Goal: Task Accomplishment & Management: Manage account settings

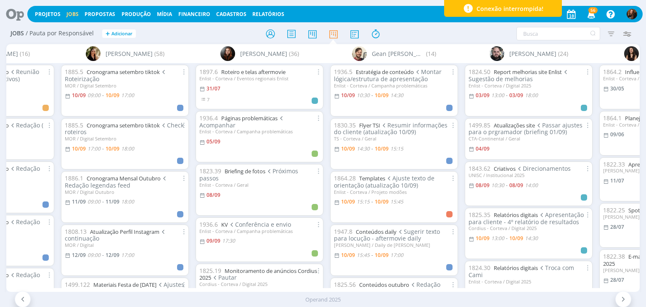
scroll to position [42, 0]
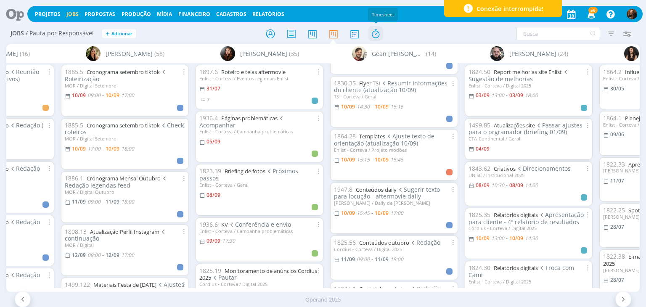
click at [378, 39] on icon at bounding box center [375, 34] width 15 height 16
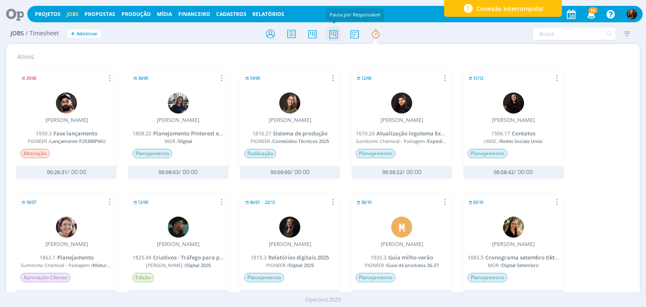
click at [329, 36] on icon at bounding box center [333, 34] width 15 height 16
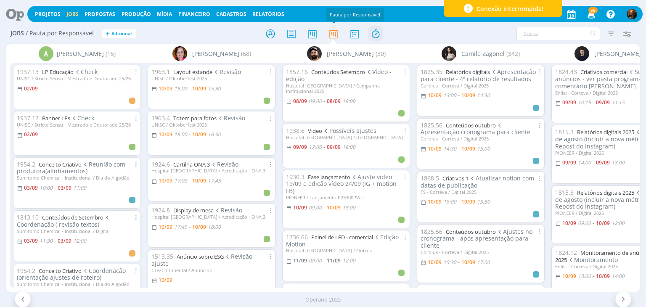
click at [375, 31] on icon at bounding box center [375, 34] width 15 height 16
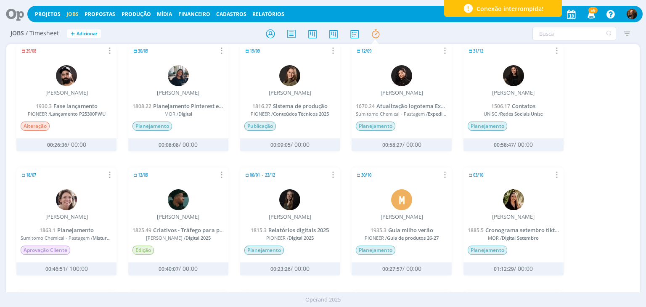
scroll to position [42, 0]
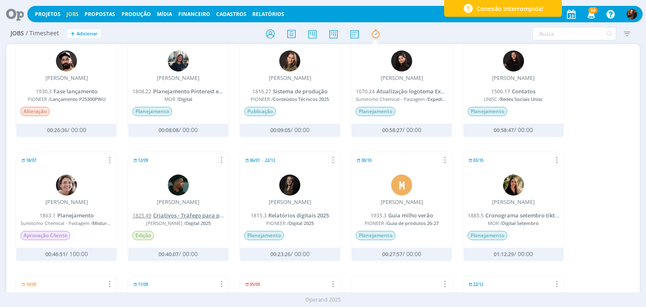
click at [205, 214] on span "Criativos - Tráfego para perfil" at bounding box center [191, 216] width 77 height 8
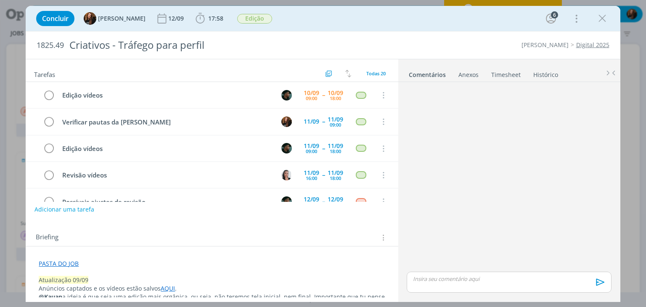
drag, startPoint x: 496, startPoint y: 74, endPoint x: 440, endPoint y: 86, distance: 57.2
click at [496, 74] on link "Timesheet" at bounding box center [506, 73] width 30 height 12
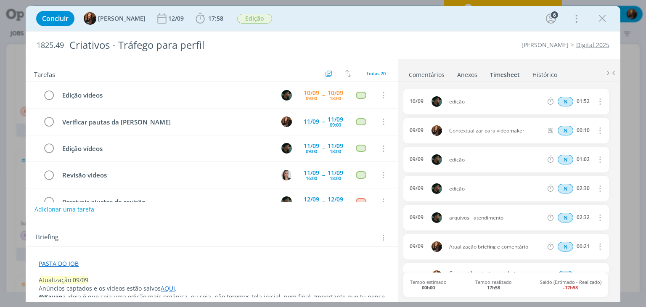
click at [437, 74] on link "Comentários" at bounding box center [426, 73] width 37 height 12
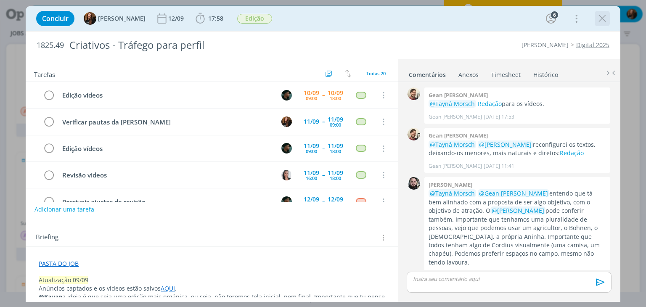
click at [599, 22] on icon "dialog" at bounding box center [602, 18] width 13 height 13
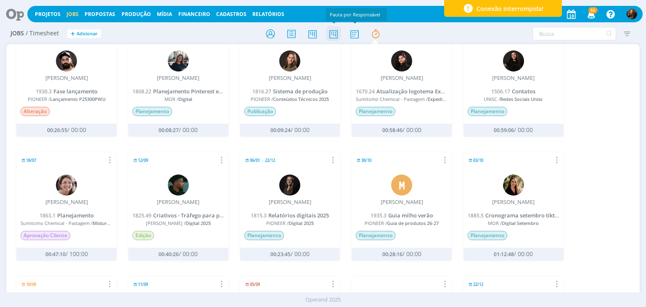
click at [338, 32] on icon at bounding box center [333, 34] width 15 height 16
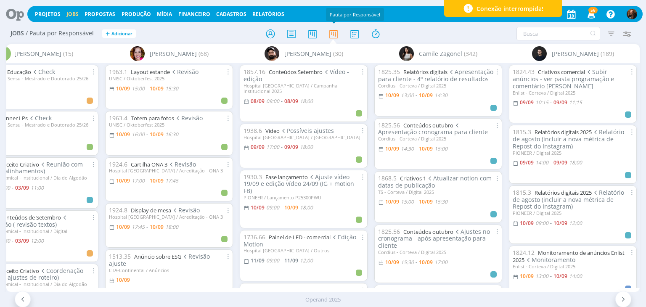
scroll to position [0, 247]
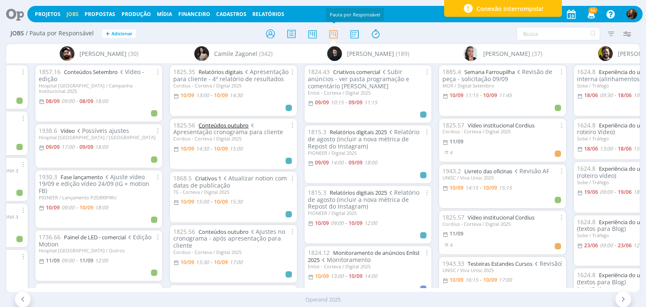
click at [222, 127] on link "Conteúdos outubro" at bounding box center [224, 126] width 50 height 8
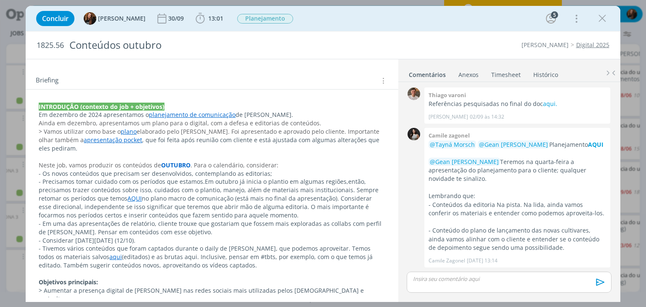
scroll to position [168, 0]
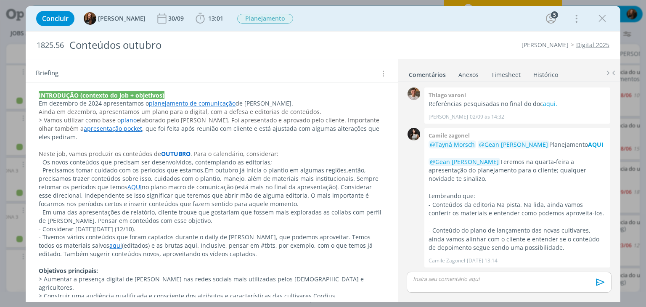
click at [50, 124] on span "elaborado pelo Gio Souza. Foi apresentado e aprovado pelo cliente. Importante o…" at bounding box center [210, 124] width 342 height 16
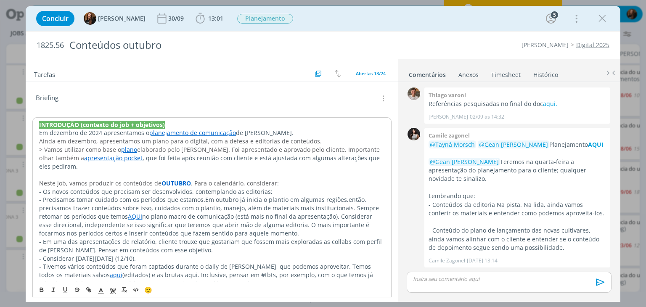
scroll to position [84, 0]
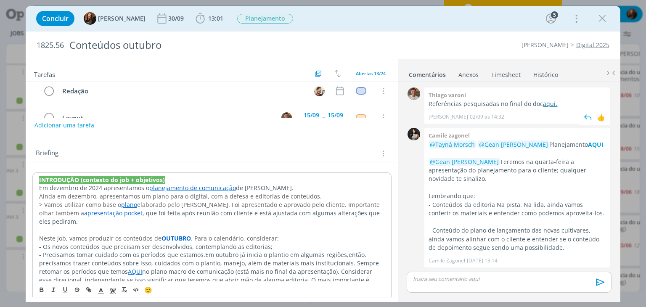
click at [544, 105] on link "aqui." at bounding box center [550, 104] width 14 height 8
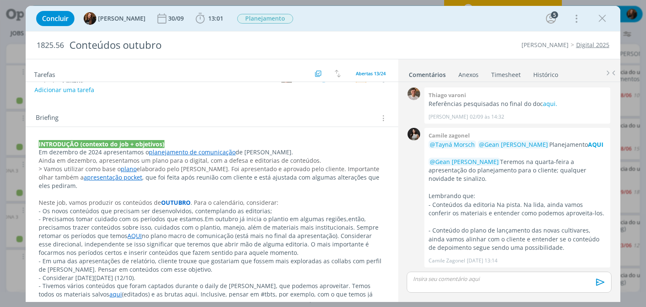
scroll to position [210, 0]
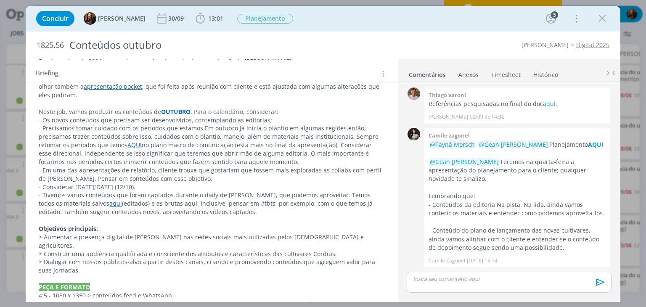
click at [109, 199] on link "aqui" at bounding box center [115, 203] width 13 height 8
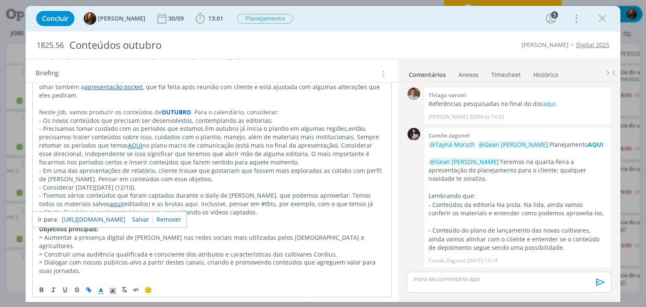
click at [89, 218] on link "https://sobeae.sharepoint.com/:f:/s/SOBEAE/ErrpyYbxlMBHnICjDCZ5pBgBrO09cdVgc_b7…" at bounding box center [94, 219] width 64 height 11
drag, startPoint x: 38, startPoint y: 42, endPoint x: 64, endPoint y: 45, distance: 25.3
click at [64, 45] on span "1825.56" at bounding box center [50, 45] width 27 height 9
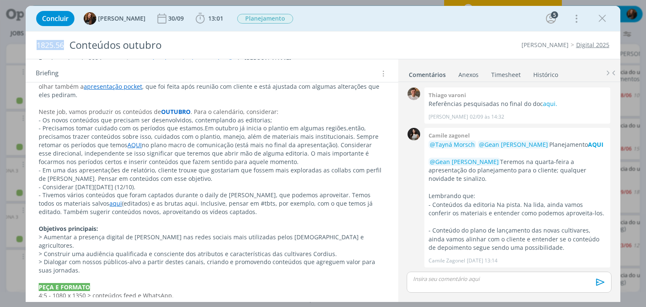
copy span "1825.56"
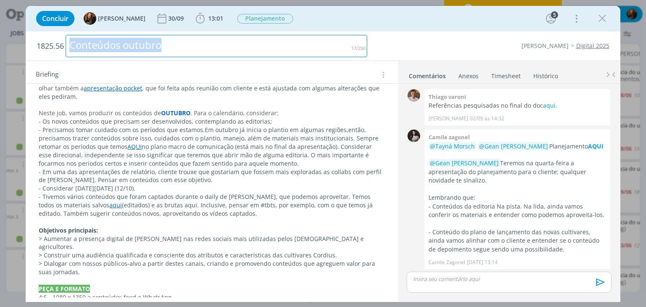
drag, startPoint x: 200, startPoint y: 46, endPoint x: 65, endPoint y: 53, distance: 135.2
click at [65, 53] on h2 "1825.56 Conteúdos outubro" at bounding box center [202, 46] width 331 height 29
copy div "Conteúdos outubro"
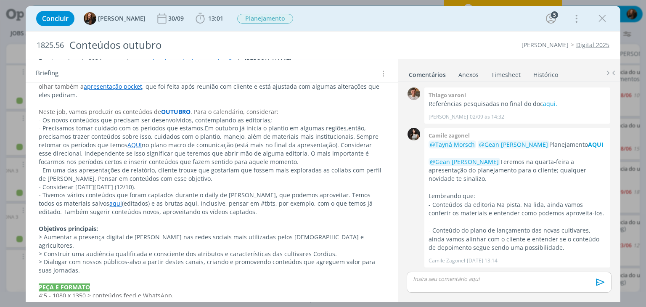
click at [194, 73] on div "Briefing Briefings Predefinidos Versões do Briefing Ver Briefing do Projeto" at bounding box center [213, 73] width 354 height 11
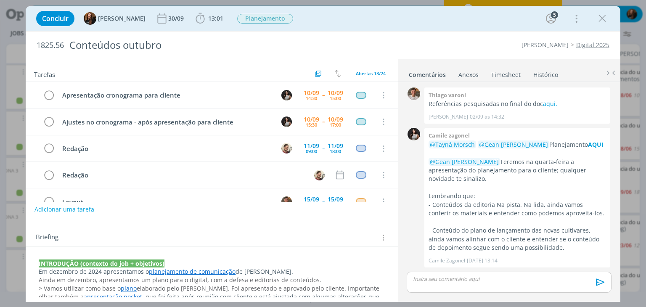
scroll to position [84, 0]
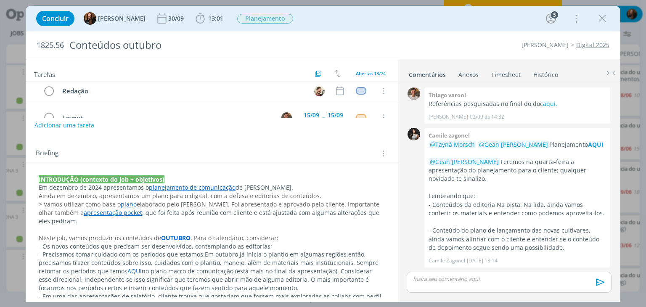
drag, startPoint x: 39, startPoint y: 177, endPoint x: 46, endPoint y: 211, distance: 34.5
click at [39, 177] on strong "INTRODUÇÃO (contexto do job + objetivos)" at bounding box center [102, 179] width 126 height 8
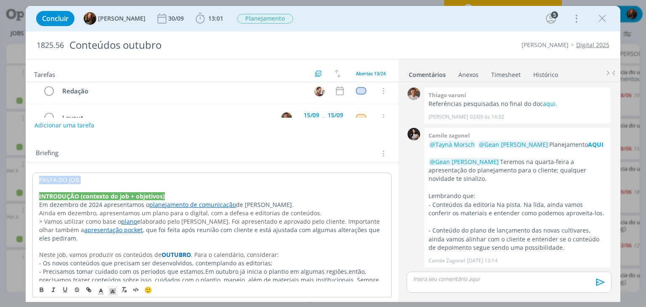
drag, startPoint x: 82, startPoint y: 176, endPoint x: 38, endPoint y: 174, distance: 44.7
click at [87, 289] on icon "dialog" at bounding box center [88, 289] width 3 height 3
paste input "https://sobeae.sharepoint.com/:f:/s/SOBEAE/EpcU0n9rHYlHpYdfUzGa6QQBSX7z7v51Qu4R…"
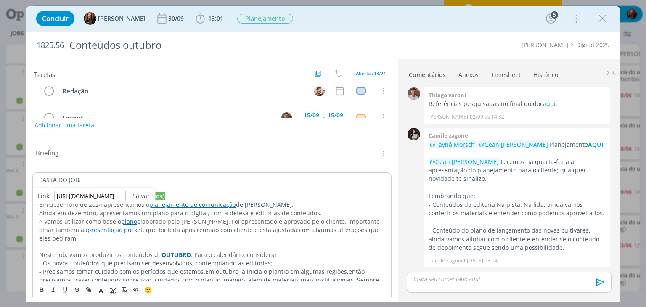
type input "https://sobeae.sharepoint.com/:f:/s/SOBEAE/EpcU0n9rHYlHpYdfUzGa6QQBSX7z7v51Qu4R…"
drag, startPoint x: 140, startPoint y: 198, endPoint x: 134, endPoint y: 194, distance: 7.0
click at [140, 197] on link "dialog" at bounding box center [138, 196] width 24 height 8
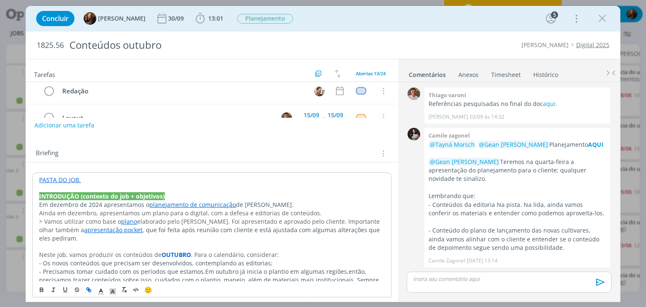
click at [105, 180] on p "PASTA DO JOB." at bounding box center [211, 180] width 345 height 8
click at [66, 179] on link "PASTA DO JOB." at bounding box center [60, 180] width 42 height 8
click at [89, 194] on link "https://sobeae.sharepoint.com/:f:/s/SOBEAE/EpcU0n9rHYlHpYdfUzGa6QQBSX7z7v51Qu4R…" at bounding box center [94, 196] width 64 height 11
click at [180, 133] on div "Tarefas Usar Job de template Criar template a partir deste job Visualizar Templ…" at bounding box center [212, 178] width 372 height 238
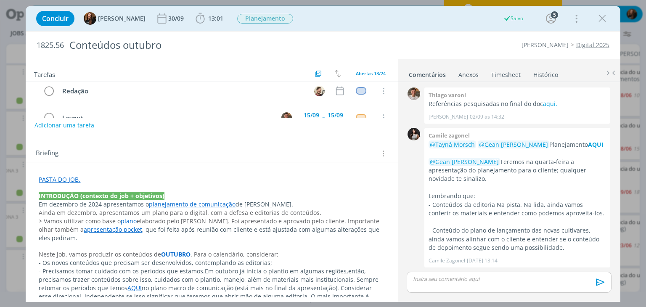
click at [62, 175] on link "PASTA DO JOB." at bounding box center [60, 179] width 42 height 8
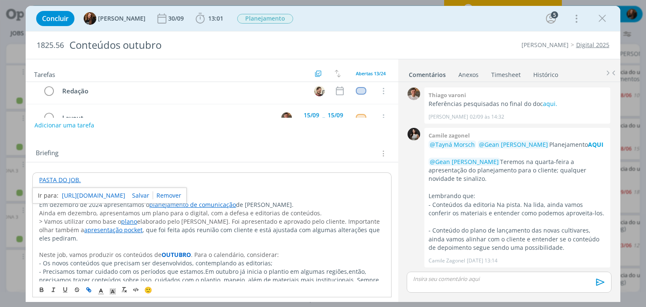
click at [128, 178] on p "PASTA DO JOB." at bounding box center [211, 180] width 345 height 8
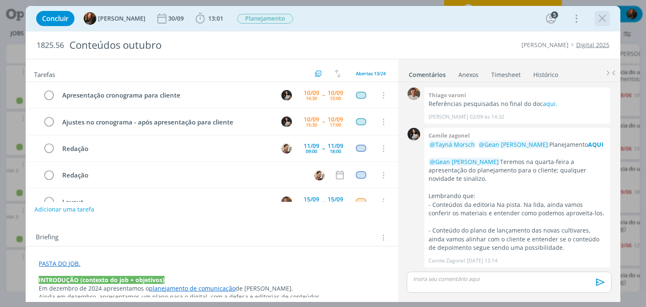
click at [607, 17] on icon "dialog" at bounding box center [602, 18] width 13 height 13
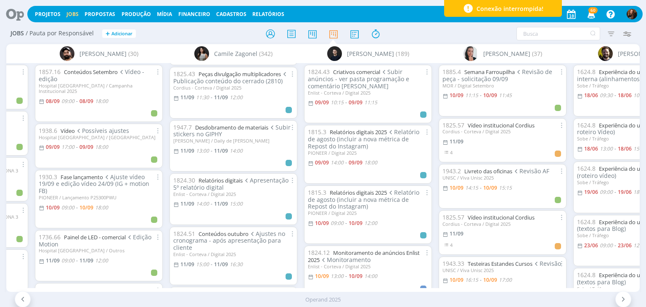
scroll to position [505, 0]
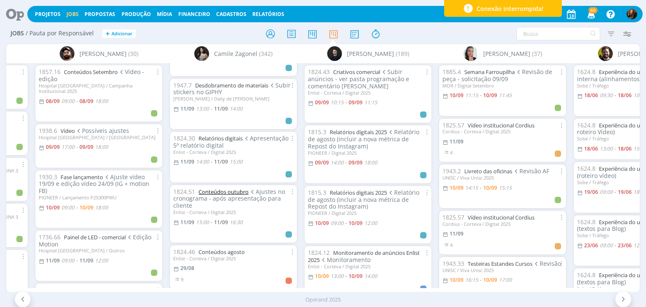
click at [216, 189] on link "Conteúdos outubro" at bounding box center [224, 192] width 50 height 8
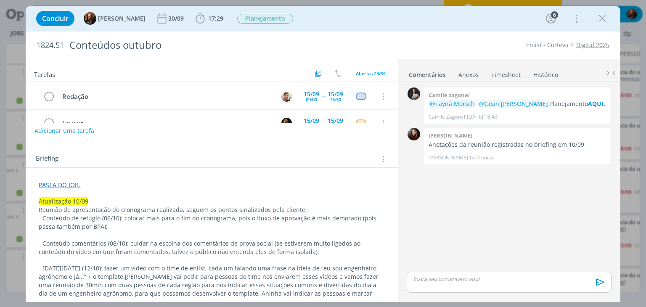
scroll to position [84, 0]
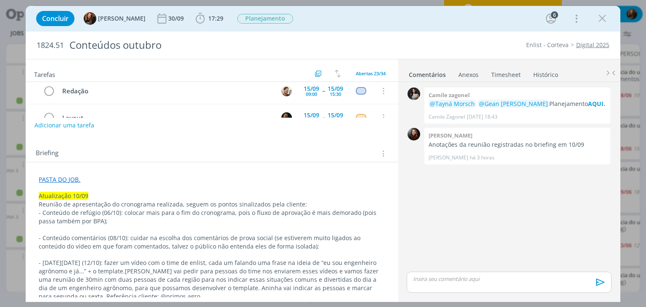
click at [64, 180] on link "PASTA DO JOB." at bounding box center [60, 179] width 42 height 8
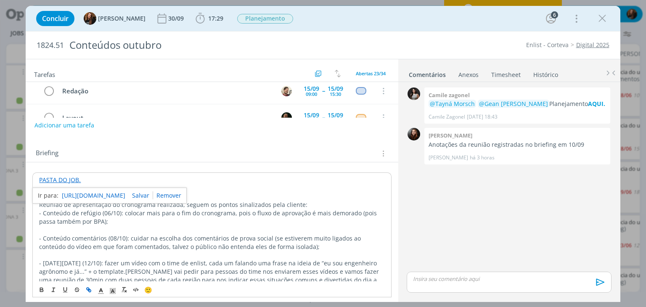
click at [90, 192] on link "https://sobeae.sharepoint.com/:f:/s/SOBEAE/EoibrL20RUVBp6-9w89igHYB5qO3bGhQNRAG…" at bounding box center [94, 195] width 64 height 11
click at [244, 180] on p "PASTA DO JOB." at bounding box center [211, 180] width 345 height 8
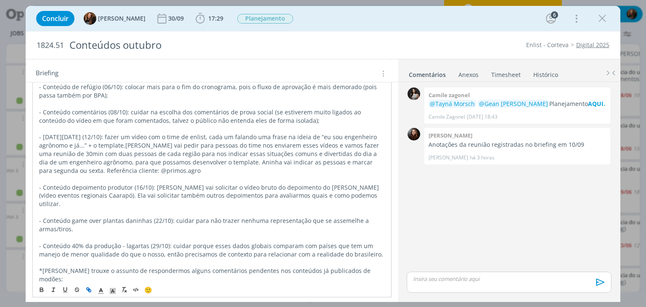
scroll to position [252, 0]
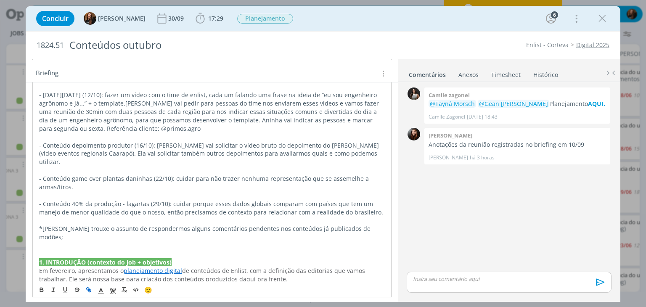
click at [209, 241] on p "dialog" at bounding box center [211, 245] width 345 height 8
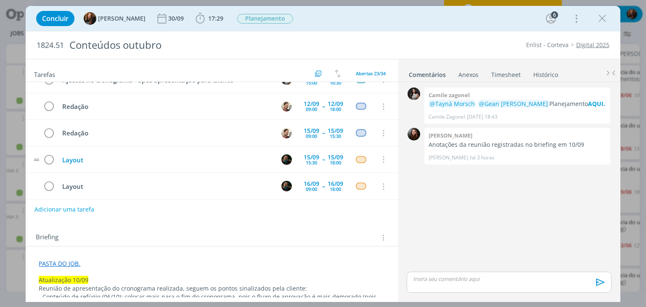
scroll to position [0, 0]
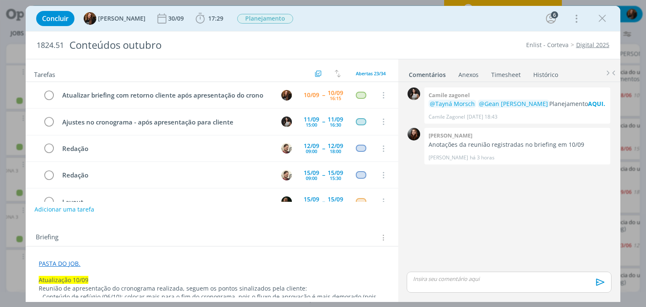
click at [498, 69] on link "Timesheet" at bounding box center [506, 73] width 30 height 12
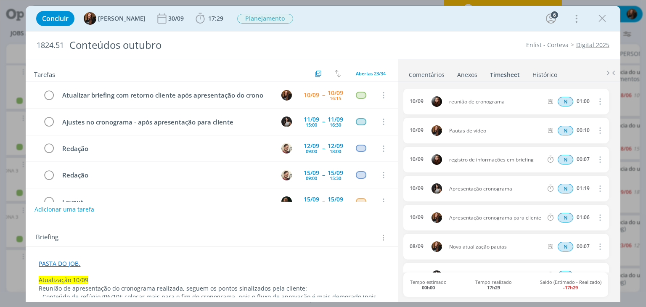
scroll to position [42, 0]
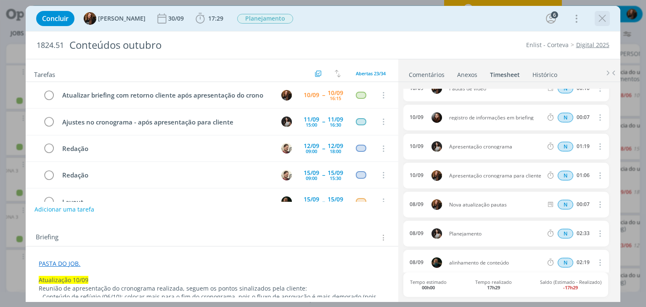
click at [606, 21] on icon "dialog" at bounding box center [602, 18] width 13 height 13
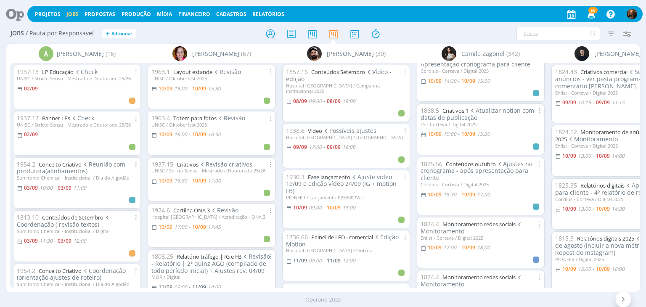
scroll to position [42, 0]
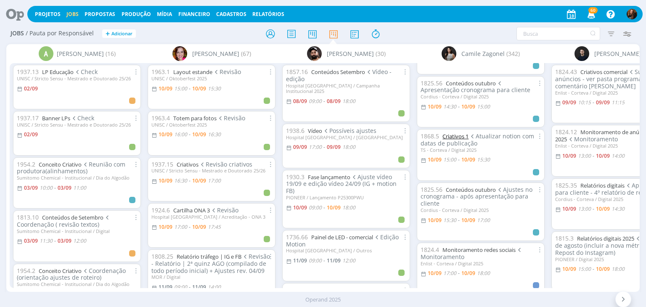
click at [449, 134] on link "Criativos 1" at bounding box center [456, 136] width 26 height 8
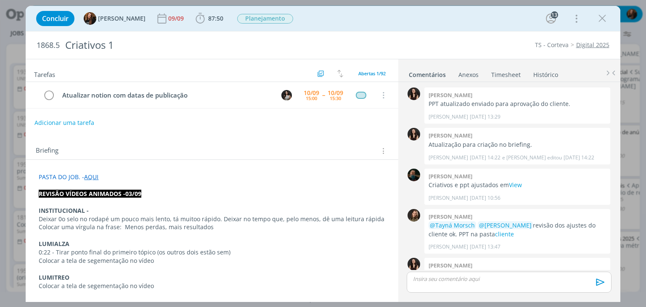
scroll to position [1077, 0]
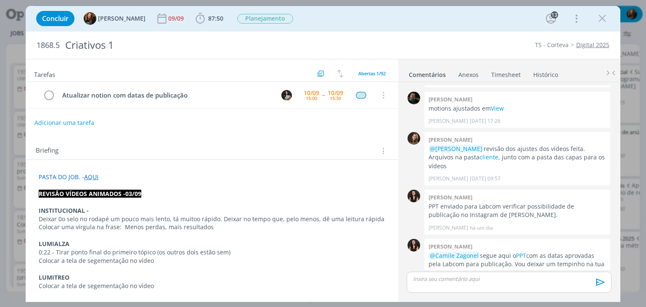
click at [510, 74] on link "Timesheet" at bounding box center [506, 73] width 30 height 12
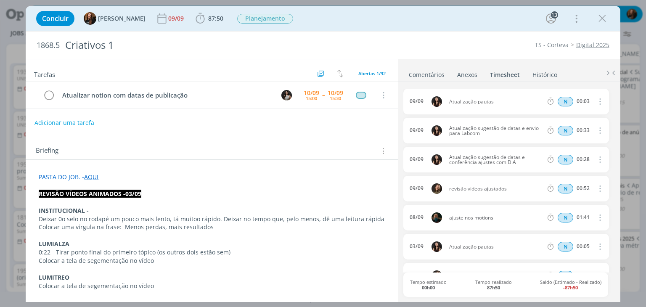
click at [417, 73] on link "Comentários" at bounding box center [426, 73] width 37 height 12
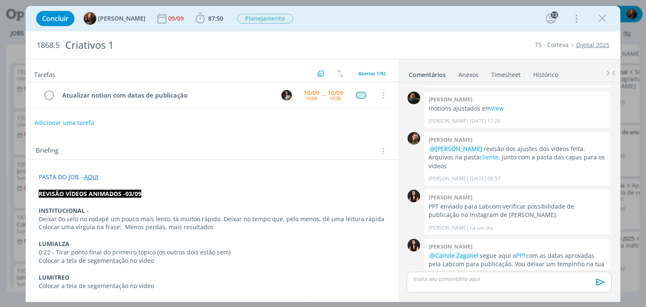
click at [596, 17] on icon "dialog" at bounding box center [602, 18] width 13 height 13
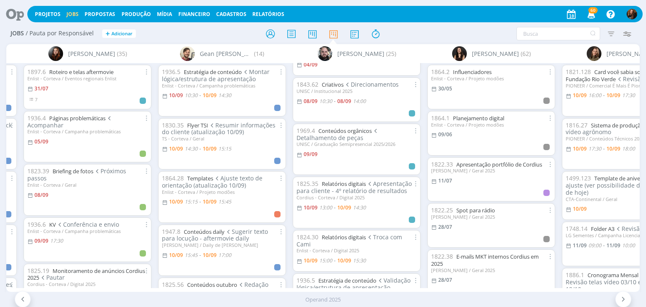
scroll to position [126, 0]
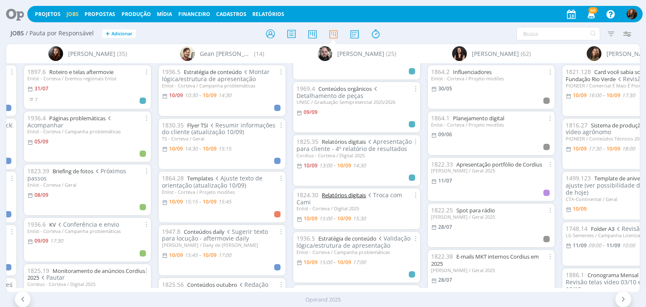
click at [349, 196] on link "Relatórios digitais" at bounding box center [344, 195] width 44 height 8
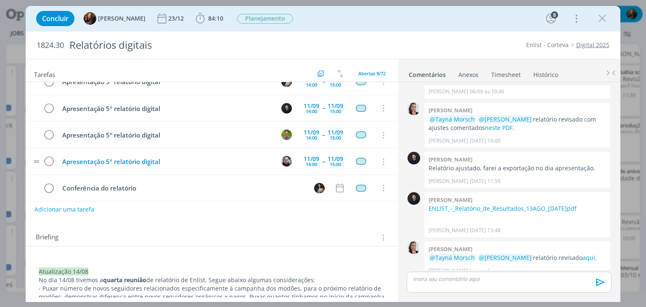
scroll to position [123, 0]
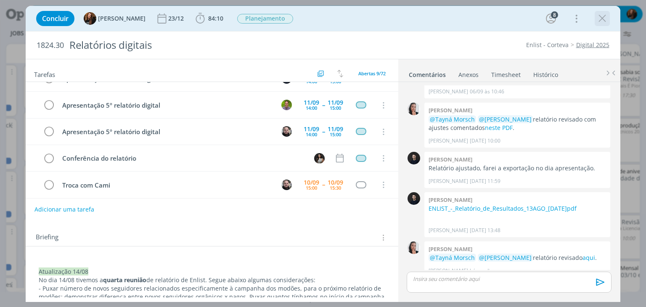
click at [604, 21] on icon "dialog" at bounding box center [602, 18] width 13 height 13
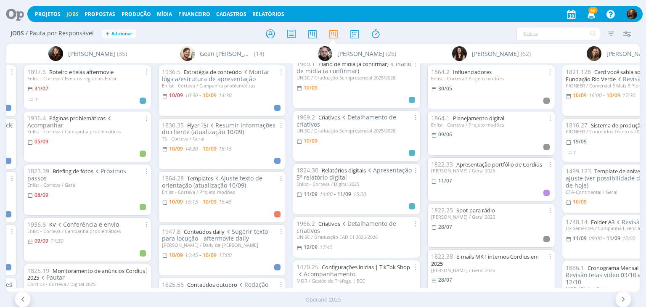
scroll to position [421, 0]
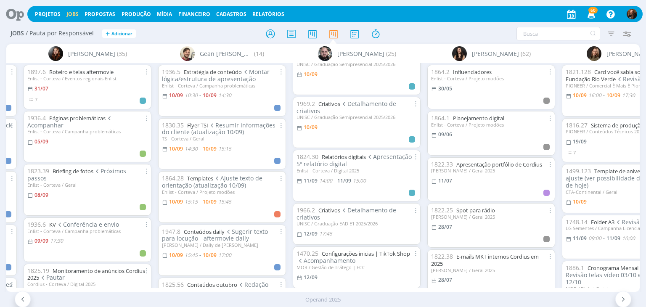
click at [246, 295] on div "Operand 2025" at bounding box center [323, 299] width 646 height 15
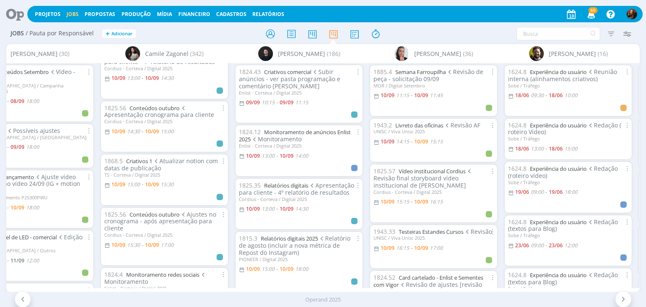
scroll to position [0, 0]
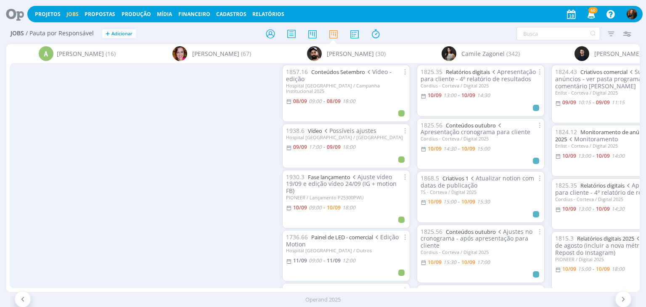
scroll to position [0, 316]
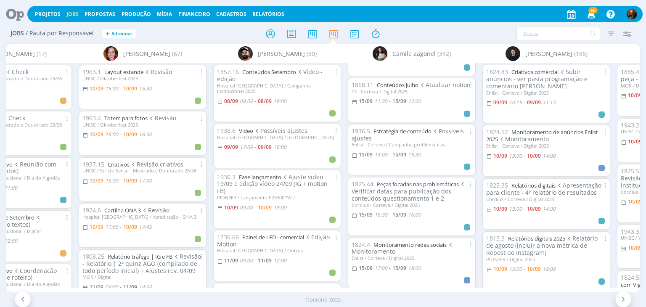
scroll to position [1539, 0]
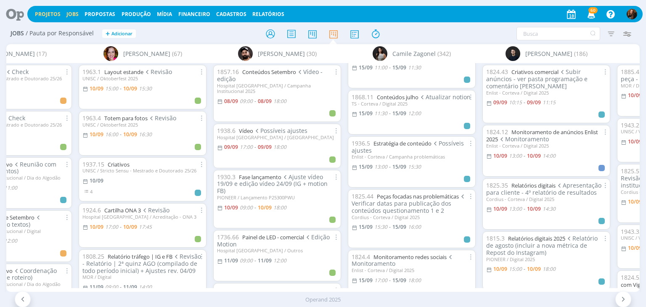
click at [51, 15] on link "Projetos" at bounding box center [48, 14] width 26 height 7
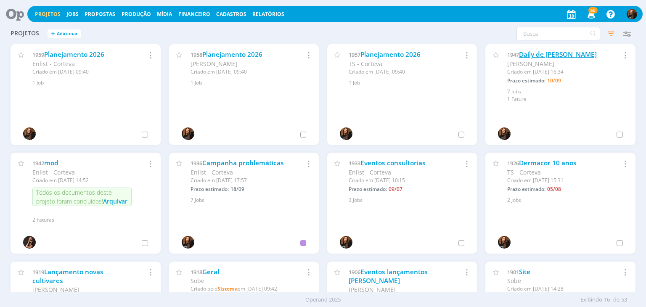
click at [548, 53] on link "Daily de [PERSON_NAME]" at bounding box center [558, 54] width 78 height 9
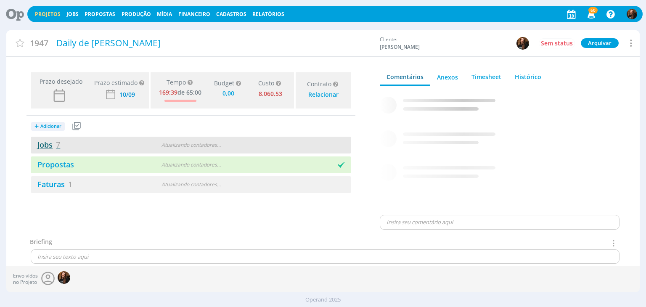
type input "0,00"
click at [42, 142] on link "Jobs 7" at bounding box center [45, 145] width 29 height 10
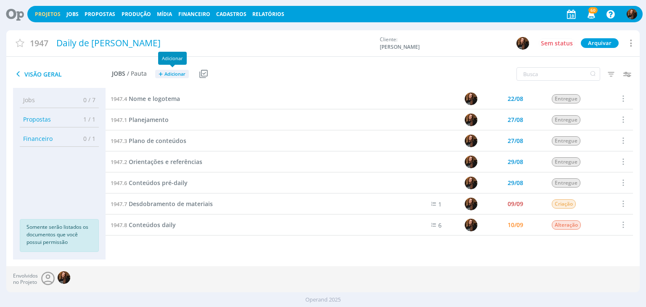
click at [171, 74] on span "Adicionar" at bounding box center [174, 74] width 21 height 5
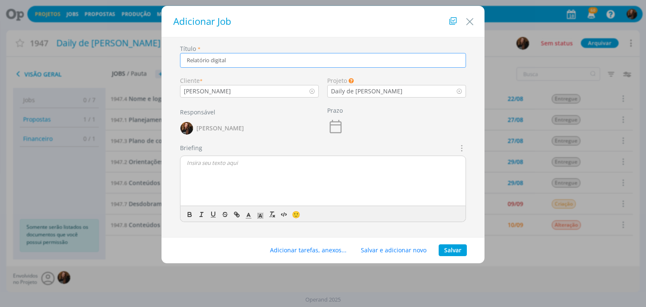
type input "Relatório digital"
click at [449, 249] on button "Salvar" at bounding box center [453, 250] width 28 height 12
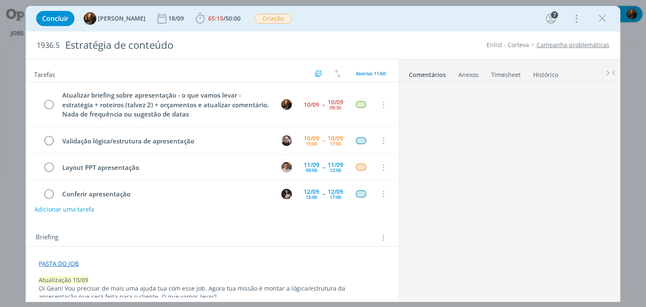
scroll to position [734, 0]
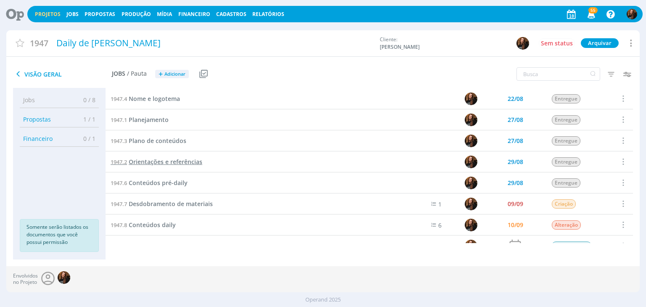
scroll to position [13, 0]
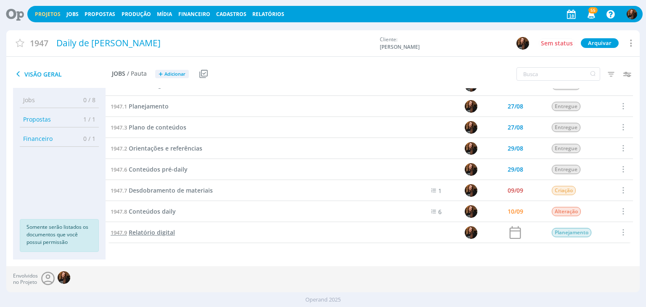
click at [163, 236] on span "Relatório digital" at bounding box center [152, 232] width 46 height 8
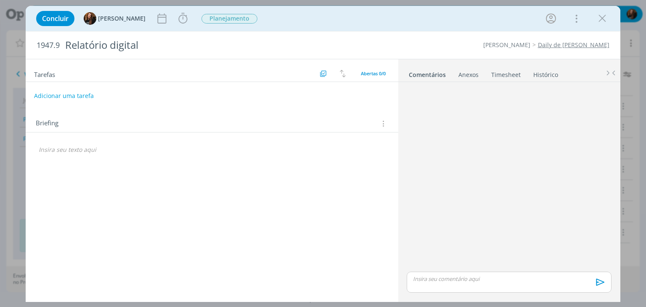
click at [81, 91] on button "Adicionar uma tarefa" at bounding box center [64, 96] width 60 height 14
click at [77, 96] on input "dialog" at bounding box center [156, 96] width 232 height 12
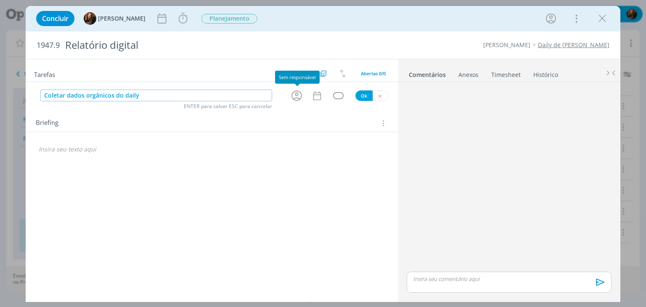
click at [298, 95] on icon "dialog" at bounding box center [296, 95] width 11 height 11
type input "Coletar dados orgânicos do daily"
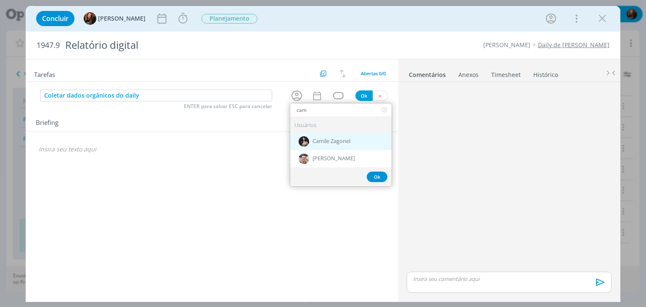
type input "cam"
click at [345, 142] on span "Camile Zagonel" at bounding box center [332, 141] width 38 height 7
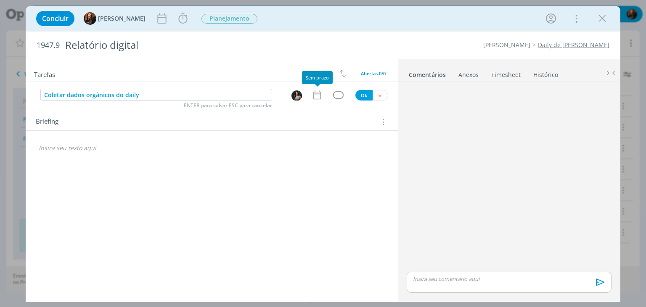
click at [315, 95] on icon "dialog" at bounding box center [317, 95] width 11 height 11
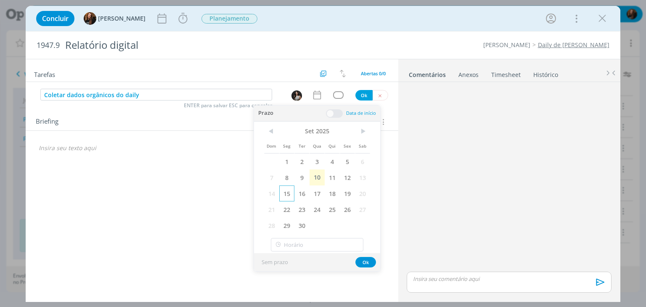
click at [289, 189] on span "15" at bounding box center [286, 193] width 15 height 16
click at [331, 115] on span at bounding box center [334, 113] width 17 height 8
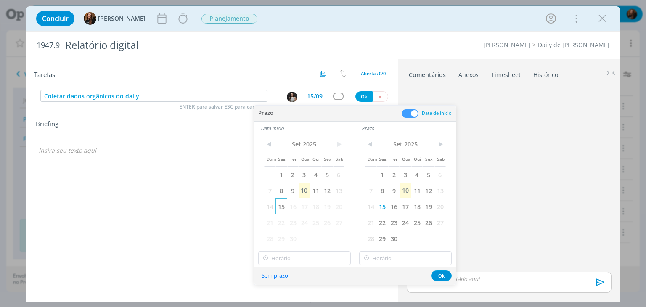
click at [284, 205] on span "15" at bounding box center [281, 207] width 11 height 16
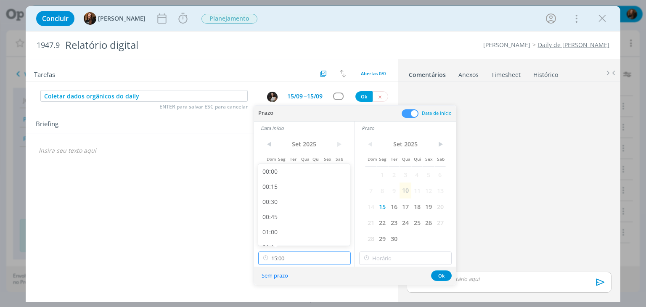
drag, startPoint x: 306, startPoint y: 261, endPoint x: 308, endPoint y: 249, distance: 12.7
click at [306, 261] on input "15:00" at bounding box center [304, 258] width 93 height 13
click at [305, 213] on div "16:00" at bounding box center [305, 211] width 94 height 15
type input "16:00"
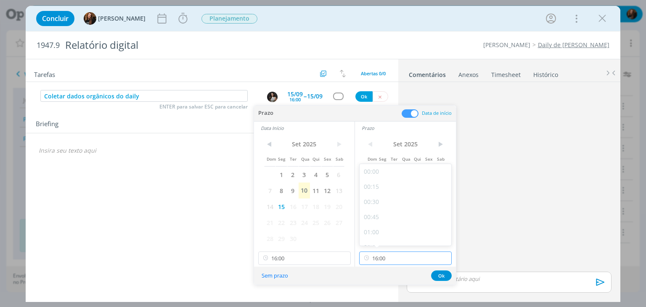
click at [403, 258] on input "16:00" at bounding box center [405, 258] width 93 height 13
click at [407, 217] on div "17:00" at bounding box center [407, 211] width 94 height 15
type input "17:00"
click at [445, 281] on div "Sem prazo Ok" at bounding box center [355, 276] width 202 height 18
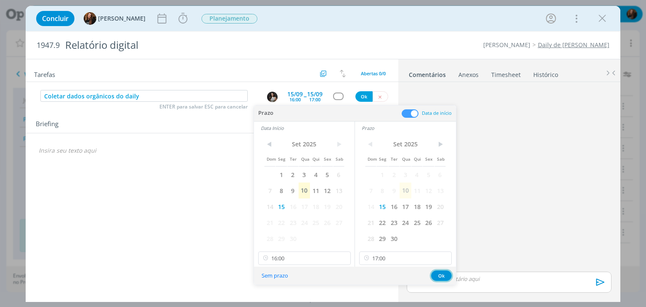
click at [442, 278] on button "Ok" at bounding box center [441, 275] width 21 height 11
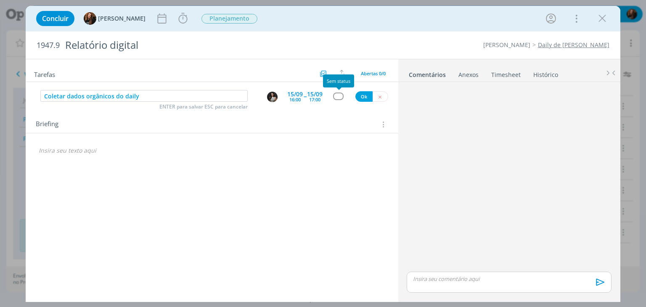
click at [335, 93] on div "dialog" at bounding box center [338, 96] width 11 height 7
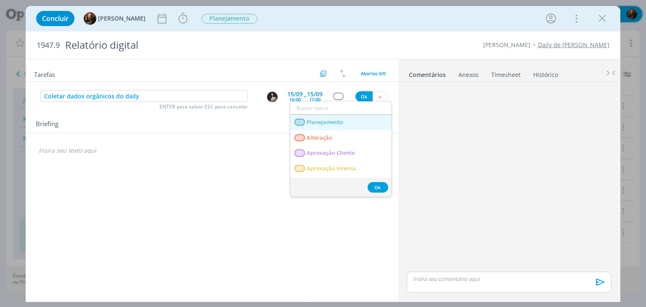
drag, startPoint x: 345, startPoint y: 122, endPoint x: 349, endPoint y: 117, distance: 5.7
click at [345, 122] on link "Planejamento" at bounding box center [340, 123] width 101 height 16
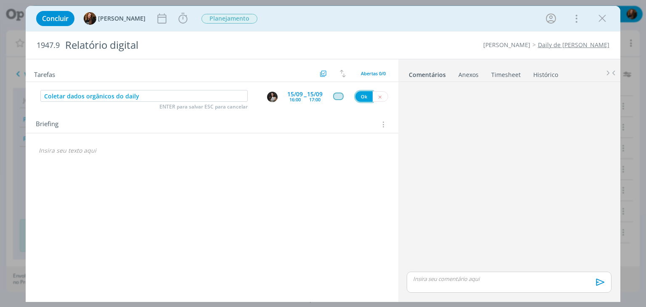
click at [361, 98] on button "Ok" at bounding box center [363, 96] width 17 height 11
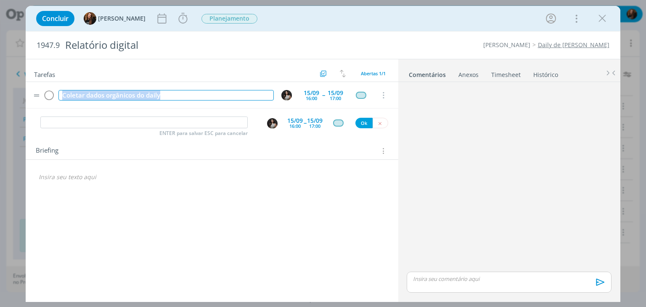
drag, startPoint x: 167, startPoint y: 95, endPoint x: 56, endPoint y: 98, distance: 111.1
click at [56, 98] on tr "Coletar dados orgânicos do daily 15/09 16:00 -- 15/09 17:00 Cancelar" at bounding box center [212, 95] width 372 height 26
copy div "Coletar dados orgânicos do daily"
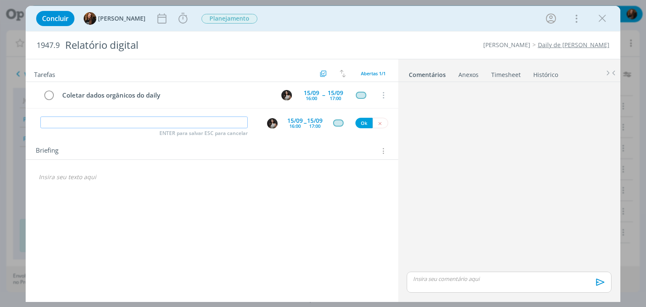
click at [174, 123] on input "dialog" at bounding box center [143, 123] width 207 height 12
paste input "Coletar dados orgânicos do daily"
type input "Coletar dados orgânicos do daily"
click at [294, 124] on div "16:00" at bounding box center [294, 126] width 11 height 5
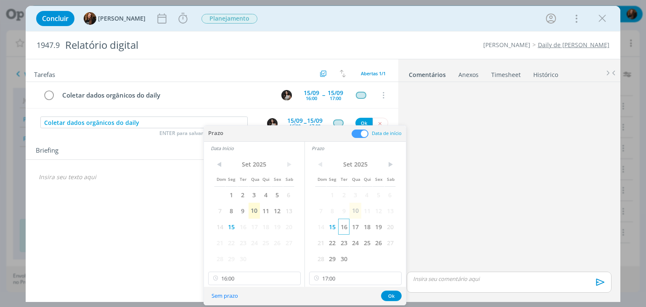
click at [344, 223] on span "16" at bounding box center [343, 227] width 11 height 16
drag, startPoint x: 242, startPoint y: 229, endPoint x: 246, endPoint y: 233, distance: 4.8
click at [242, 229] on span "16" at bounding box center [242, 227] width 11 height 16
click at [247, 281] on input "16:00" at bounding box center [254, 278] width 93 height 13
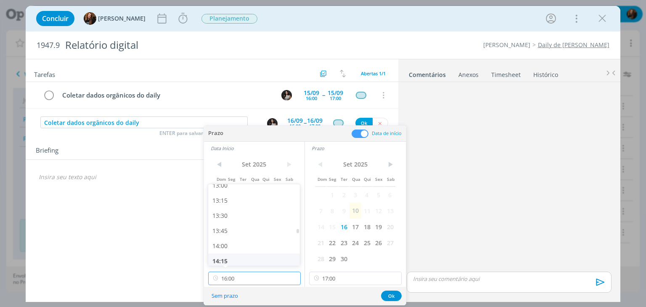
scroll to position [779, 0]
click at [249, 201] on div "13:00" at bounding box center [255, 200] width 94 height 15
type input "13:00"
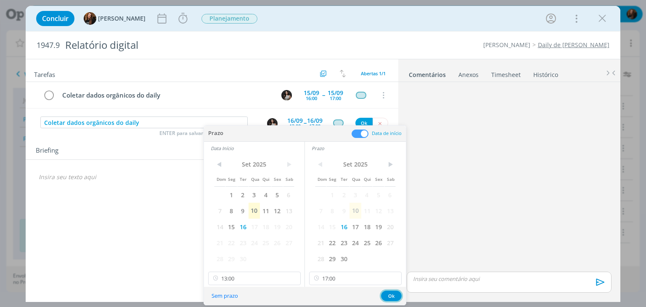
drag, startPoint x: 395, startPoint y: 295, endPoint x: 392, endPoint y: 289, distance: 6.7
click at [395, 295] on button "Ok" at bounding box center [391, 296] width 21 height 11
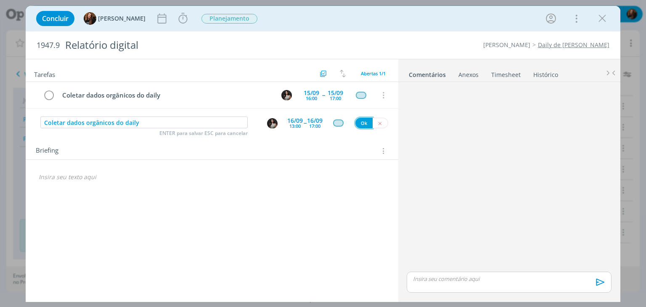
click at [360, 122] on button "Ok" at bounding box center [363, 123] width 17 height 11
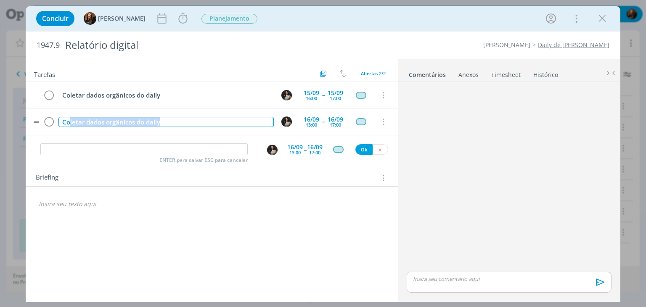
drag, startPoint x: 177, startPoint y: 122, endPoint x: 69, endPoint y: 128, distance: 107.9
click at [69, 128] on tr "Coletar dados orgânicos do daily 16/09 13:00 -- 16/09 17:00 Cancelar" at bounding box center [212, 122] width 372 height 26
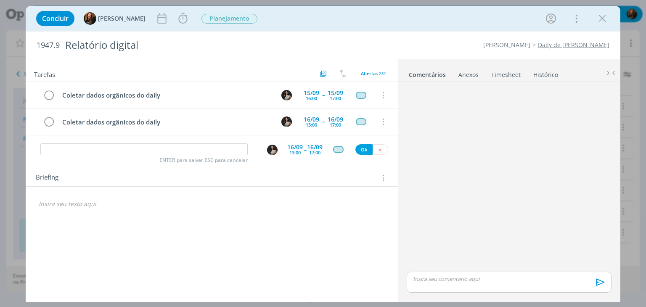
drag, startPoint x: 78, startPoint y: 154, endPoint x: 78, endPoint y: 148, distance: 5.9
click at [78, 154] on div "ENTER para salvar ESC para cancelar" at bounding box center [143, 149] width 207 height 13
click at [78, 148] on input "dialog" at bounding box center [143, 149] width 207 height 12
type input "R"
type input "C"
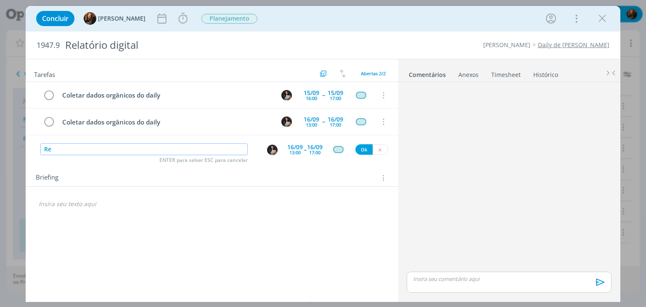
type input "R"
click at [270, 151] on img "dialog" at bounding box center [272, 150] width 11 height 11
type input "Relatório daily"
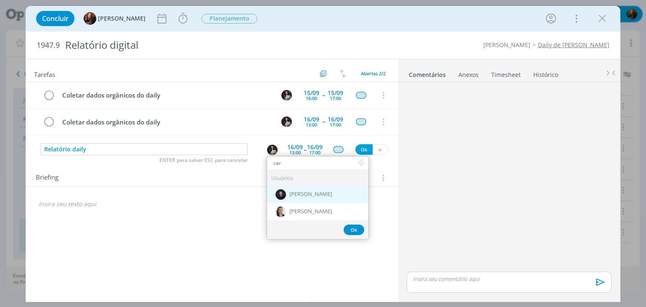
type input "car"
click at [313, 195] on span "[PERSON_NAME]" at bounding box center [310, 194] width 42 height 7
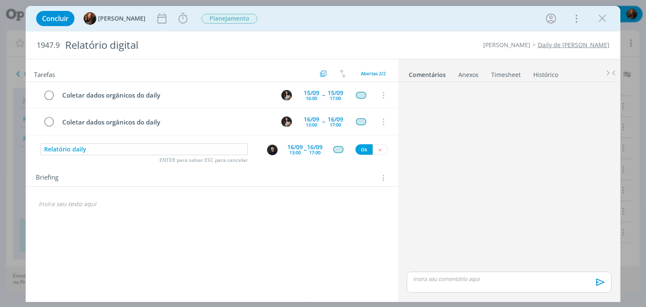
click at [298, 153] on div "13:00" at bounding box center [294, 152] width 11 height 5
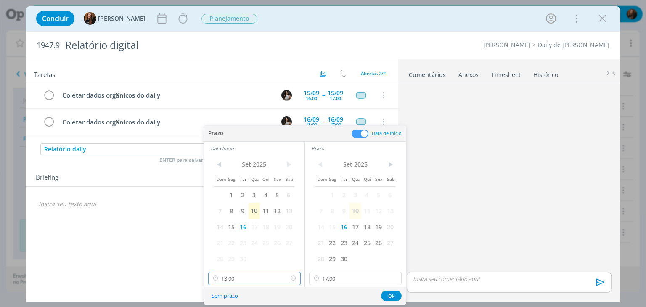
drag, startPoint x: 277, startPoint y: 282, endPoint x: 267, endPoint y: 266, distance: 19.3
click at [276, 281] on input "13:00" at bounding box center [254, 278] width 93 height 13
click at [258, 232] on div "14:00" at bounding box center [255, 232] width 94 height 15
type input "14:00"
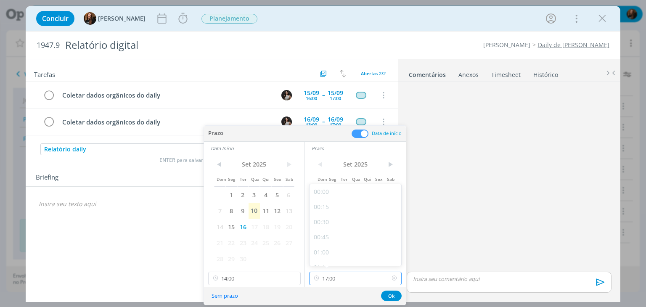
click at [352, 280] on input "17:00" at bounding box center [355, 278] width 93 height 13
click at [344, 257] on div "15:00" at bounding box center [357, 260] width 94 height 15
type input "15:00"
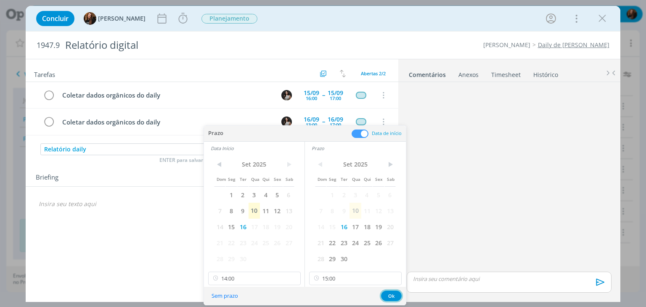
click at [387, 295] on button "Ok" at bounding box center [391, 296] width 21 height 11
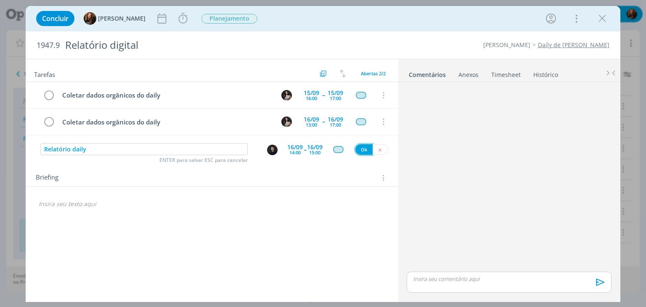
click at [362, 147] on button "Ok" at bounding box center [363, 149] width 17 height 11
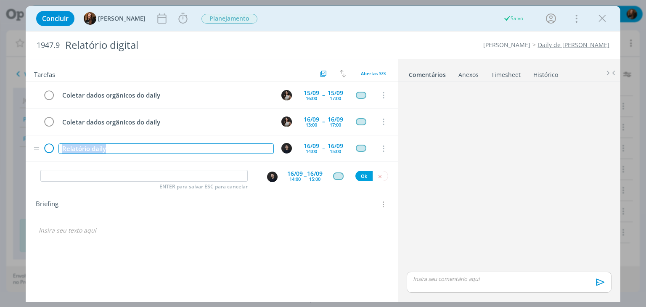
drag, startPoint x: 125, startPoint y: 148, endPoint x: 49, endPoint y: 147, distance: 76.1
click at [49, 147] on tr "Relatório daily 16/09 14:00 -- 16/09 15:00 Cancelar" at bounding box center [212, 148] width 372 height 26
copy div "Relatório daily"
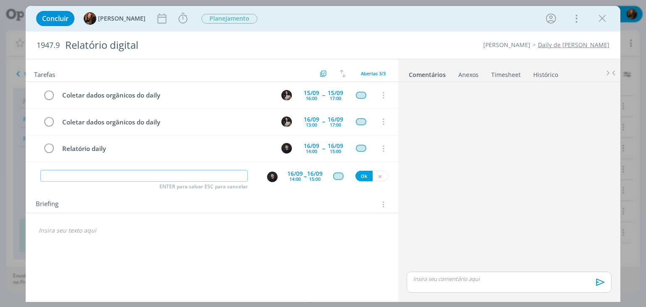
click at [178, 173] on input "dialog" at bounding box center [143, 176] width 207 height 12
paste input "Relatório daily"
type input "Relatório daily"
click at [294, 177] on div "14:00" at bounding box center [294, 179] width 11 height 5
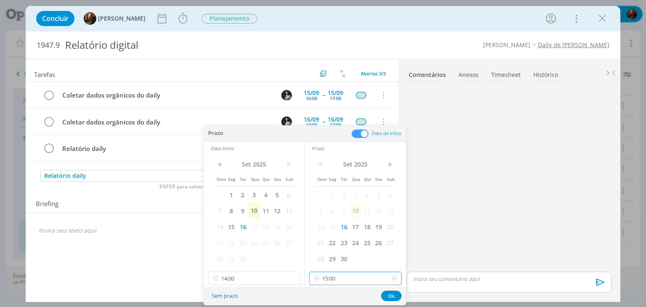
click at [372, 278] on input "15:00" at bounding box center [355, 278] width 93 height 13
click at [355, 229] on div "18:00" at bounding box center [357, 227] width 94 height 15
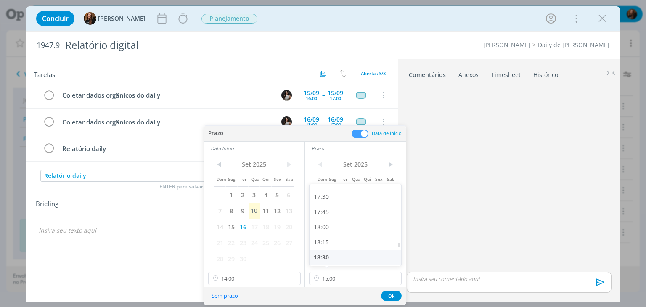
type input "18:00"
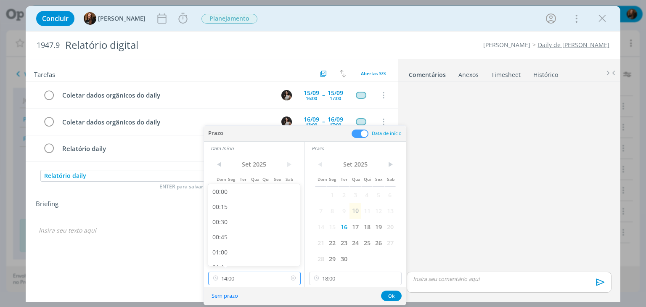
click at [269, 278] on input "14:00" at bounding box center [254, 278] width 93 height 13
click at [252, 210] on div "16:00" at bounding box center [255, 208] width 94 height 15
type input "16:00"
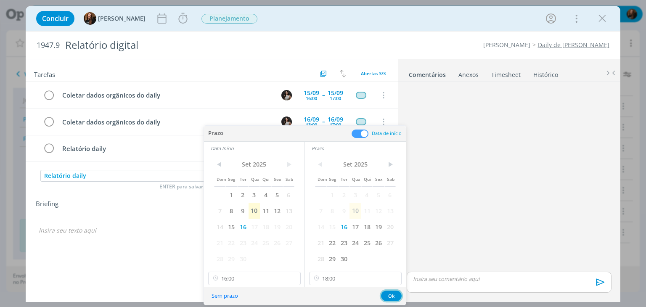
click at [394, 295] on button "Ok" at bounding box center [391, 296] width 21 height 11
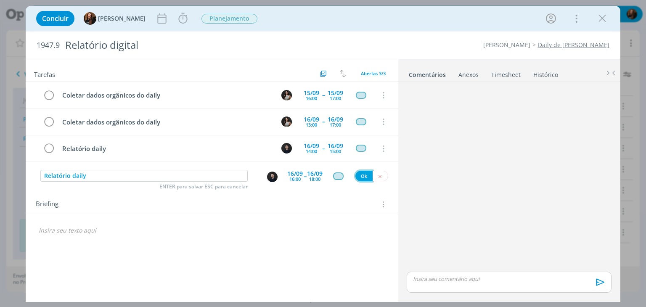
click at [364, 177] on button "Ok" at bounding box center [363, 176] width 17 height 11
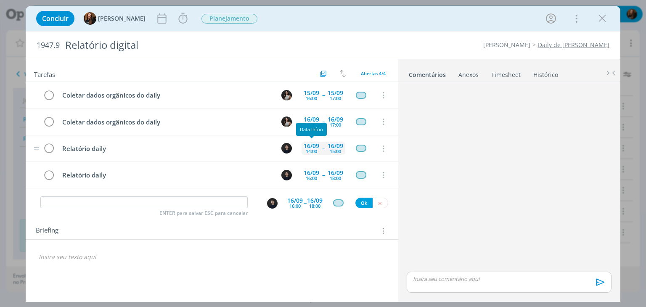
click at [311, 149] on div "14:00" at bounding box center [311, 151] width 11 height 5
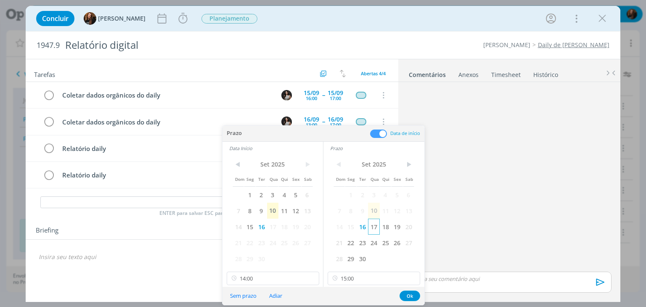
click at [374, 225] on span "17" at bounding box center [373, 227] width 11 height 16
drag, startPoint x: 271, startPoint y: 222, endPoint x: 321, endPoint y: 254, distance: 59.8
click at [271, 221] on span "17" at bounding box center [272, 227] width 11 height 16
click at [408, 295] on button "Ok" at bounding box center [410, 296] width 21 height 11
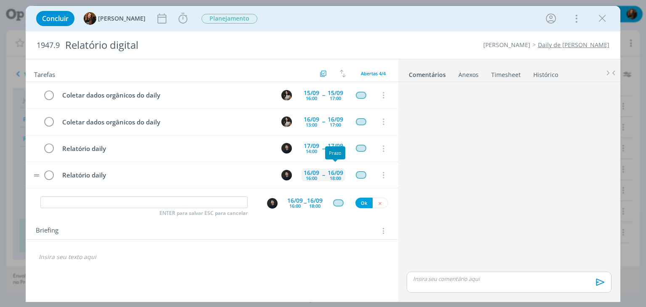
click at [333, 177] on div "18:00" at bounding box center [335, 178] width 11 height 5
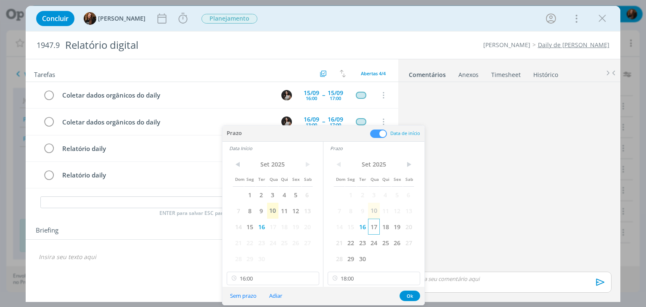
click at [374, 227] on span "17" at bounding box center [373, 227] width 11 height 16
click at [270, 227] on span "17" at bounding box center [272, 227] width 11 height 16
click at [411, 295] on button "Ok" at bounding box center [410, 296] width 21 height 11
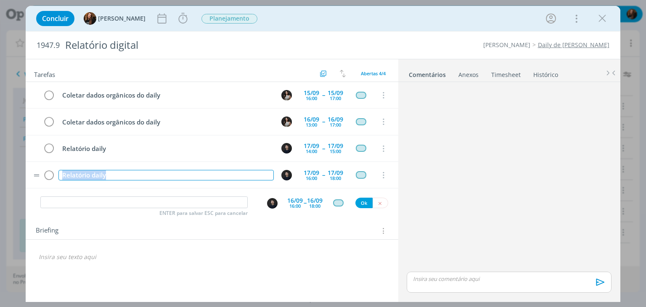
drag, startPoint x: 126, startPoint y: 174, endPoint x: 59, endPoint y: 179, distance: 67.5
click at [59, 179] on td "Relatório daily" at bounding box center [164, 175] width 215 height 15
copy div "Relatório daily"
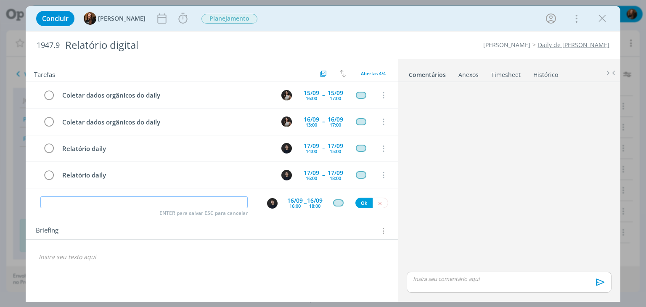
click at [185, 199] on input "dialog" at bounding box center [143, 202] width 207 height 12
paste input "Relatório daily"
type input "Relatório daily"
click at [293, 200] on div "16/09" at bounding box center [295, 201] width 16 height 6
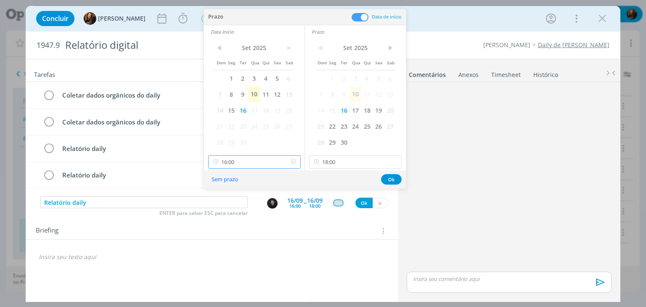
click at [261, 159] on input "16:00" at bounding box center [254, 161] width 93 height 13
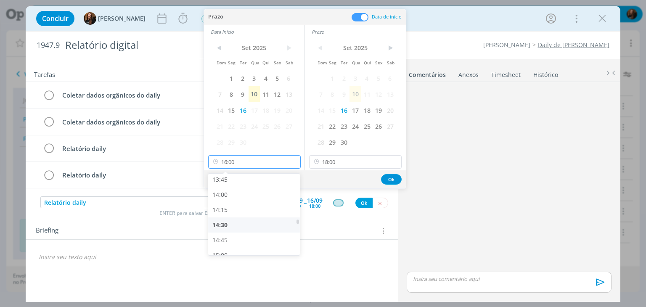
scroll to position [821, 0]
click at [244, 206] on div "14:00" at bounding box center [255, 208] width 94 height 15
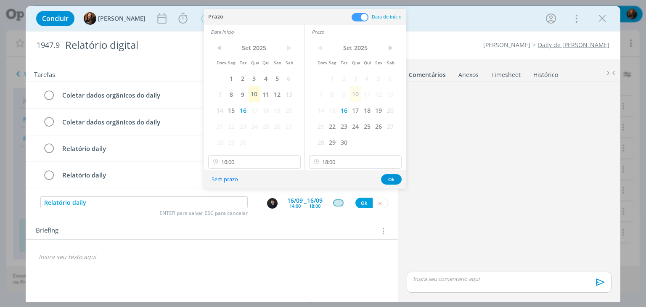
type input "14:00"
drag, startPoint x: 387, startPoint y: 178, endPoint x: 371, endPoint y: 198, distance: 25.4
click at [387, 178] on button "Ok" at bounding box center [391, 179] width 21 height 11
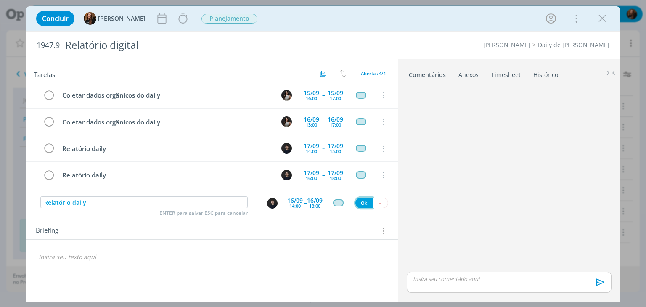
click at [366, 202] on button "Ok" at bounding box center [363, 203] width 17 height 11
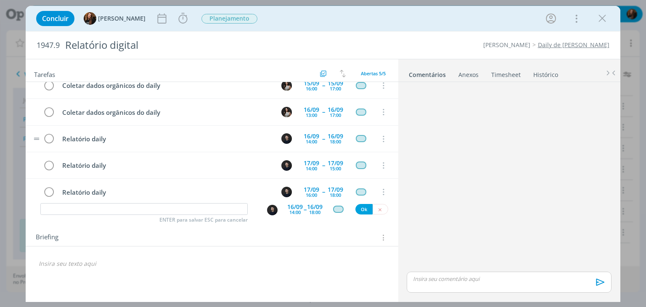
scroll to position [18, 0]
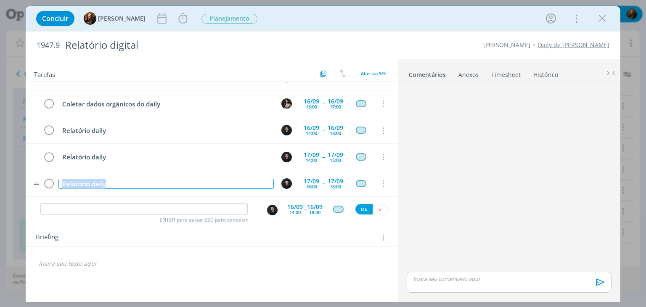
drag, startPoint x: 114, startPoint y: 179, endPoint x: 56, endPoint y: 185, distance: 59.3
click at [56, 185] on tr "Relatório daily 17/09 16:00 -- 17/09 18:00 Cancelar" at bounding box center [212, 183] width 372 height 26
copy div "Relatório daily"
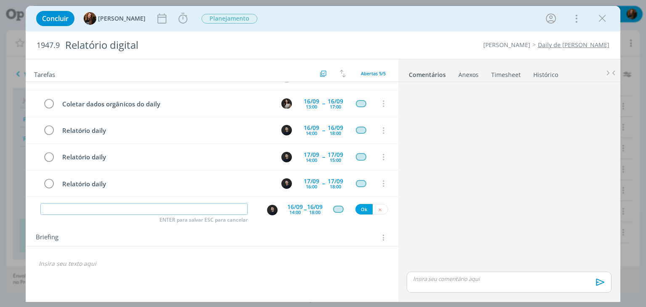
drag, startPoint x: 180, startPoint y: 208, endPoint x: 259, endPoint y: 215, distance: 79.7
click at [180, 208] on input "dialog" at bounding box center [143, 209] width 207 height 12
paste input "Relatório daily"
type input "Relatório daily"
click at [297, 210] on div "14:00" at bounding box center [294, 212] width 11 height 5
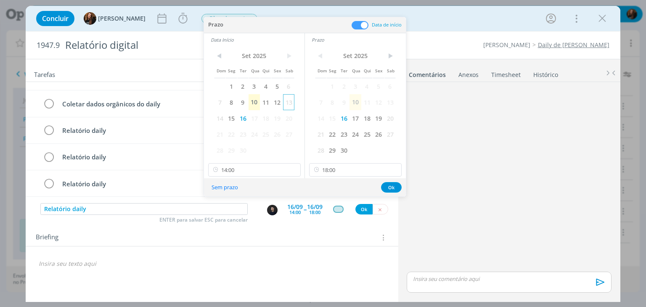
click at [289, 105] on span "13" at bounding box center [288, 102] width 11 height 16
click at [390, 97] on span "13" at bounding box center [389, 102] width 11 height 16
click at [244, 172] on input "14:00" at bounding box center [254, 169] width 93 height 13
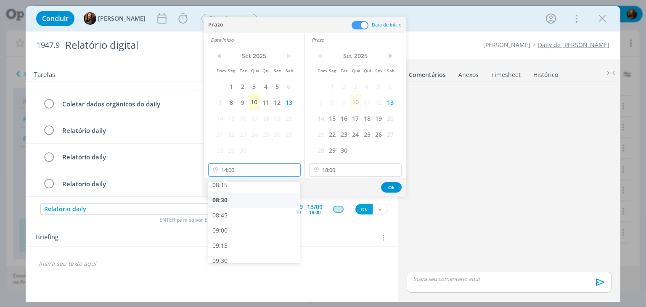
scroll to position [490, 0]
click at [238, 188] on div "08:00" at bounding box center [255, 184] width 94 height 15
type input "08:00"
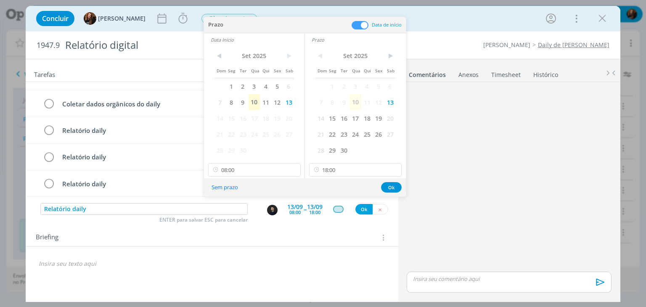
scroll to position [485, 0]
click at [352, 170] on input "18:00" at bounding box center [355, 169] width 93 height 13
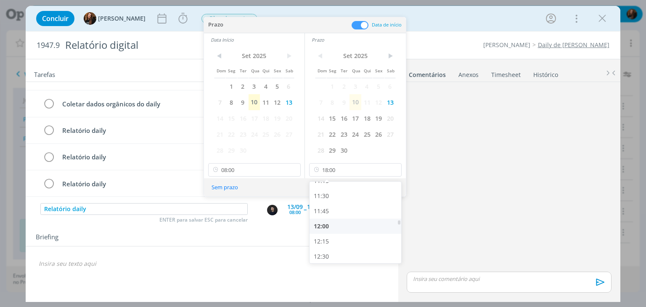
click at [340, 228] on div "12:00" at bounding box center [357, 226] width 94 height 15
type input "12:00"
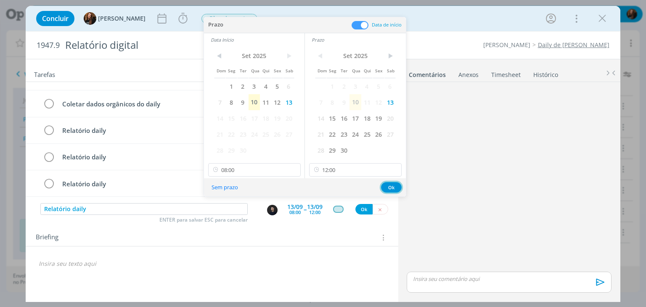
drag, startPoint x: 391, startPoint y: 187, endPoint x: 358, endPoint y: 204, distance: 37.4
click at [390, 187] on button "Ok" at bounding box center [391, 187] width 21 height 11
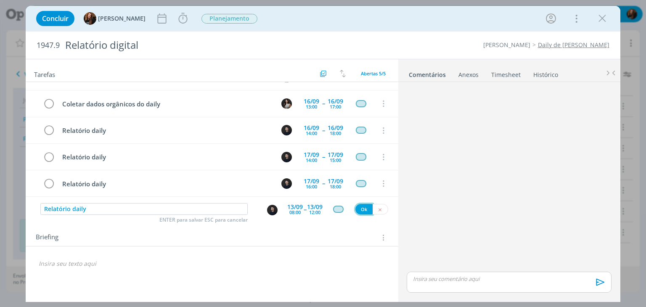
click at [359, 210] on button "Ok" at bounding box center [363, 209] width 17 height 11
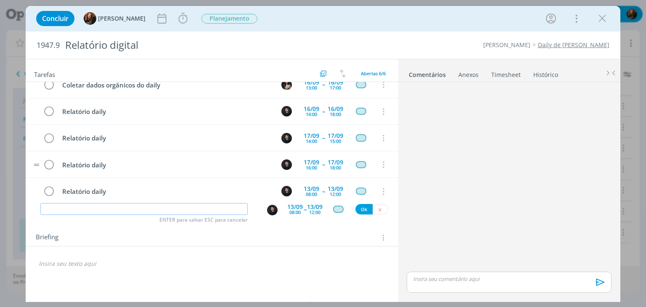
scroll to position [0, 0]
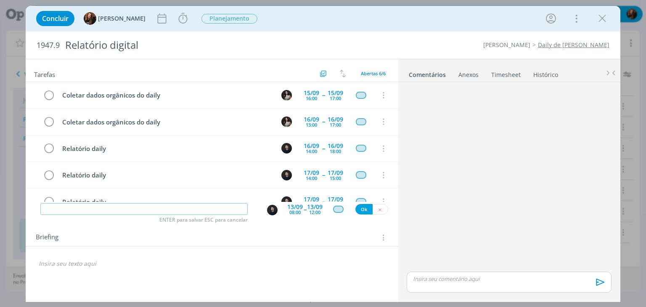
click at [132, 206] on input "dialog" at bounding box center [143, 209] width 207 height 12
click at [273, 211] on img "dialog" at bounding box center [272, 210] width 11 height 11
type input "Briefing e marcar reunião com cliente"
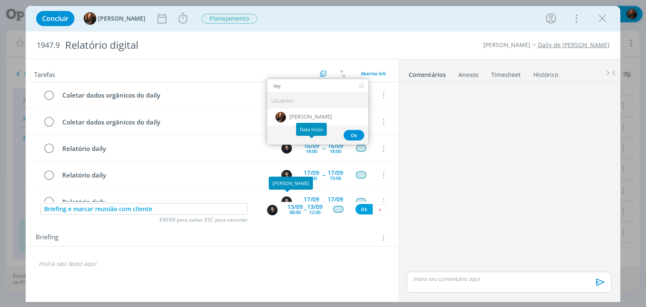
type input "tay"
click at [316, 105] on div "Usuários" at bounding box center [317, 101] width 101 height 16
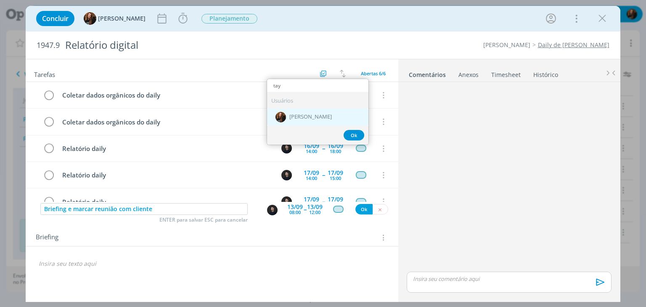
click at [313, 119] on span "[PERSON_NAME]" at bounding box center [310, 117] width 42 height 7
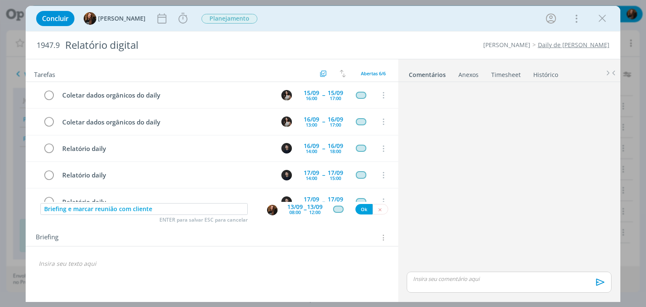
click at [294, 210] on div "08:00" at bounding box center [294, 212] width 11 height 5
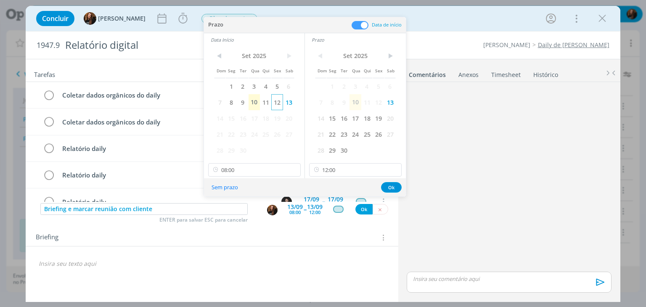
click at [278, 101] on span "12" at bounding box center [276, 102] width 11 height 16
click at [377, 101] on span "12" at bounding box center [378, 102] width 11 height 16
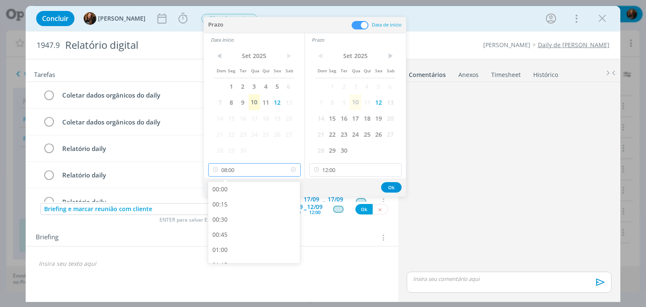
click at [277, 164] on input "08:00" at bounding box center [254, 169] width 93 height 13
click at [241, 250] on div "10:45" at bounding box center [255, 251] width 94 height 15
type input "10:45"
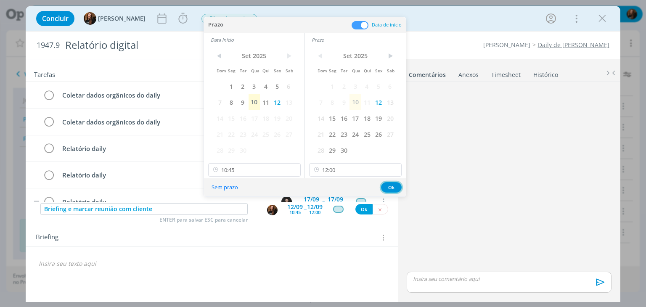
drag, startPoint x: 394, startPoint y: 187, endPoint x: 384, endPoint y: 190, distance: 10.1
click at [394, 186] on button "Ok" at bounding box center [391, 187] width 21 height 11
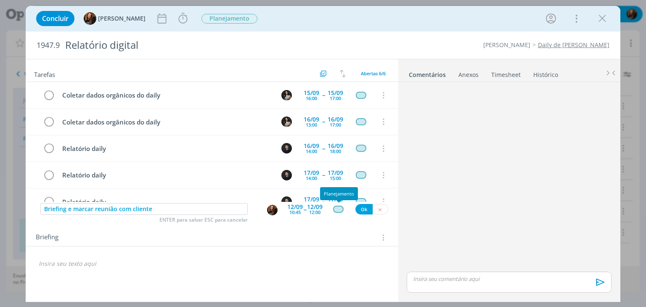
click at [337, 209] on div "dialog" at bounding box center [338, 209] width 11 height 7
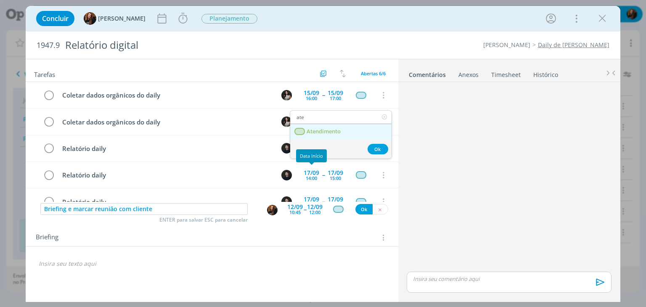
type input "ate"
click at [323, 125] on link "Atendimento" at bounding box center [340, 132] width 101 height 16
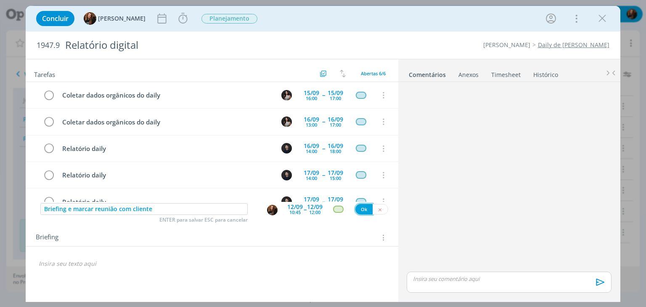
click at [366, 206] on button "Ok" at bounding box center [363, 209] width 17 height 11
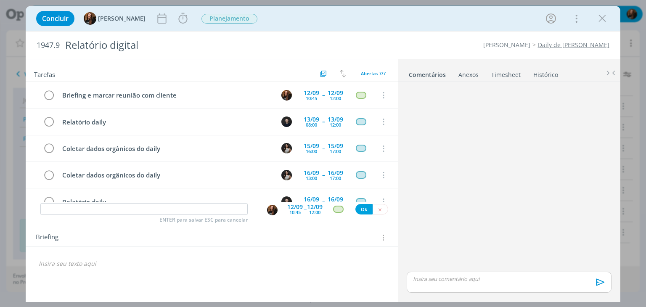
scroll to position [71, 0]
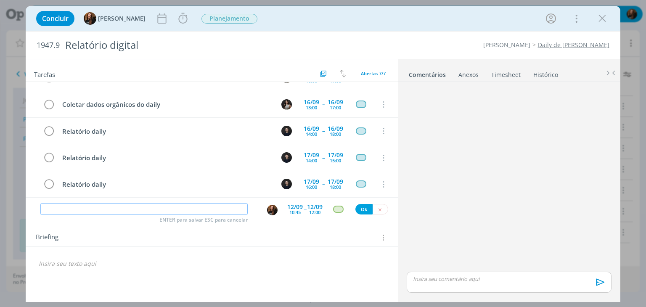
click at [145, 209] on input "dialog" at bounding box center [143, 209] width 207 height 12
type input "Envio para cliente após reunião"
click at [296, 212] on div "10:45" at bounding box center [294, 212] width 11 height 5
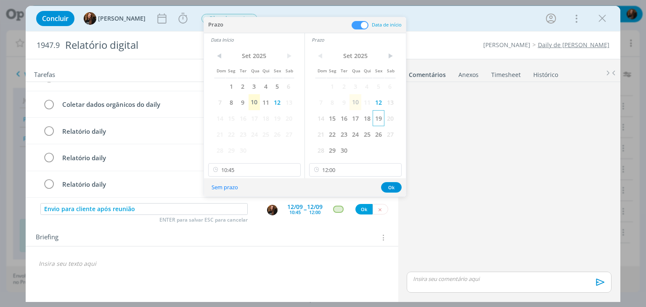
click at [379, 119] on span "19" at bounding box center [378, 118] width 11 height 16
click at [280, 120] on span "19" at bounding box center [276, 118] width 11 height 16
click at [292, 167] on icon at bounding box center [293, 169] width 11 height 13
drag, startPoint x: 394, startPoint y: 189, endPoint x: 376, endPoint y: 193, distance: 18.7
click at [392, 189] on button "Ok" at bounding box center [391, 187] width 21 height 11
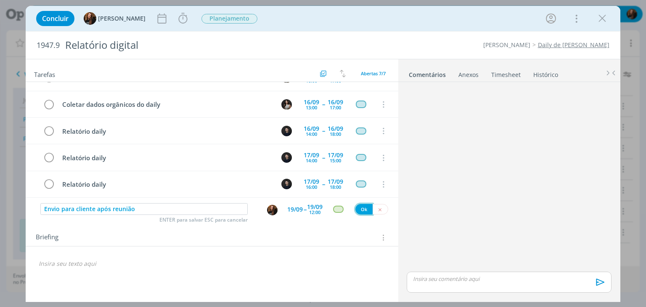
click at [360, 207] on button "Ok" at bounding box center [363, 209] width 17 height 11
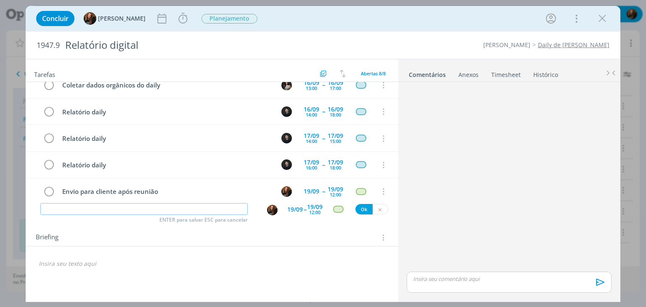
click at [135, 207] on input "dialog" at bounding box center [143, 209] width 207 height 12
click at [271, 210] on img "dialog" at bounding box center [272, 210] width 11 height 11
type input "Revisão do relatório"
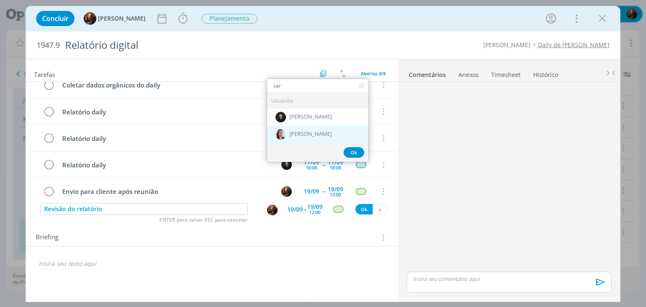
type input "car"
click at [306, 128] on div "[PERSON_NAME]" at bounding box center [317, 133] width 101 height 17
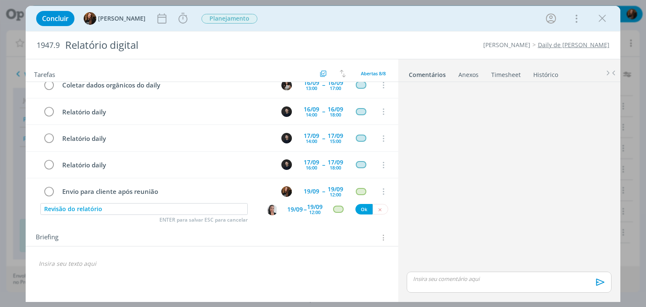
click at [297, 209] on div "19/09" at bounding box center [295, 210] width 16 height 6
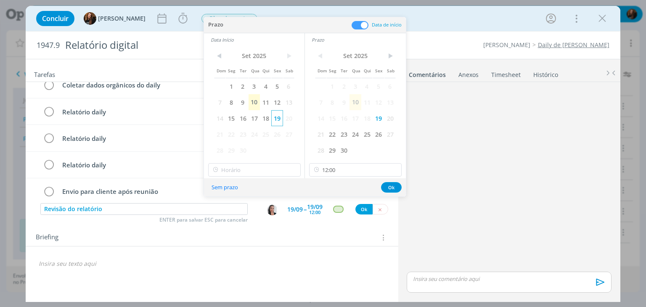
click at [272, 117] on span "19" at bounding box center [276, 118] width 11 height 16
click at [268, 117] on span "18" at bounding box center [265, 118] width 11 height 16
click at [368, 117] on span "18" at bounding box center [366, 118] width 11 height 16
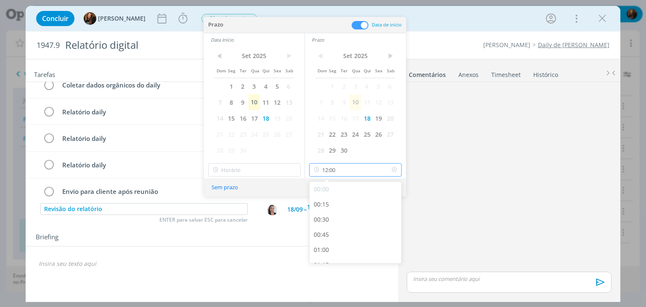
click at [348, 173] on input "12:00" at bounding box center [355, 169] width 93 height 13
click at [338, 246] on div "14:00" at bounding box center [357, 248] width 94 height 15
type input "14:00"
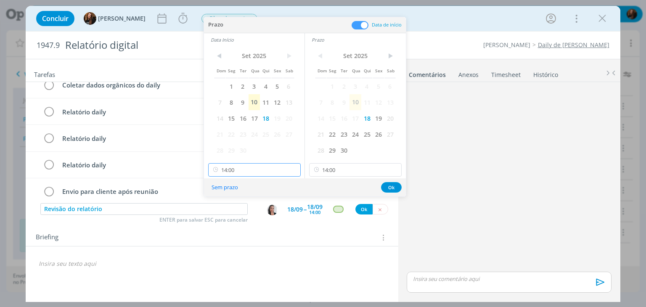
click at [258, 163] on input "14:00" at bounding box center [254, 169] width 93 height 13
drag, startPoint x: 245, startPoint y: 193, endPoint x: 298, endPoint y: 198, distance: 53.2
click at [245, 193] on div "13:00" at bounding box center [255, 192] width 94 height 15
type input "13:00"
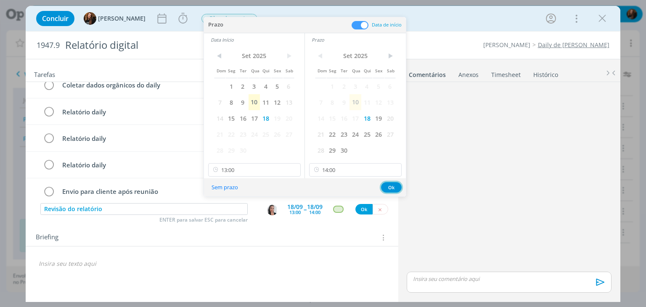
click at [392, 185] on button "Ok" at bounding box center [391, 187] width 21 height 11
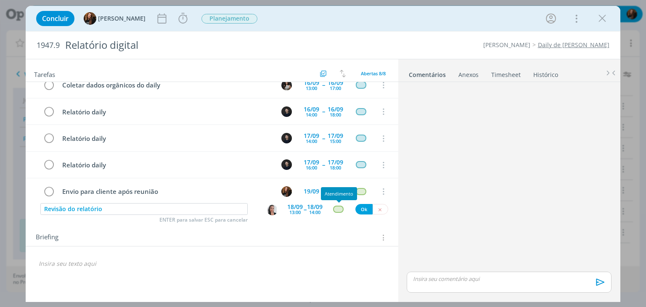
click at [337, 209] on div "dialog" at bounding box center [338, 209] width 11 height 7
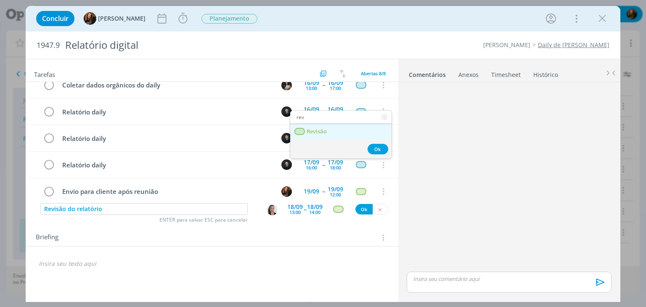
type input "rev"
click at [331, 133] on link "Revisão" at bounding box center [340, 132] width 101 height 16
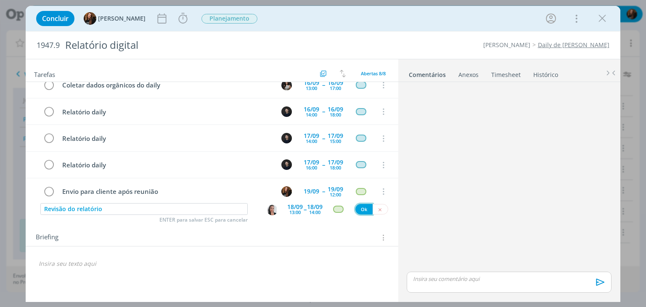
drag, startPoint x: 363, startPoint y: 212, endPoint x: 409, endPoint y: 303, distance: 102.2
click at [363, 212] on button "Ok" at bounding box center [363, 209] width 17 height 11
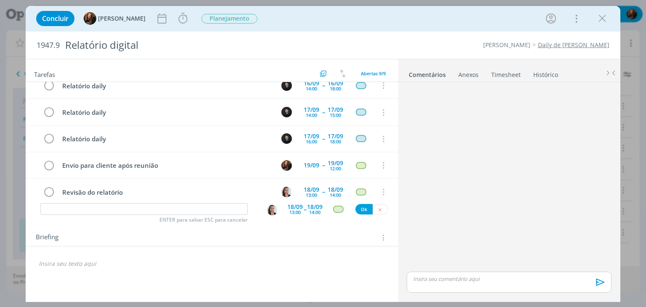
click at [291, 285] on div "Tarefas Usar Job de template Criar template a partir deste job Visualizar Templ…" at bounding box center [212, 178] width 372 height 238
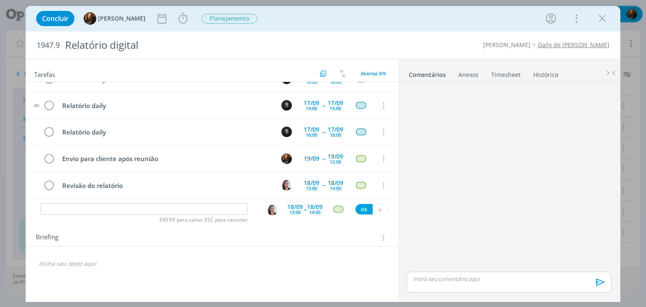
scroll to position [123, 0]
click at [125, 209] on input "dialog" at bounding box center [143, 209] width 207 height 12
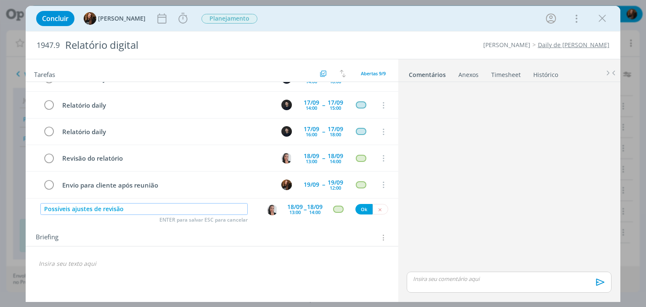
click at [275, 209] on img "dialog" at bounding box center [272, 210] width 11 height 11
type input "Possíveis ajustes de revisão"
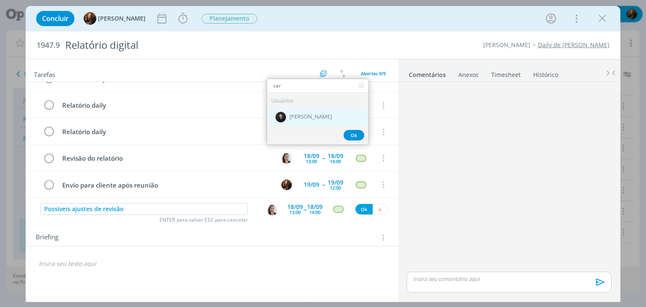
type input "car"
click at [303, 117] on span "[PERSON_NAME]" at bounding box center [310, 117] width 42 height 7
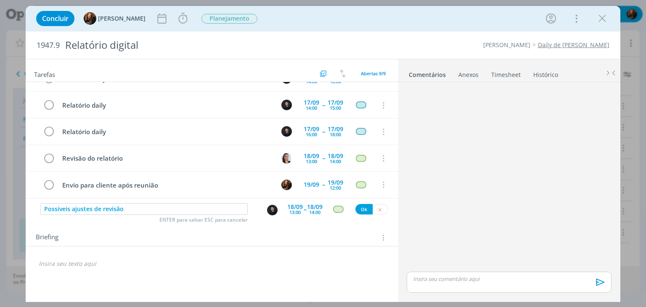
click at [290, 210] on div "13:00" at bounding box center [294, 212] width 11 height 5
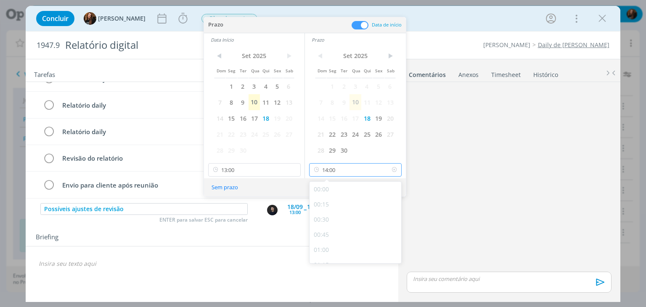
click at [357, 174] on input "14:00" at bounding box center [355, 169] width 93 height 13
click at [343, 229] on div "15:00" at bounding box center [357, 229] width 94 height 15
type input "15:00"
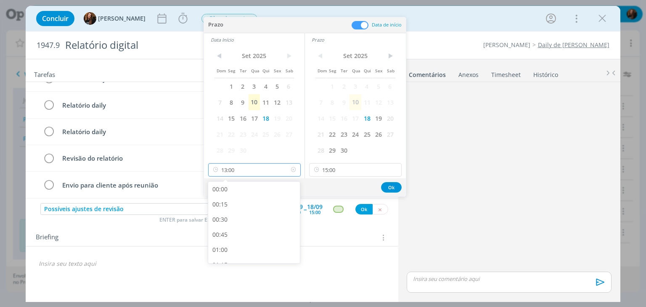
click at [264, 167] on input "13:00" at bounding box center [254, 169] width 93 height 13
click at [243, 228] on div "14:00" at bounding box center [255, 229] width 94 height 15
type input "14:00"
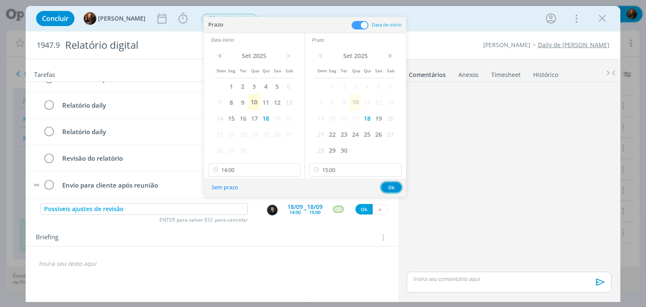
drag, startPoint x: 391, startPoint y: 187, endPoint x: 384, endPoint y: 191, distance: 8.3
click at [391, 187] on button "Ok" at bounding box center [391, 187] width 21 height 11
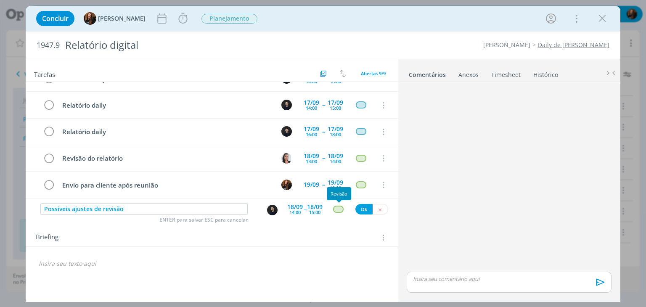
click at [338, 210] on div "dialog" at bounding box center [338, 209] width 11 height 7
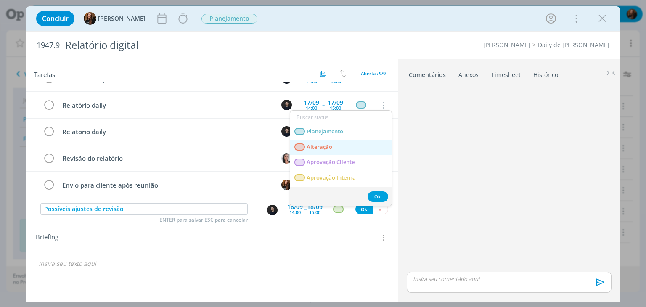
click at [339, 150] on link "Alteração" at bounding box center [340, 148] width 101 height 16
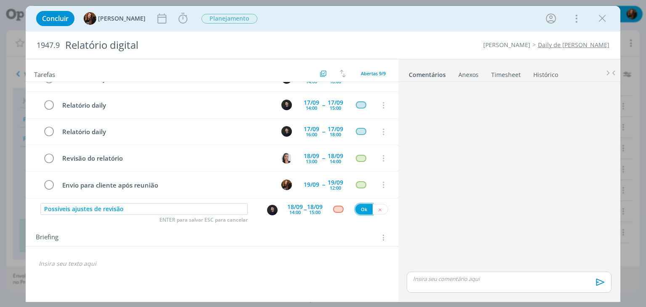
click at [363, 208] on button "Ok" at bounding box center [363, 209] width 17 height 11
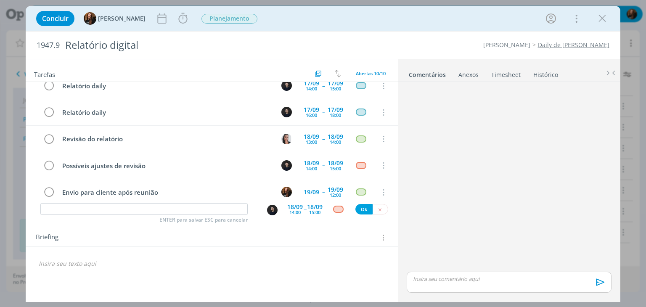
click at [87, 229] on div "Briefing Briefings Predefinidos Versões do Briefing Ver Briefing do Projeto" at bounding box center [212, 235] width 372 height 23
click at [81, 224] on div "Briefing Briefings Predefinidos Versões do Briefing Ver Briefing do Projeto" at bounding box center [212, 235] width 372 height 23
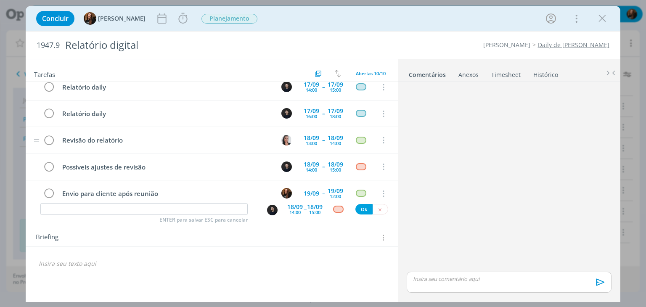
scroll to position [150, 0]
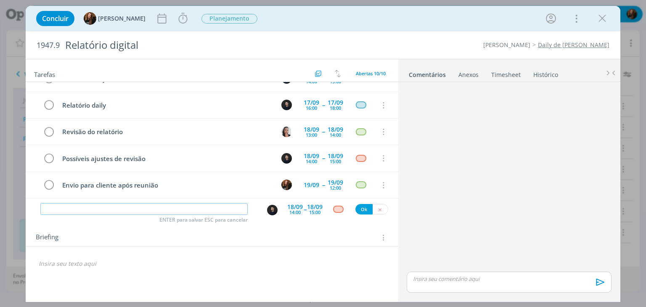
click at [173, 211] on input "dialog" at bounding box center [143, 209] width 207 height 12
click at [175, 209] on input "dialog" at bounding box center [143, 209] width 207 height 12
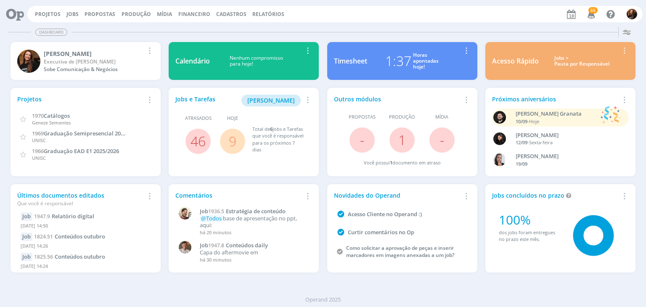
click at [584, 64] on div "Jobs > Pauta por Responsável" at bounding box center [582, 61] width 74 height 12
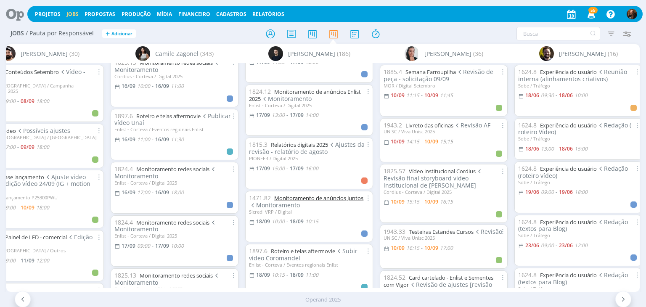
scroll to position [1461, 0]
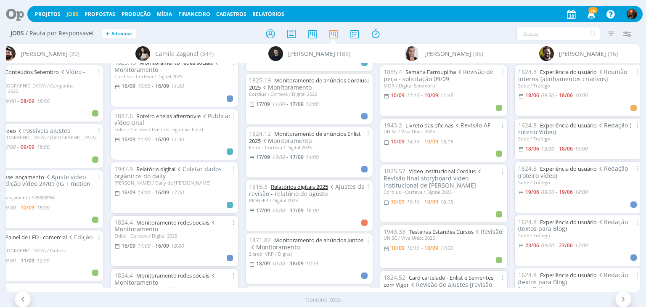
click at [316, 185] on link "Relatórios digitais 2025" at bounding box center [299, 187] width 57 height 8
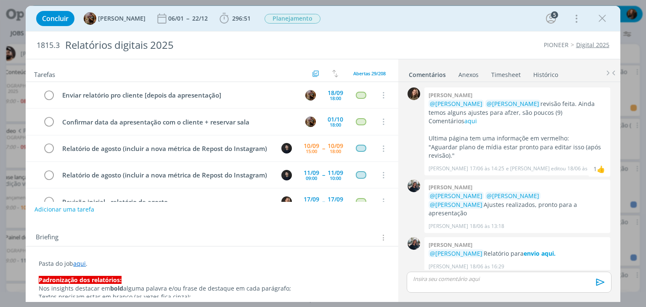
scroll to position [124, 0]
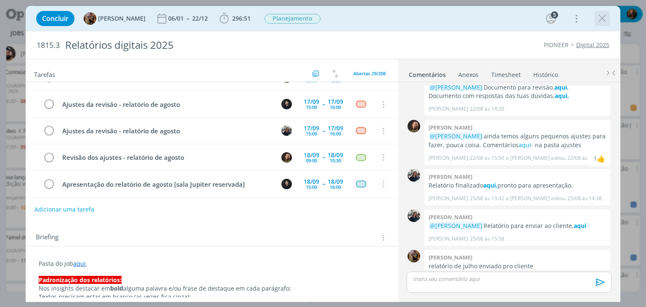
click at [604, 20] on icon "dialog" at bounding box center [602, 18] width 13 height 13
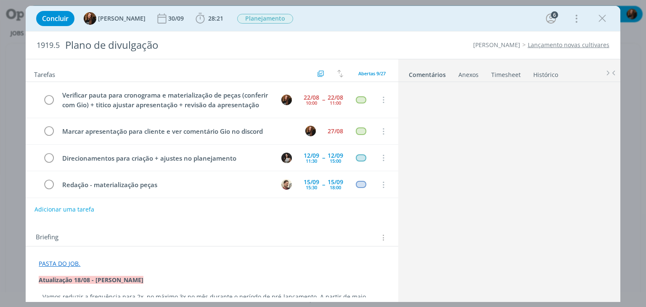
scroll to position [392, 0]
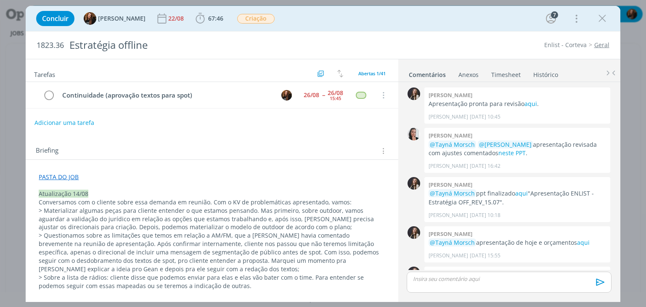
scroll to position [601, 0]
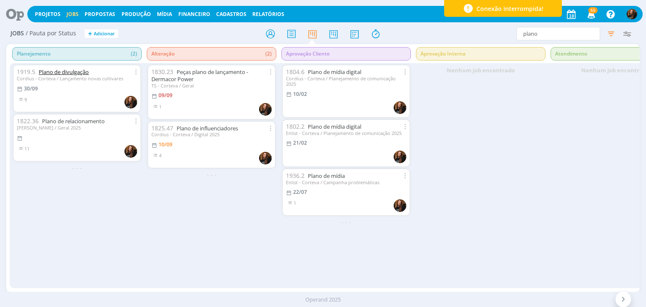
click at [75, 71] on link "Plano de divulgação" at bounding box center [64, 72] width 50 height 8
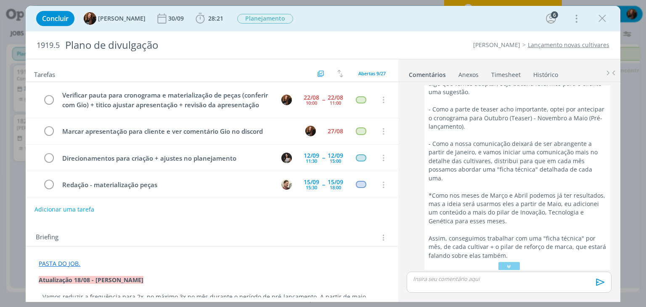
scroll to position [391, 0]
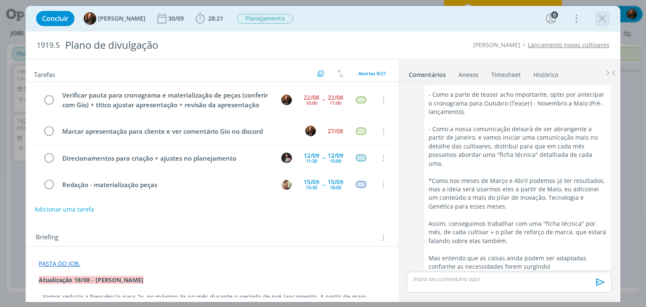
click at [607, 13] on icon "dialog" at bounding box center [602, 18] width 13 height 13
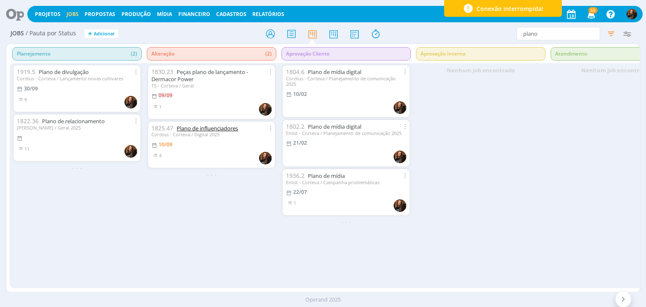
click at [217, 129] on link "Plano de influenciadores" at bounding box center [207, 129] width 61 height 8
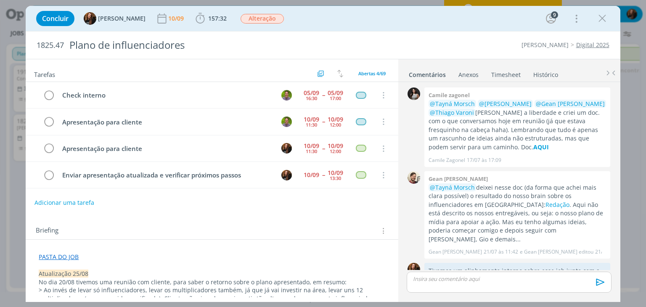
scroll to position [390, 0]
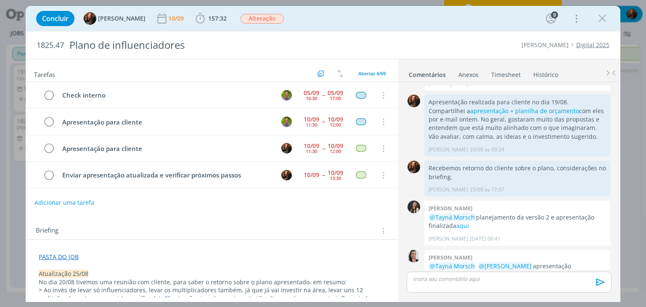
click at [94, 225] on div "Briefing Briefings Predefinidos Versões do Briefing Ver Briefing do Projeto" at bounding box center [213, 230] width 354 height 11
click at [509, 74] on link "Timesheet" at bounding box center [506, 73] width 30 height 12
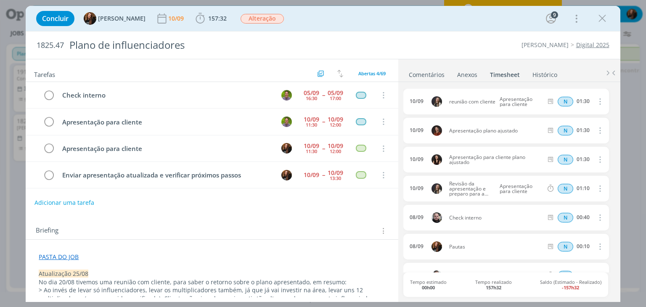
click at [434, 77] on link "Comentários" at bounding box center [426, 73] width 37 height 12
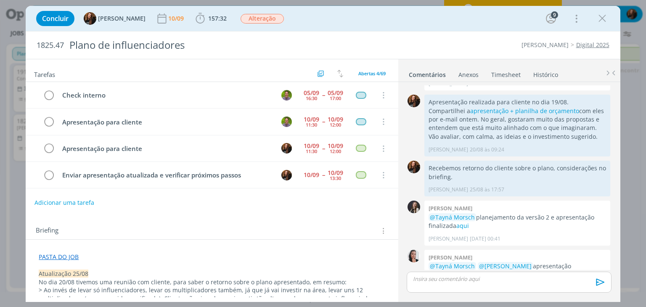
click at [501, 72] on link "Timesheet" at bounding box center [506, 73] width 30 height 12
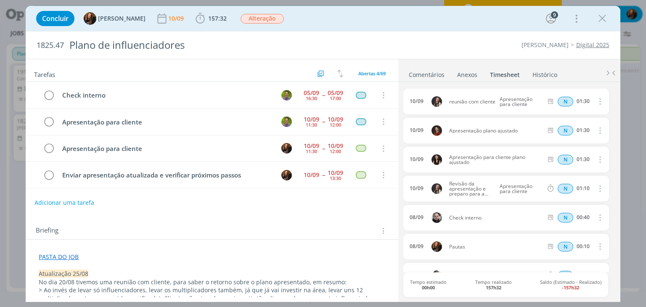
drag, startPoint x: 520, startPoint y: 130, endPoint x: 446, endPoint y: 133, distance: 74.1
click at [446, 133] on div "10/09 Apresentação plano ajustado N 01:30 Excluir Editar" at bounding box center [505, 131] width 205 height 26
copy span "Apresentação plano ajustado"
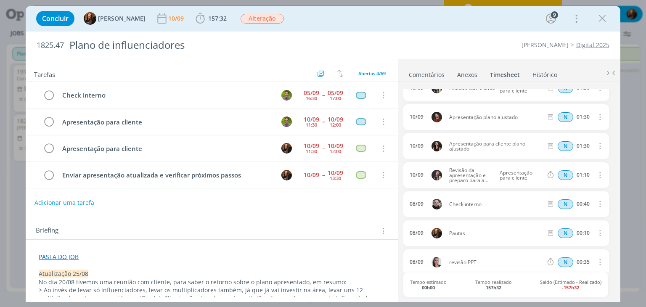
scroll to position [0, 0]
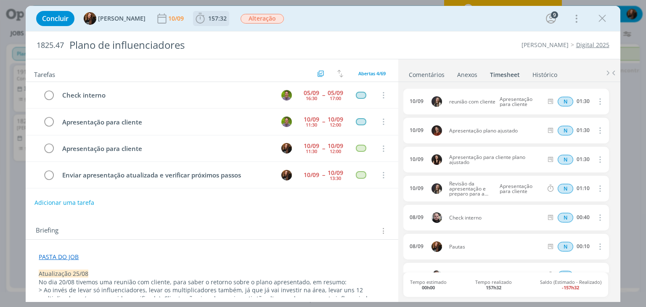
drag, startPoint x: 212, startPoint y: 20, endPoint x: 221, endPoint y: 23, distance: 8.9
click at [212, 19] on span "157:32" at bounding box center [217, 18] width 19 height 8
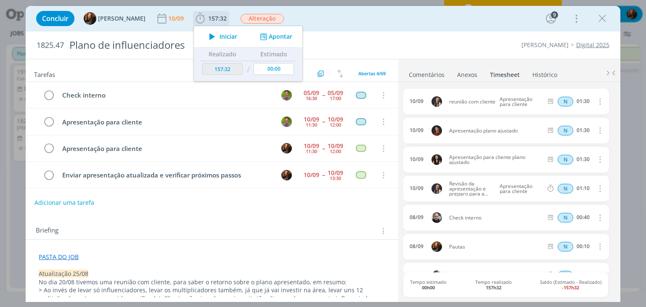
click at [281, 37] on button "Apontar" at bounding box center [275, 36] width 35 height 9
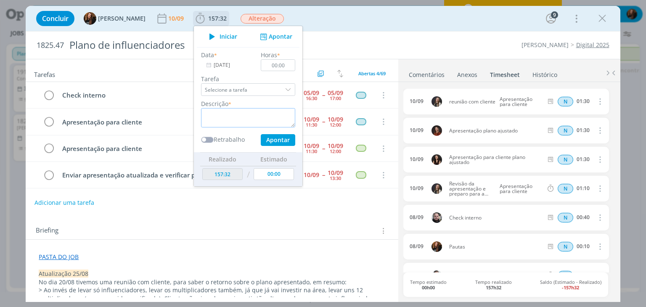
click at [246, 110] on textarea "dialog" at bounding box center [248, 117] width 94 height 19
paste textarea "Apresentação plano ajustado"
type textarea "Apresentação plano ajustado"
click at [283, 66] on input "00:00" at bounding box center [278, 65] width 34 height 12
type input "01:30"
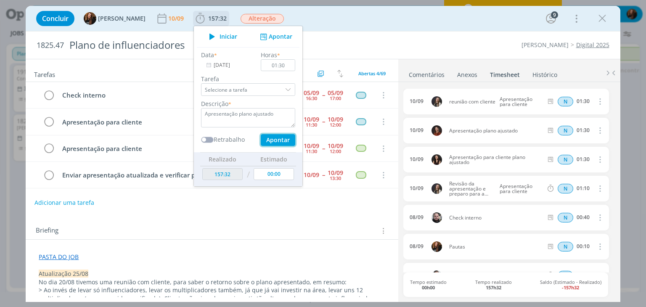
click at [273, 139] on button "Apontar" at bounding box center [278, 140] width 34 height 12
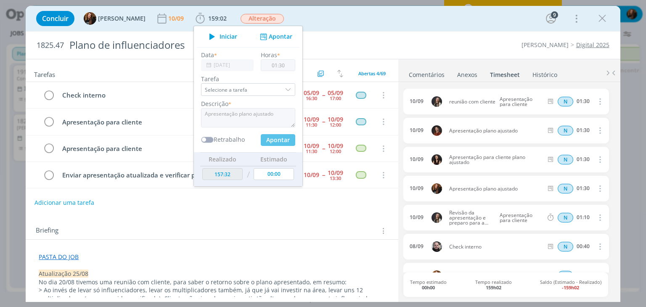
type input "159:02"
type input "00:00"
click at [281, 221] on div "Briefing Briefings Predefinidos Versões do Briefing Ver Briefing do Projeto" at bounding box center [212, 228] width 372 height 23
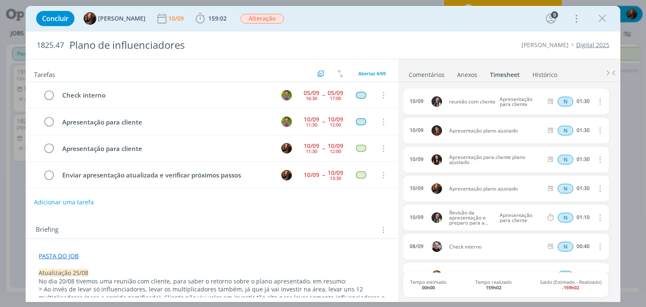
click at [79, 198] on button "Adicionar uma tarefa" at bounding box center [64, 202] width 60 height 14
click at [113, 201] on input "dialog" at bounding box center [156, 202] width 232 height 12
click at [344, 229] on div "Briefing Briefings Predefinidos Versões do Briefing Ver Briefing do Projeto" at bounding box center [213, 229] width 354 height 11
click at [427, 76] on link "Comentários" at bounding box center [426, 73] width 37 height 12
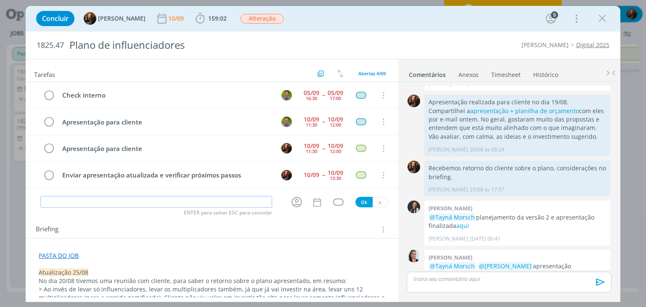
click at [210, 196] on input "dialog" at bounding box center [156, 202] width 232 height 12
click at [210, 20] on span "159:02" at bounding box center [217, 18] width 19 height 8
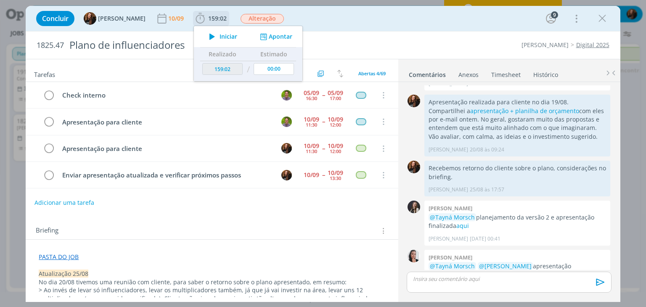
drag, startPoint x: 270, startPoint y: 38, endPoint x: 256, endPoint y: 64, distance: 30.1
click at [270, 38] on button "Apontar" at bounding box center [275, 36] width 35 height 9
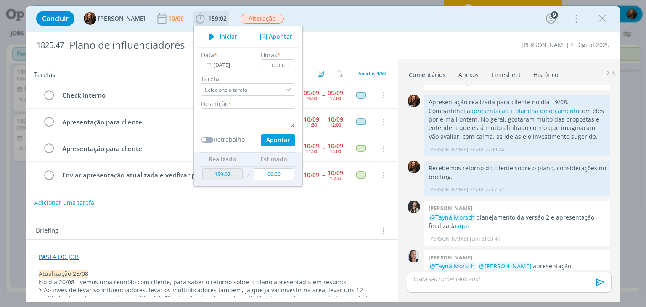
click at [209, 125] on div "Data * 10/09/2025 Horas * 00:00 Tarefa Selecione a tarefa Descrição * Retrabalh…" at bounding box center [248, 97] width 103 height 95
click at [209, 125] on textarea "dialog" at bounding box center [248, 117] width 94 height 19
type textarea "Troca com a Lílian e Ma após reunião com cliente"
click at [280, 70] on input "00:00" at bounding box center [278, 65] width 34 height 12
click at [268, 137] on button "Apontar" at bounding box center [278, 140] width 34 height 12
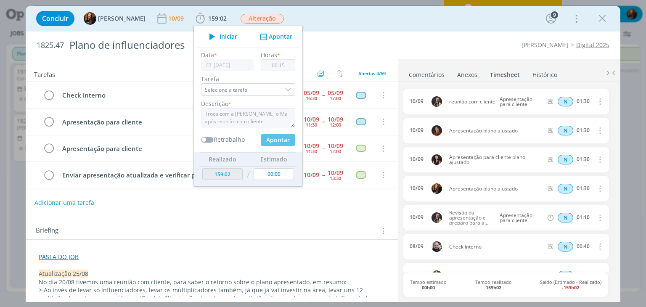
type input "00:00"
type input "159:17"
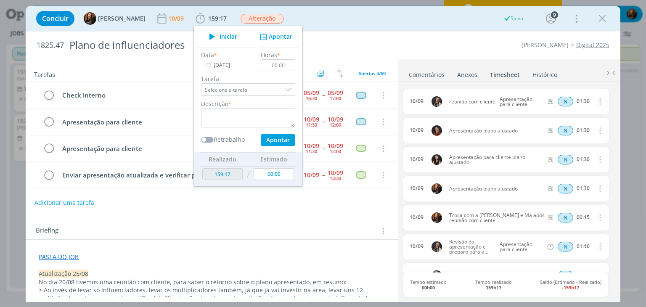
click at [297, 226] on div "Briefing Briefings Predefinidos Versões do Briefing Ver Briefing do Projeto" at bounding box center [213, 230] width 354 height 11
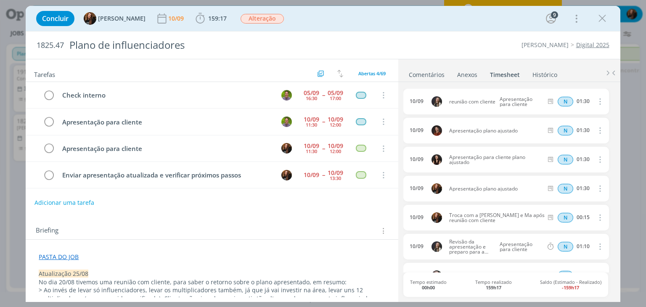
click at [340, 217] on div "Briefing Briefings Predefinidos Versões do Briefing Ver Briefing do Projeto" at bounding box center [212, 228] width 372 height 23
click at [430, 74] on link "Comentários" at bounding box center [426, 73] width 37 height 12
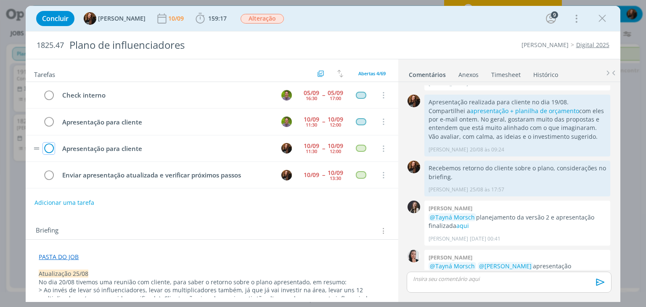
click at [50, 145] on icon "dialog" at bounding box center [49, 149] width 12 height 13
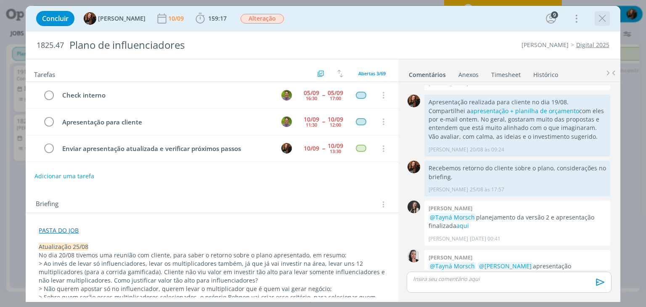
click at [601, 19] on icon "dialog" at bounding box center [602, 18] width 13 height 13
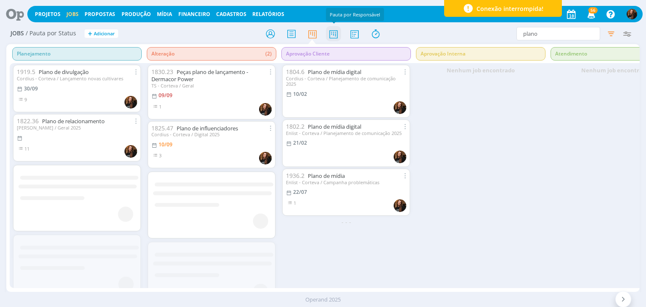
click at [335, 32] on icon at bounding box center [333, 34] width 15 height 16
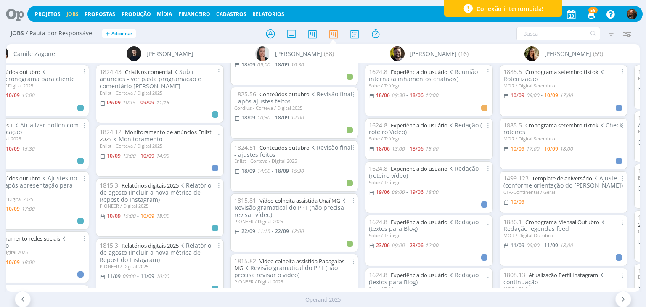
scroll to position [1346, 0]
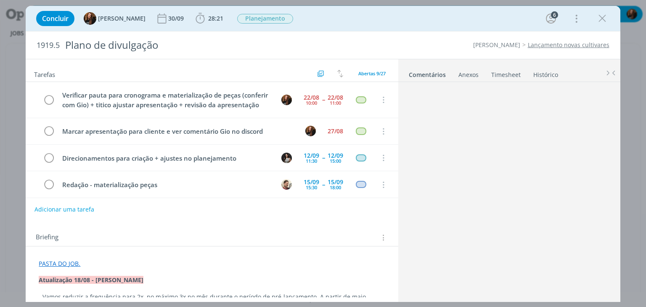
scroll to position [392, 0]
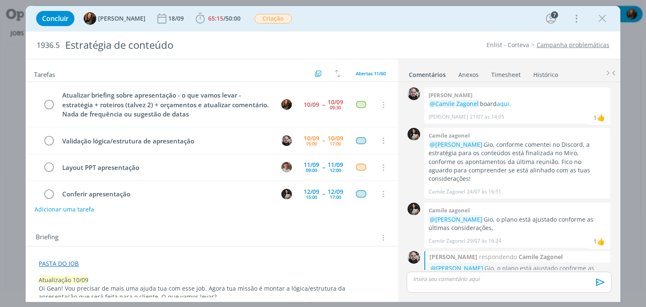
scroll to position [734, 0]
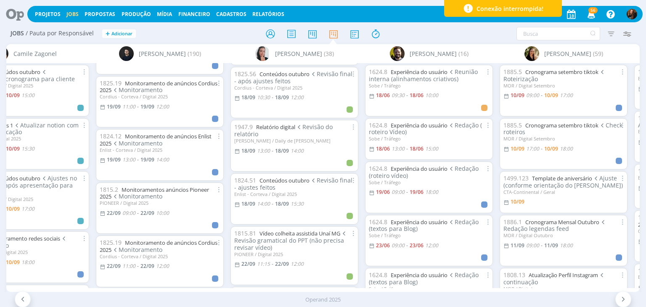
scroll to position [2087, 0]
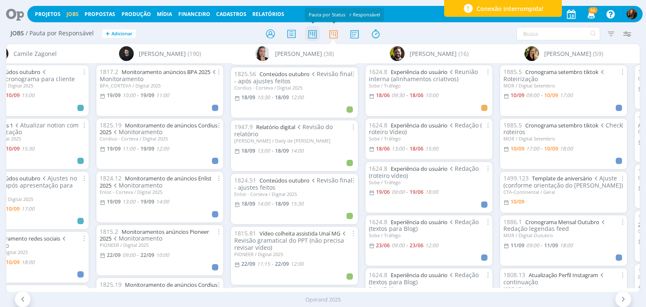
click at [313, 34] on icon at bounding box center [312, 34] width 15 height 16
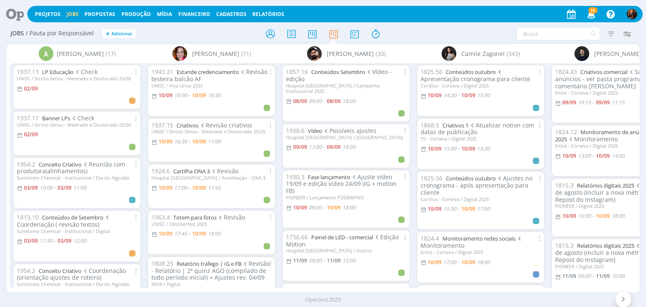
click at [274, 300] on div "Operand 2025" at bounding box center [323, 300] width 646 height 8
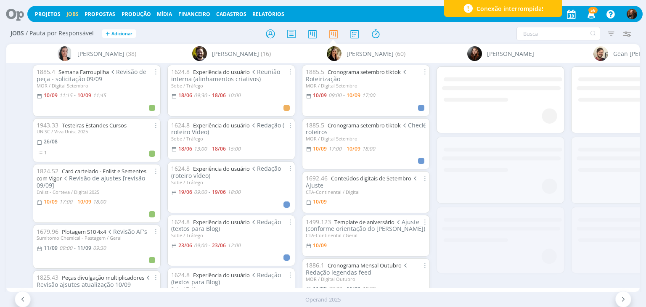
scroll to position [0, 781]
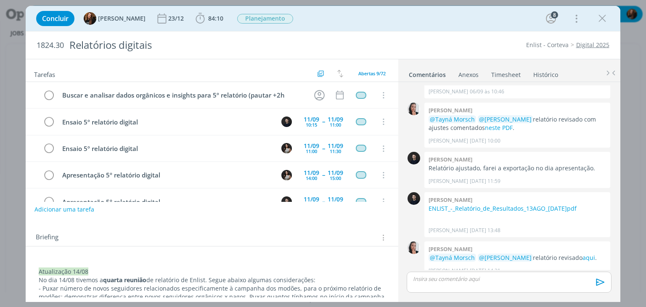
click at [495, 75] on link "Timesheet" at bounding box center [506, 73] width 30 height 12
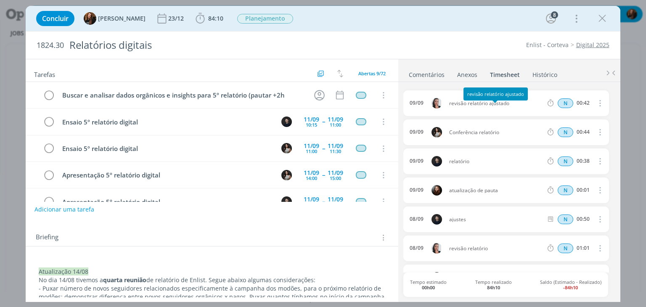
scroll to position [42, 0]
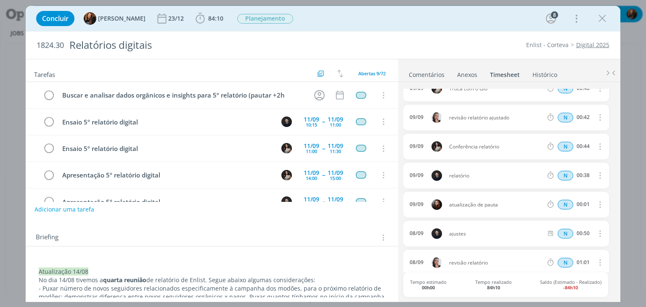
click at [545, 75] on link "Histórico" at bounding box center [545, 73] width 26 height 12
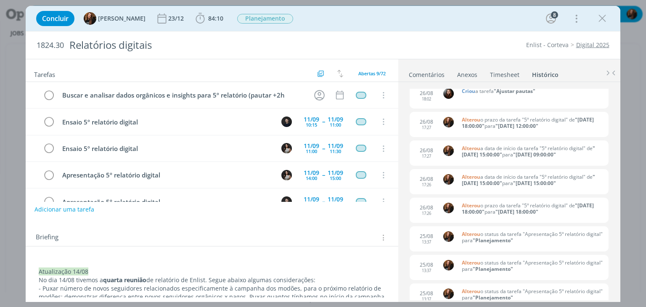
scroll to position [3702, 0]
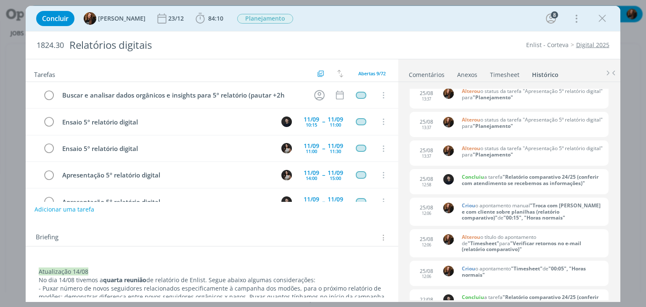
scroll to position [3912, 0]
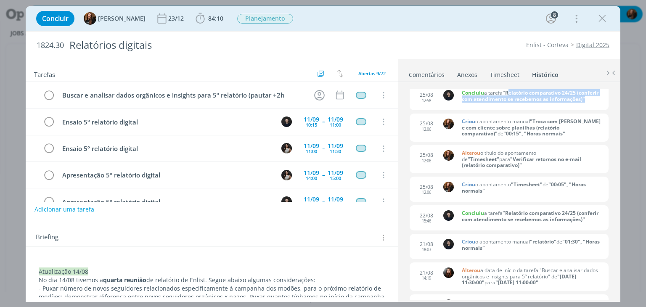
drag, startPoint x: 508, startPoint y: 99, endPoint x: 591, endPoint y: 107, distance: 84.1
click at [591, 102] on b ""Relatório comparativo 24/25 (conferir com atendimento se recebemos as informaç…" at bounding box center [530, 95] width 137 height 13
copy b "Relatório comparativo 24/25 (conferir com atendimento se recebemos as informaçõ…"
click at [65, 208] on button "Adicionar uma tarefa" at bounding box center [64, 209] width 60 height 14
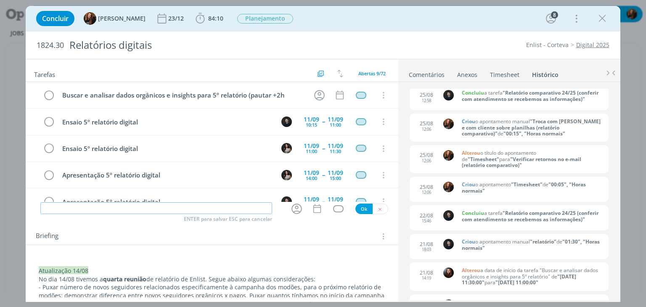
click at [65, 208] on input "dialog" at bounding box center [156, 208] width 232 height 12
paste input "Relatório comparativo 24/25 (conferir com atendimento se recebemos as informaçõ…"
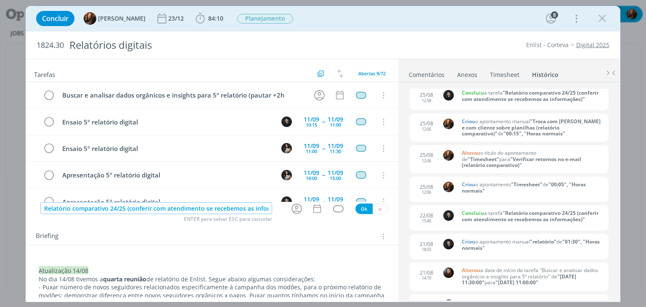
scroll to position [0, 25]
click at [295, 211] on icon "dialog" at bounding box center [296, 208] width 13 height 13
type input "Relatório comparativo 24/25 (conferir com atendimento se recebemos as informaçõ…"
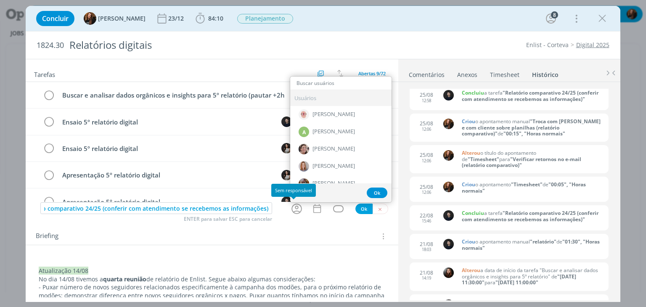
scroll to position [0, 0]
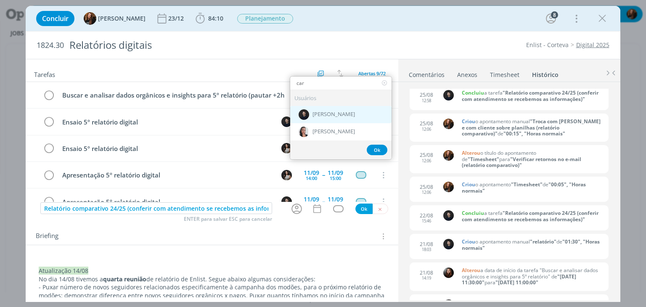
type input "car"
click at [343, 115] on span "[PERSON_NAME]" at bounding box center [334, 114] width 42 height 7
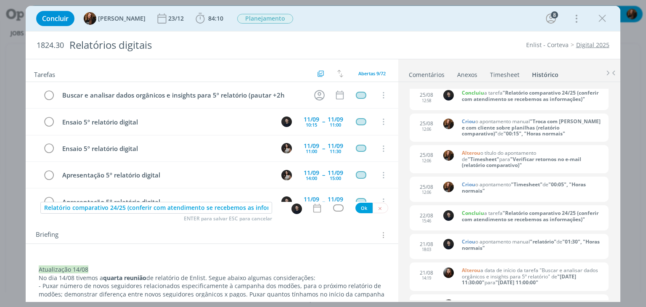
click at [313, 209] on icon "dialog" at bounding box center [317, 208] width 11 height 11
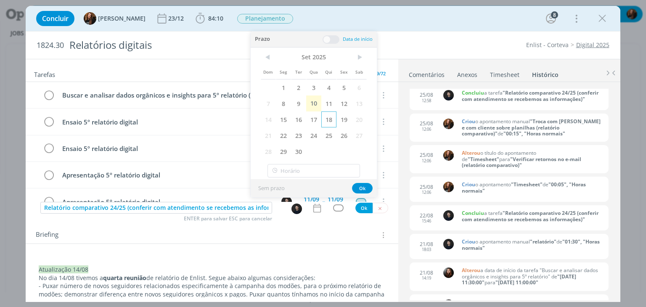
click at [326, 122] on span "18" at bounding box center [328, 119] width 15 height 16
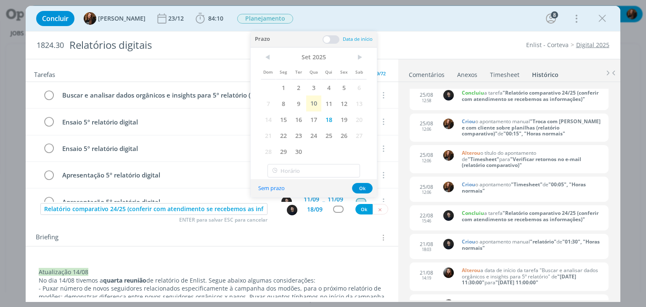
click at [331, 39] on span at bounding box center [331, 39] width 17 height 8
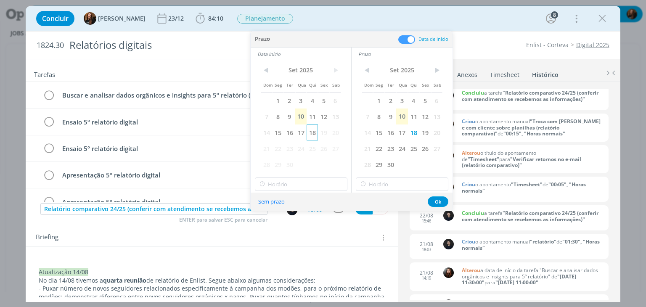
click at [312, 133] on span "18" at bounding box center [312, 133] width 11 height 16
click at [306, 184] on input "17:00" at bounding box center [301, 184] width 93 height 13
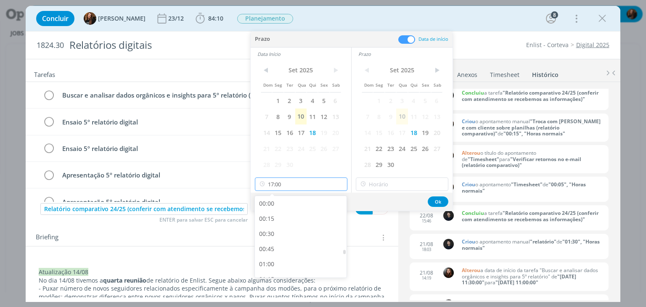
scroll to position [966, 0]
click at [302, 212] on div "16:00" at bounding box center [302, 206] width 94 height 15
type input "16:00"
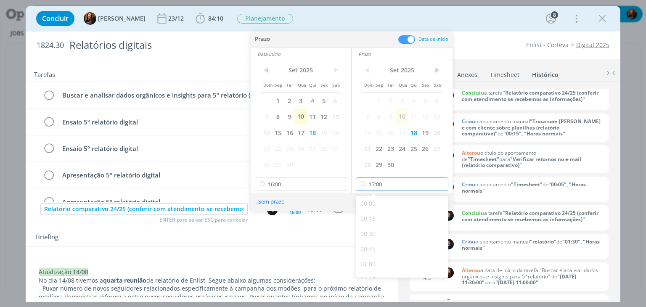
click at [399, 183] on input "17:00" at bounding box center [402, 184] width 93 height 13
click at [397, 207] on div "18:00" at bounding box center [403, 201] width 94 height 15
type input "18:00"
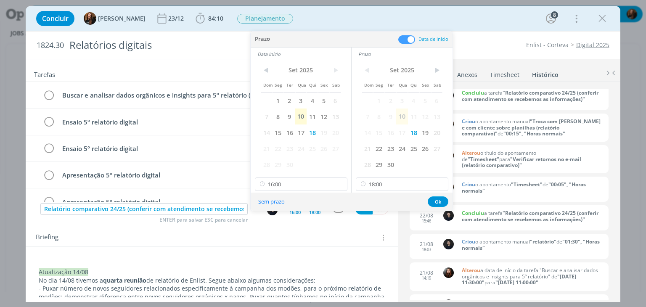
scroll to position [1090, 0]
drag, startPoint x: 430, startPoint y: 202, endPoint x: 354, endPoint y: 217, distance: 77.6
click at [428, 203] on button "Ok" at bounding box center [438, 201] width 21 height 11
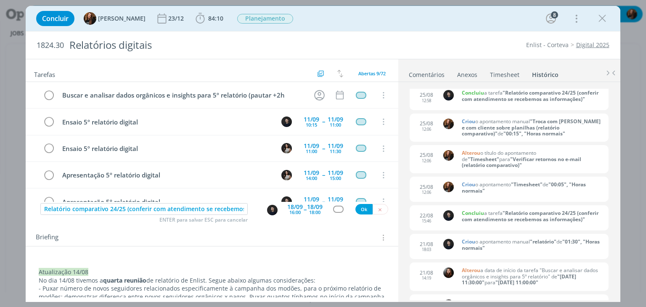
click at [334, 209] on div "dialog" at bounding box center [338, 209] width 11 height 7
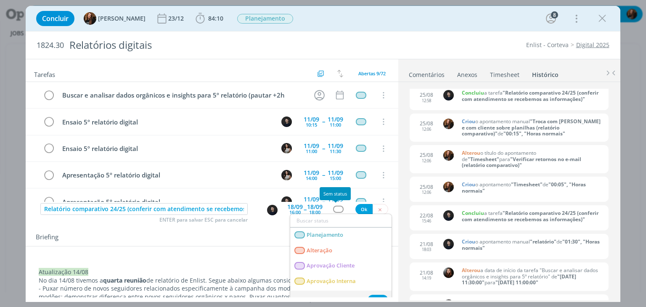
click at [335, 208] on div "dialog" at bounding box center [338, 209] width 11 height 7
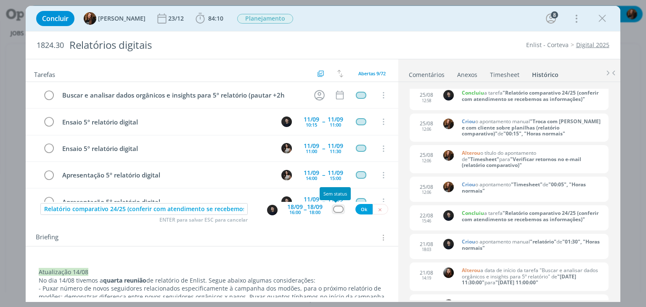
click at [335, 209] on div "dialog" at bounding box center [338, 209] width 11 height 7
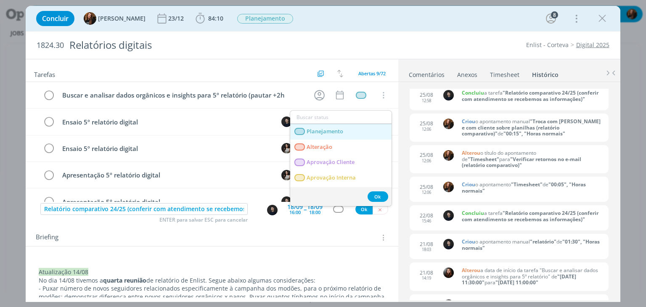
click at [334, 133] on span "Planejamento" at bounding box center [325, 131] width 37 height 7
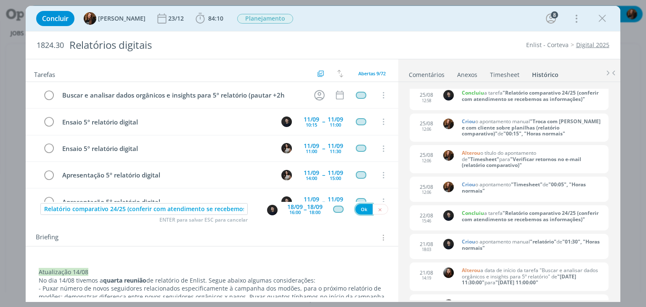
drag, startPoint x: 357, startPoint y: 211, endPoint x: 390, endPoint y: 279, distance: 76.0
click at [357, 211] on button "Ok" at bounding box center [363, 209] width 17 height 11
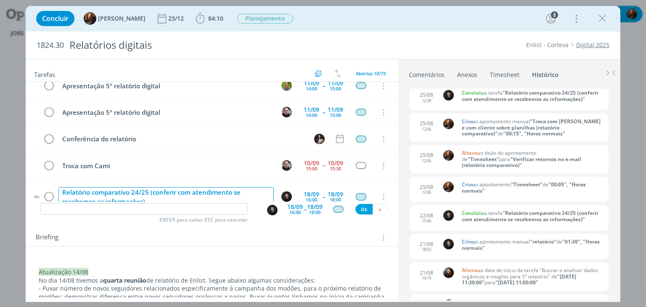
click at [75, 187] on div "Relatório comparativo 24/25 (conferir com atendimento se recebemos as informaçõ…" at bounding box center [165, 197] width 215 height 20
click at [68, 187] on div "Relatório comparativo 24/25 (conferir com atendimento se recebemos as informaçõ…" at bounding box center [165, 197] width 215 height 20
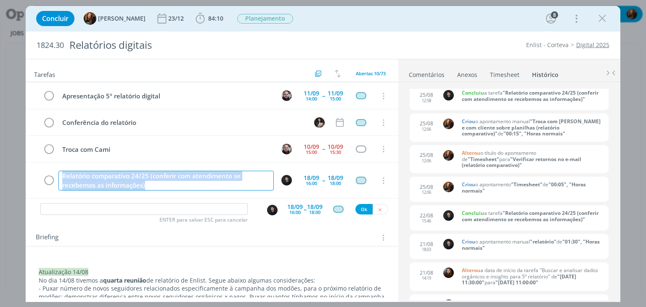
drag, startPoint x: 61, startPoint y: 185, endPoint x: 162, endPoint y: 197, distance: 101.6
click at [162, 197] on div "Buscar e analisar dados orgânicos e insights para 5º relatório (pautar +2h Canc…" at bounding box center [212, 142] width 372 height 120
copy div "Relatório comparativo 24/25 (conferir com atendimento se recebemos as informaçõ…"
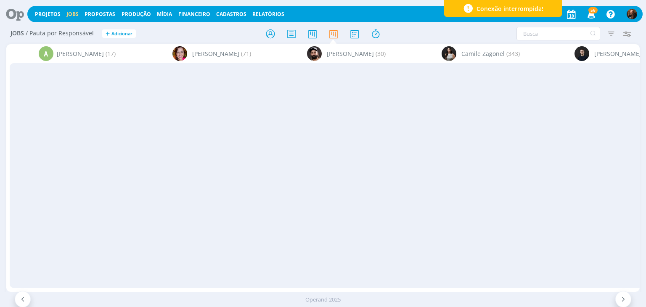
scroll to position [0, 970]
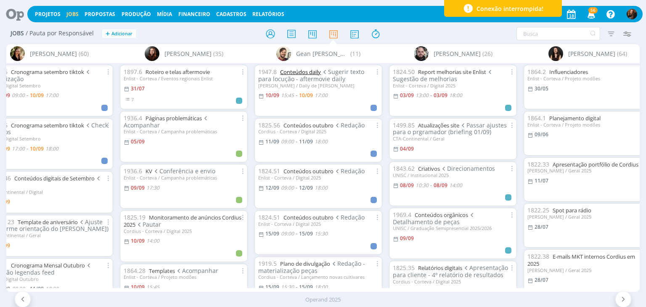
click at [299, 72] on link "Conteúdos daily" at bounding box center [300, 72] width 41 height 8
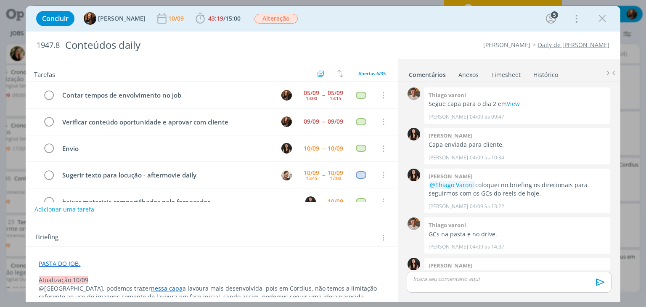
scroll to position [45, 0]
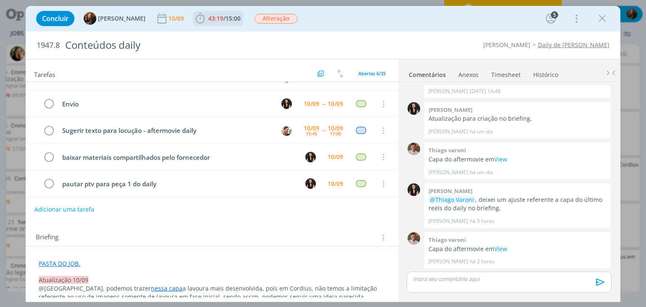
click at [226, 17] on span "15:00" at bounding box center [232, 18] width 15 height 8
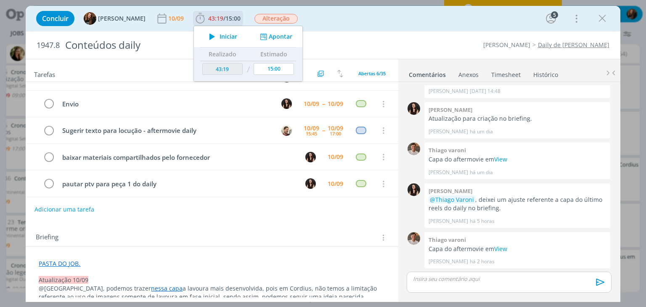
click at [220, 37] on span "Iniciar" at bounding box center [229, 37] width 18 height 6
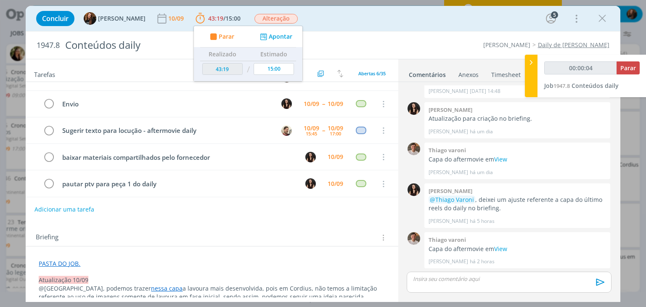
drag, startPoint x: 392, startPoint y: 22, endPoint x: 388, endPoint y: 29, distance: 7.6
click at [391, 24] on div "Concluir Tayná Morsch 10/09 43:19 / 15:00 Parar Apontar Data * [DATE] Horas * 0…" at bounding box center [323, 18] width 582 height 20
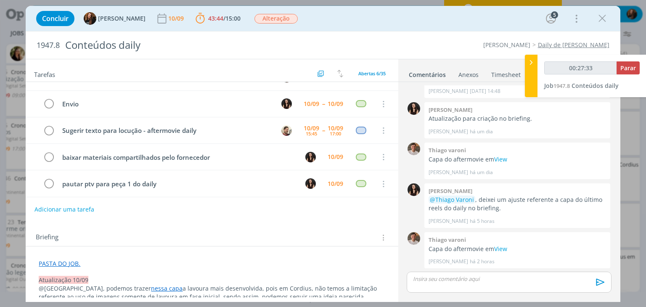
type input "00:28:33"
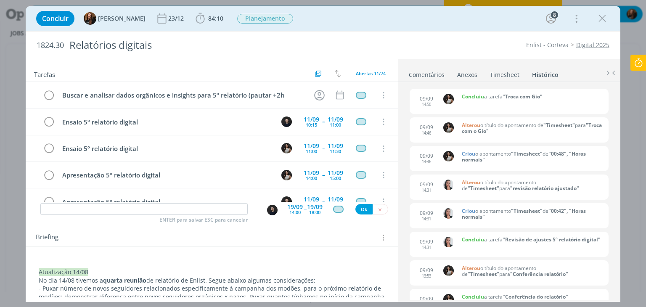
scroll to position [3912, 0]
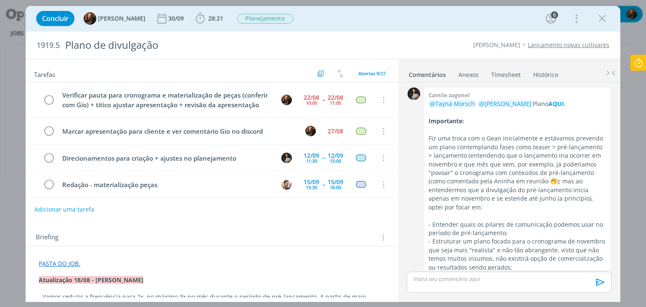
scroll to position [392, 0]
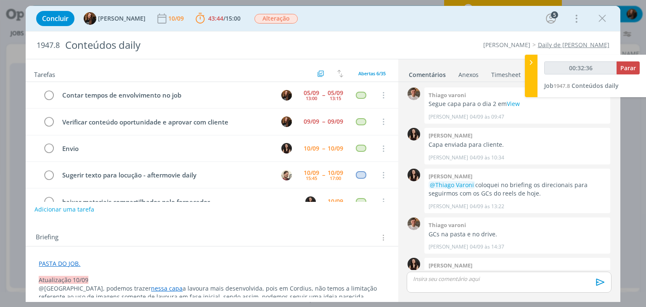
scroll to position [702, 0]
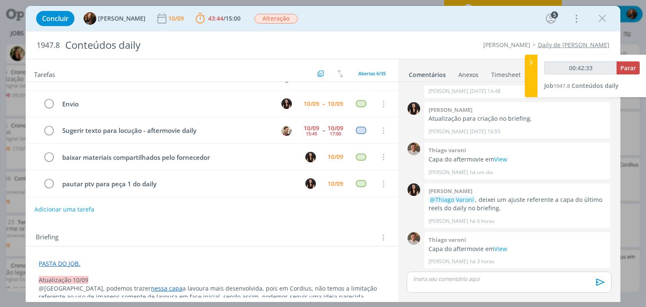
type input "00:43:33"
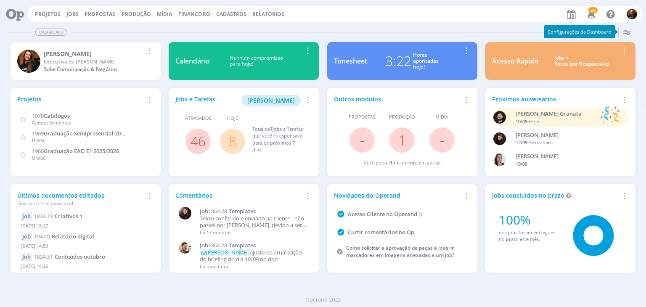
click at [586, 66] on div "Jobs > Pauta por Responsável" at bounding box center [582, 61] width 74 height 12
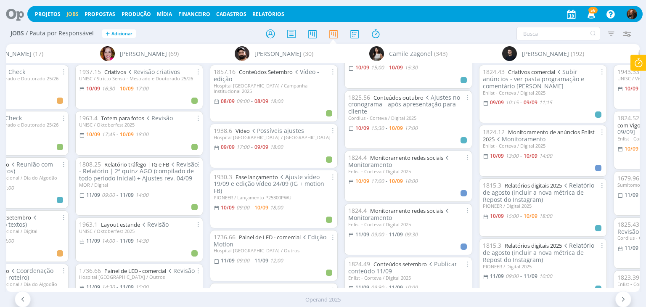
scroll to position [42, 0]
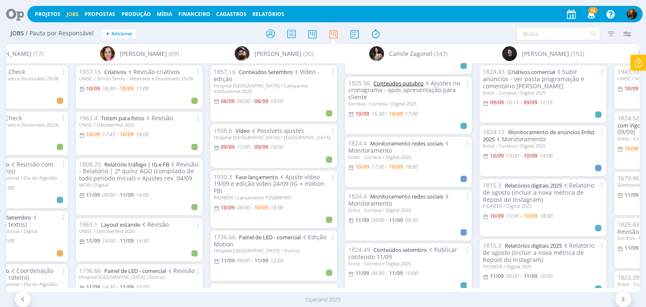
click at [395, 82] on link "Conteúdos outubro" at bounding box center [399, 83] width 50 height 8
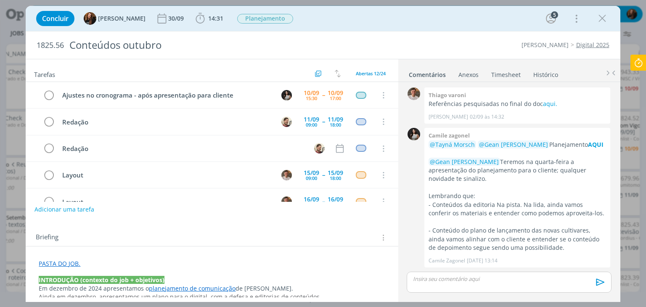
click at [505, 74] on link "Timesheet" at bounding box center [506, 73] width 30 height 12
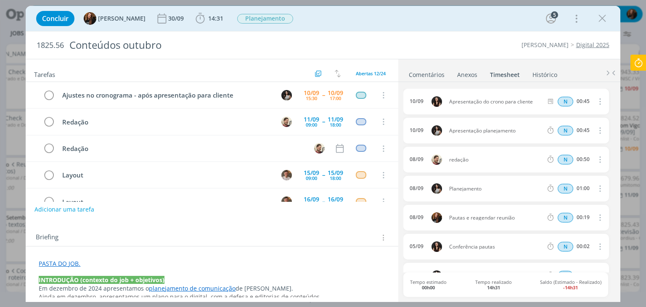
drag, startPoint x: 536, startPoint y: 101, endPoint x: 448, endPoint y: 105, distance: 88.8
click at [448, 105] on div "10/09 Apresentação do crono para cliente N 00:45 Excluir Editar" at bounding box center [505, 102] width 205 height 26
copy span "Apresentação do crono para cliente"
click at [208, 21] on span "14:31" at bounding box center [215, 18] width 15 height 8
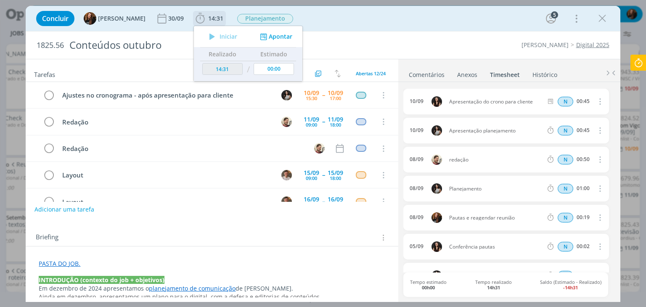
click at [275, 38] on button "Apontar" at bounding box center [275, 36] width 35 height 9
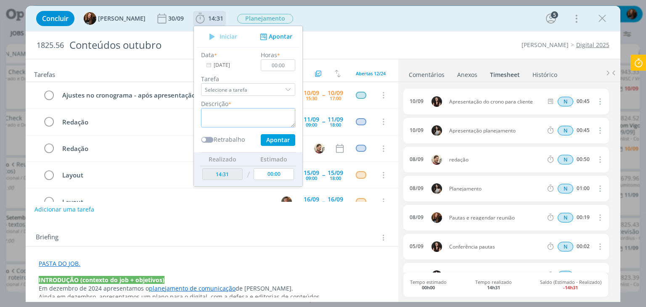
click at [243, 117] on textarea "dialog" at bounding box center [248, 117] width 94 height 19
paste textarea "Apresentação do crono para cliente"
type textarea "Apresentação do crono para cliente"
click at [278, 65] on input "00:00" at bounding box center [278, 65] width 34 height 12
click at [272, 138] on button "Apontar" at bounding box center [278, 140] width 34 height 12
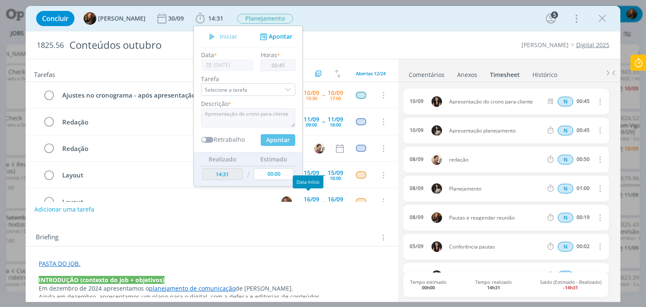
type input "00:00"
type input "15:16"
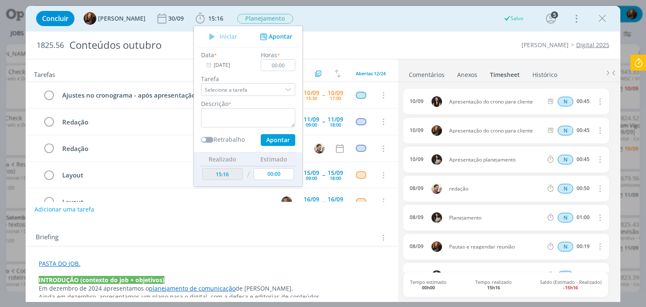
click at [319, 238] on div "Briefing Briefings Predefinidos Versões do Briefing Ver Briefing do Projeto" at bounding box center [213, 237] width 354 height 11
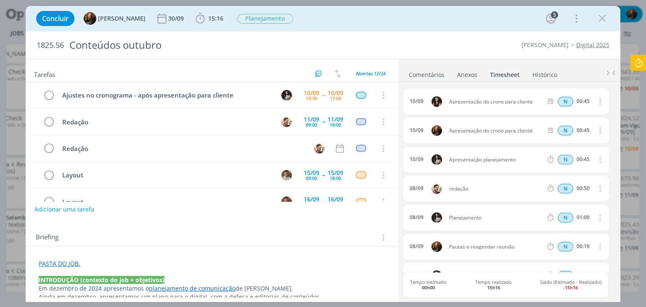
click at [433, 71] on link "Comentários" at bounding box center [426, 73] width 37 height 12
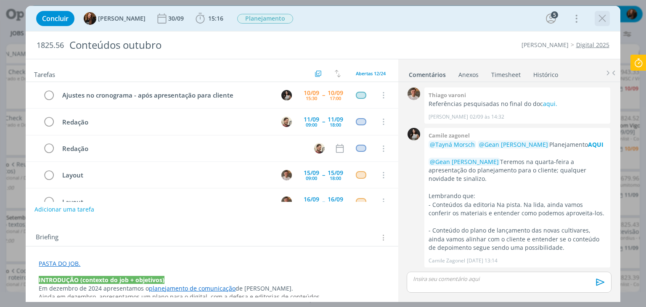
click at [603, 22] on icon "dialog" at bounding box center [602, 18] width 13 height 13
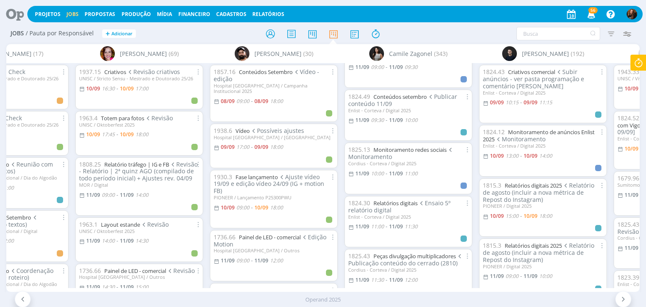
scroll to position [210, 0]
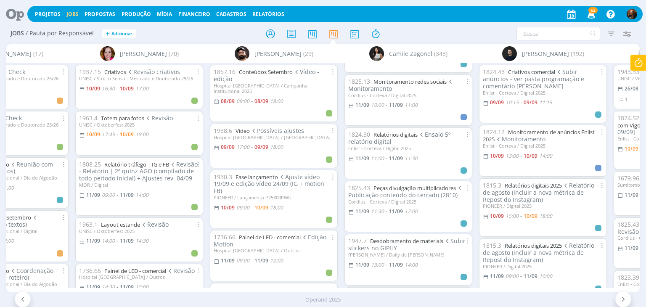
click at [644, 56] on icon at bounding box center [638, 63] width 15 height 16
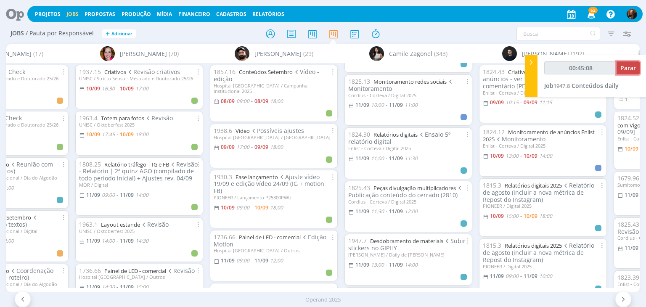
click at [620, 66] on button "Parar" at bounding box center [628, 67] width 23 height 13
click at [626, 71] on span "Parar" at bounding box center [628, 68] width 16 height 8
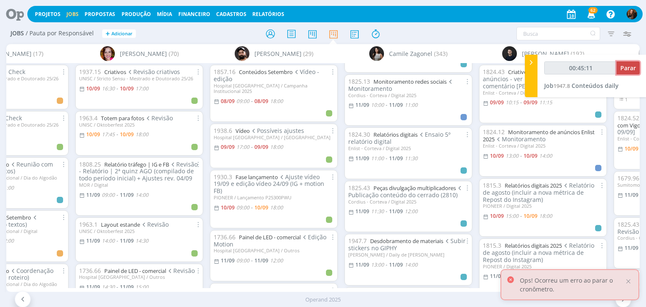
click at [626, 71] on span "Parar" at bounding box center [628, 68] width 16 height 8
type input "00:46:00"
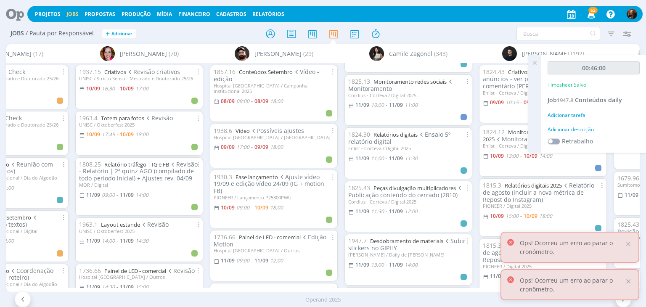
click at [556, 130] on div "Adicionar descrição" at bounding box center [594, 130] width 92 height 8
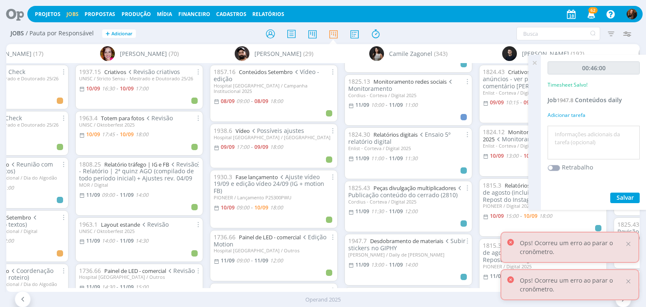
click at [556, 130] on textarea at bounding box center [594, 143] width 88 height 30
type textarea "E"
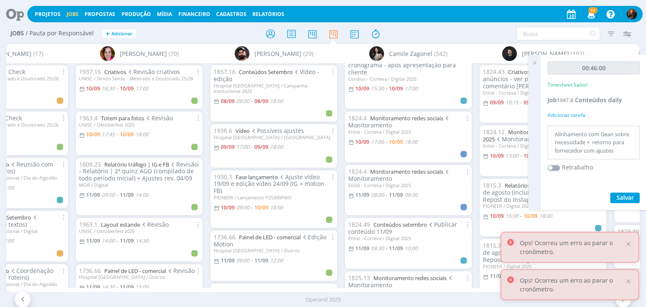
scroll to position [0, 0]
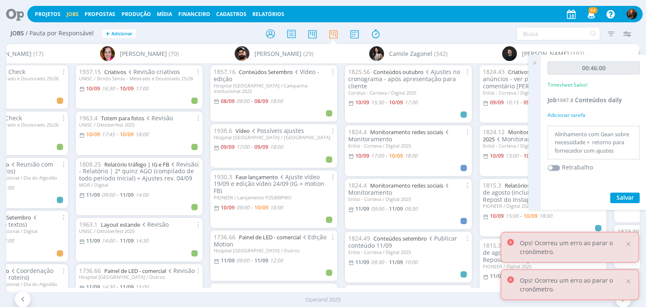
type textarea "Alinhamento com Gean sobre necessidade + retorno para fornecedor com ajustes"
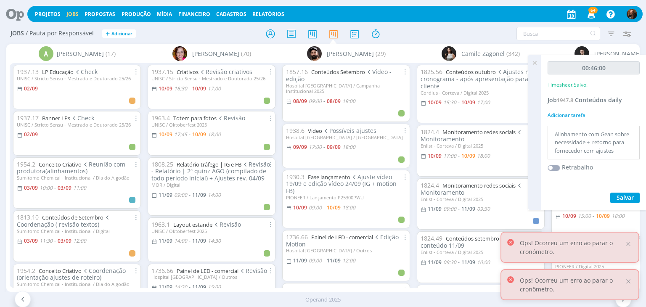
scroll to position [0, 72]
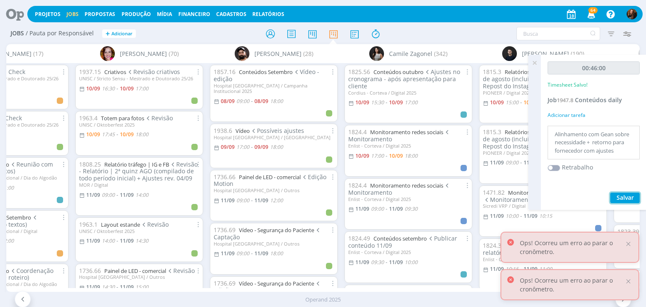
click at [630, 193] on span "Salvar" at bounding box center [625, 197] width 17 height 8
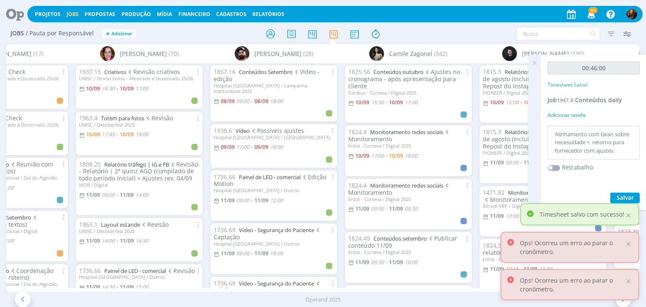
click at [538, 63] on icon at bounding box center [534, 63] width 15 height 16
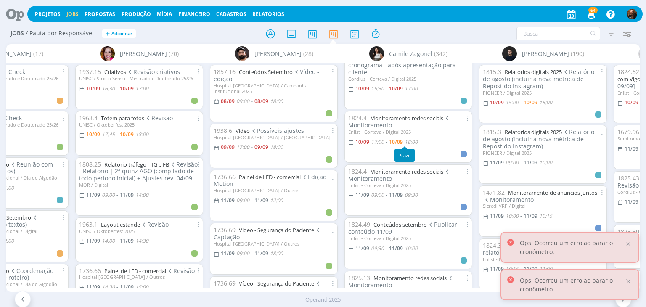
scroll to position [0, 0]
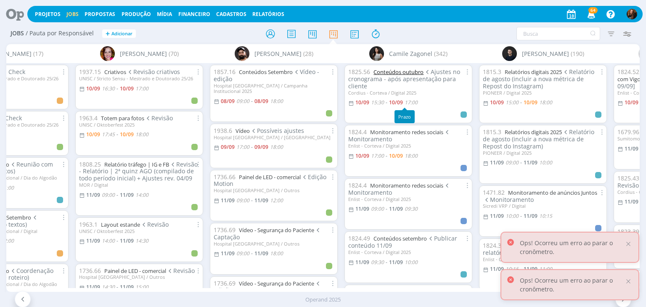
click at [400, 71] on link "Conteúdos outubro" at bounding box center [399, 72] width 50 height 8
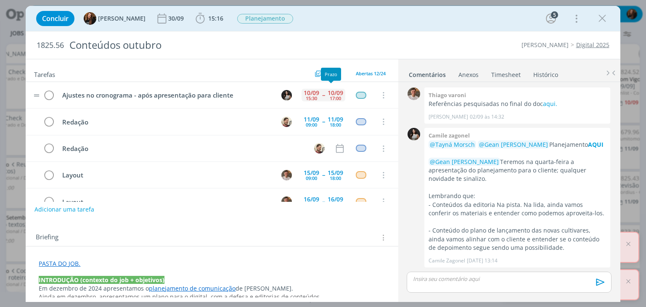
click at [332, 96] on div "17:00" at bounding box center [335, 98] width 11 height 5
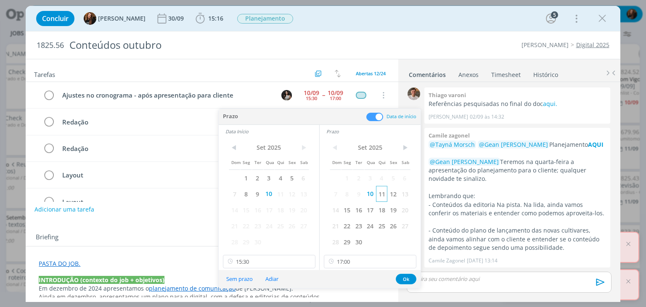
click at [380, 197] on span "11" at bounding box center [381, 194] width 11 height 16
click at [285, 192] on span "11" at bounding box center [280, 194] width 11 height 16
click at [269, 260] on input "15:30" at bounding box center [269, 261] width 93 height 13
click at [255, 206] on div "15:00" at bounding box center [270, 208] width 94 height 15
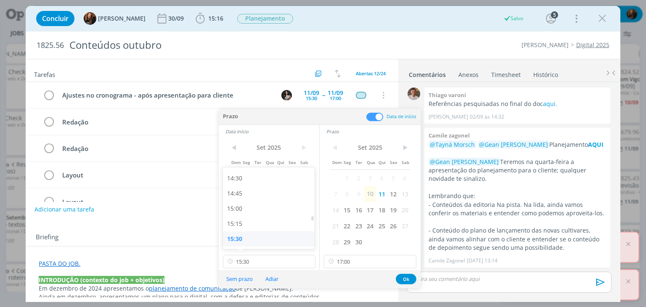
type input "15:00"
click at [367, 260] on input "17:00" at bounding box center [370, 261] width 93 height 13
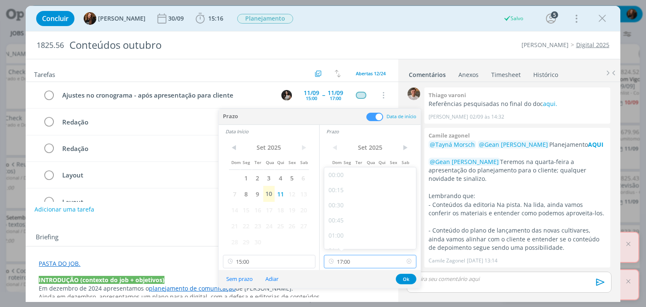
scroll to position [966, 0]
click at [352, 207] on div "16:30" at bounding box center [371, 208] width 94 height 15
type input "16:30"
click at [405, 278] on button "Ok" at bounding box center [406, 279] width 21 height 11
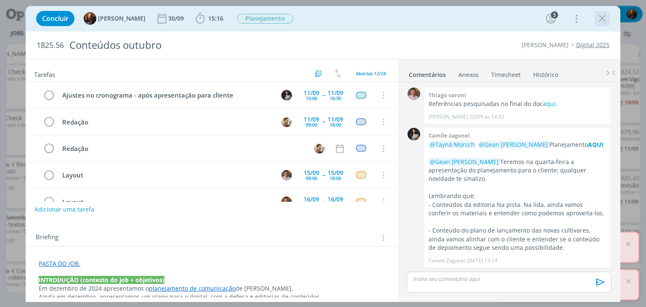
click at [601, 18] on icon "dialog" at bounding box center [602, 18] width 13 height 13
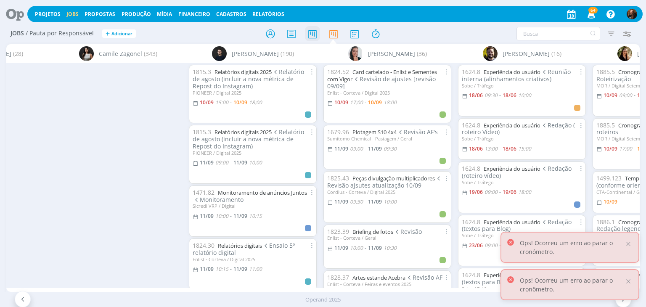
scroll to position [0, 970]
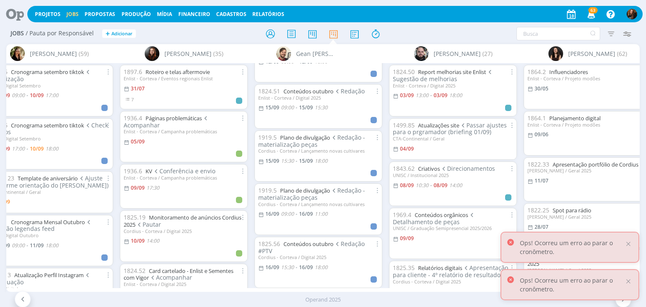
scroll to position [73, 0]
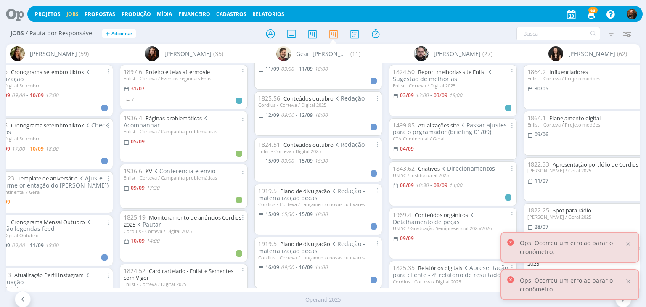
click at [626, 253] on div "Ops! Ocorreu um erro ao parar o cronômetro." at bounding box center [570, 247] width 139 height 31
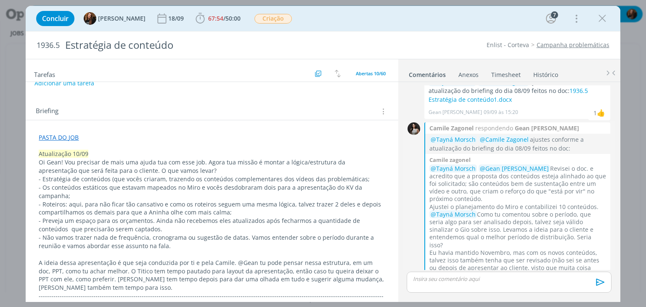
scroll to position [734, 0]
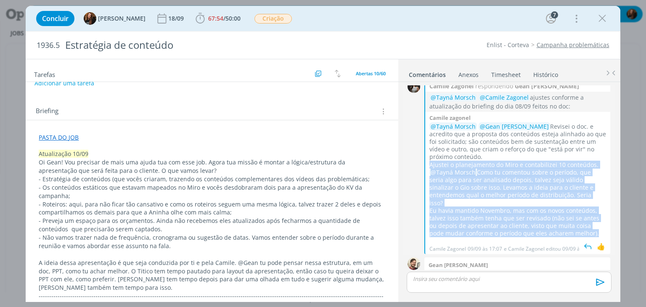
drag, startPoint x: 430, startPoint y: 144, endPoint x: 585, endPoint y: 211, distance: 168.8
click at [585, 211] on div "@Tayná Morsch @Gean Paulo Naue Revisei o doc. e acredito que a proposta dos con…" at bounding box center [517, 180] width 177 height 115
copy div "Ajustei o planejamento do Miro e contabilizei 10 conteúdos. @Tayná Morsch Como …"
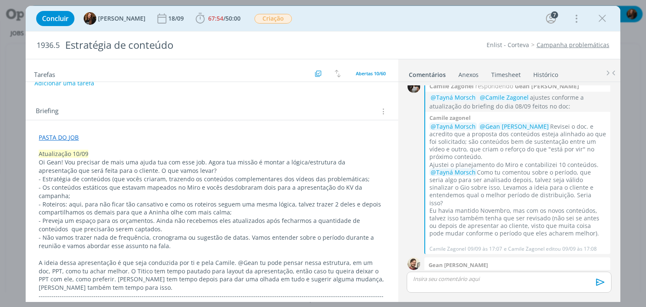
click at [497, 280] on p "dialog" at bounding box center [508, 279] width 191 height 8
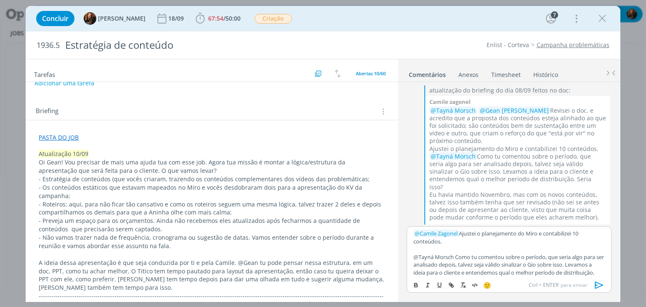
scroll to position [0, 0]
drag, startPoint x: 461, startPoint y: 232, endPoint x: 477, endPoint y: 241, distance: 18.1
click at [478, 241] on p "﻿ @ Camile Zagonel ﻿ Ajustei o planejamento do Miro e contabilizei 10 conteúdos." at bounding box center [508, 238] width 191 height 16
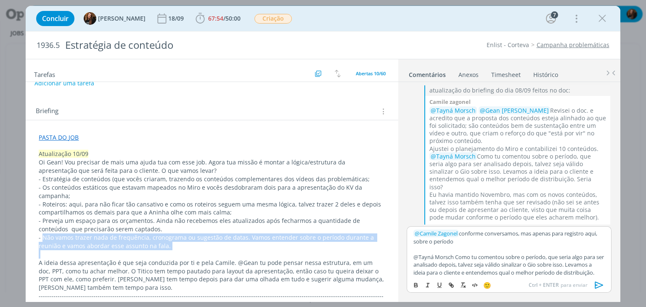
drag, startPoint x: 43, startPoint y: 235, endPoint x: 172, endPoint y: 249, distance: 130.4
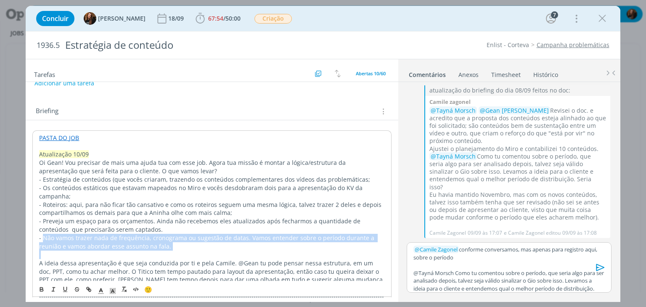
copy p "Não vamos trazer nada de frequência, cronograma ou sugestão de datas. Vamos ent…"
drag, startPoint x: 473, startPoint y: 258, endPoint x: 428, endPoint y: 259, distance: 44.6
click at [428, 259] on p "﻿ @ Camile Zagonel ﻿ conforme conversamos, mas apenas para registro aqui, sobre…" at bounding box center [508, 254] width 191 height 16
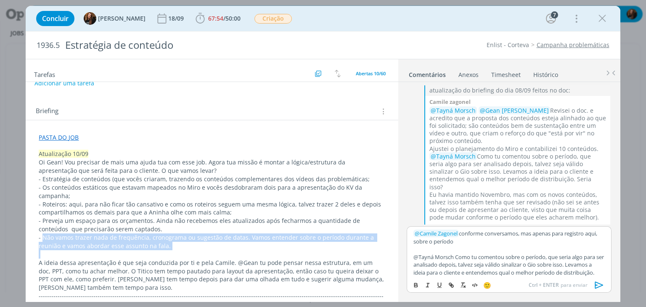
scroll to position [780, 0]
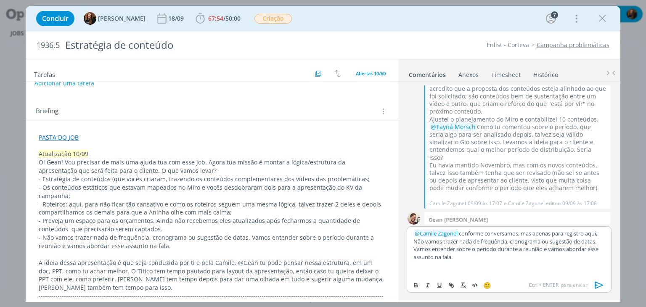
click at [430, 240] on p "﻿ @ [PERSON_NAME] ﻿ conforme conversamos, mas apenas para registro aqui, Não va…" at bounding box center [508, 245] width 191 height 31
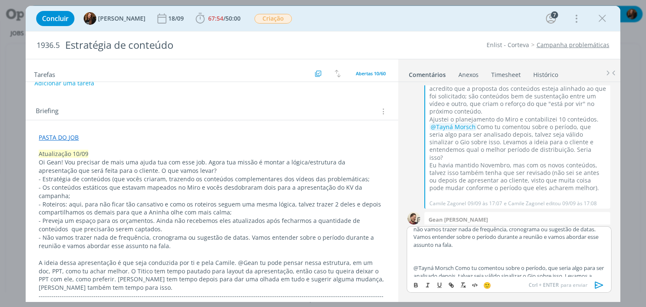
scroll to position [0, 0]
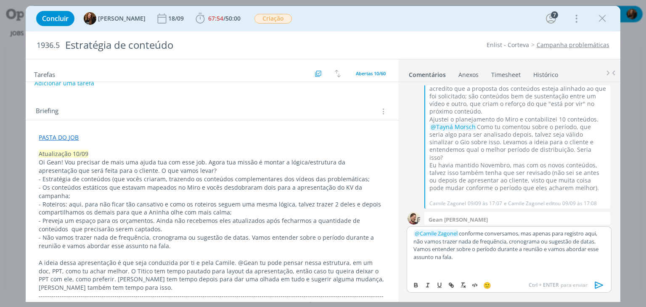
click at [492, 253] on p "﻿ @ [PERSON_NAME] ﻿ conforme conversamos, mas apenas para registro aqui, não va…" at bounding box center [508, 245] width 191 height 31
click at [485, 264] on p "dialog" at bounding box center [508, 265] width 191 height 8
click at [485, 253] on p "﻿ @ [PERSON_NAME] ﻿ conforme conversamos, mas apenas para registro aqui, não va…" at bounding box center [508, 245] width 191 height 31
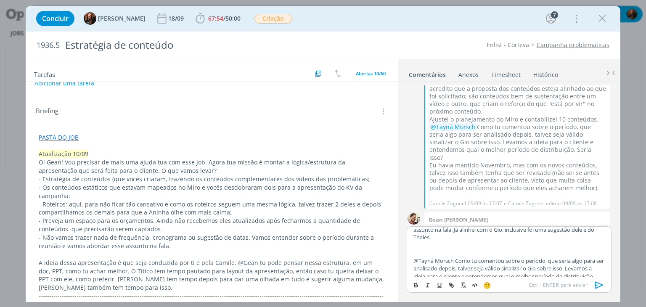
scroll to position [42, 0]
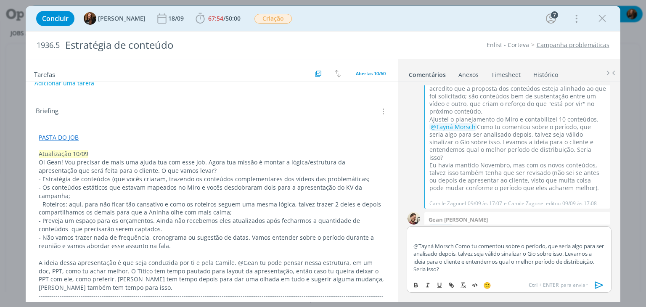
drag, startPoint x: 500, startPoint y: 269, endPoint x: 421, endPoint y: 238, distance: 84.6
click at [421, 238] on div "﻿ @ [PERSON_NAME] ﻿ conforme conversamos, mas apenas para registro aqui, não va…" at bounding box center [509, 251] width 204 height 50
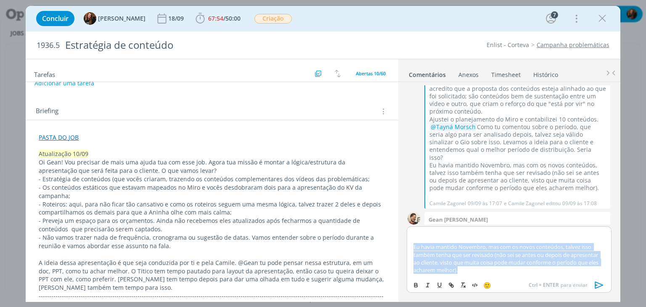
drag, startPoint x: 485, startPoint y: 269, endPoint x: 406, endPoint y: 245, distance: 82.0
click at [406, 245] on div "﻿ @ [PERSON_NAME] ﻿ conforme conversamos, mas apenas para registro aqui, não va…" at bounding box center [508, 263] width 211 height 74
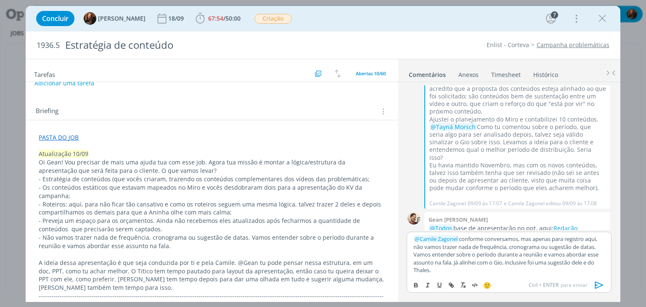
scroll to position [0, 0]
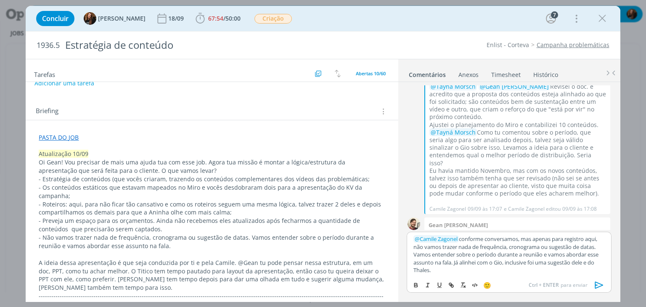
click at [597, 248] on p "﻿ @ [PERSON_NAME] ﻿ conforme conversamos, mas apenas para registro aqui, não va…" at bounding box center [508, 254] width 191 height 39
click at [581, 269] on p "﻿ @ [PERSON_NAME] ﻿ conforme conversamos, mas apenas para registro aqui, não va…" at bounding box center [508, 254] width 191 height 39
click at [599, 286] on icon "dialog" at bounding box center [599, 285] width 8 height 7
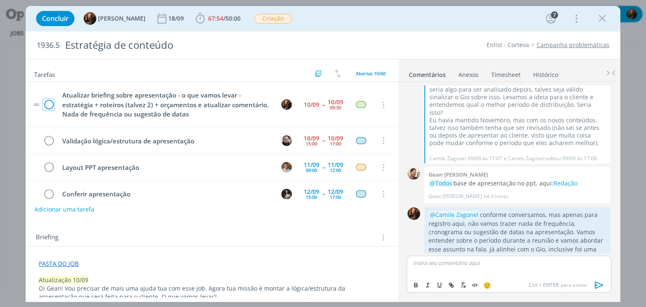
click at [52, 102] on icon "dialog" at bounding box center [49, 105] width 12 height 13
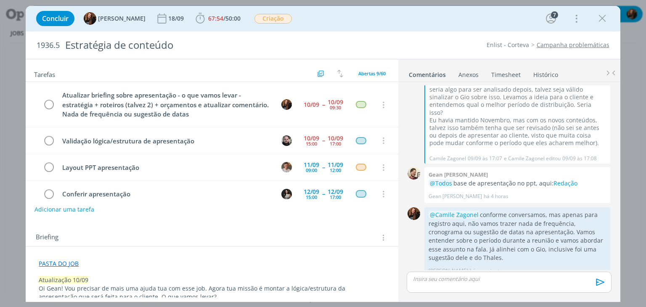
scroll to position [809, 0]
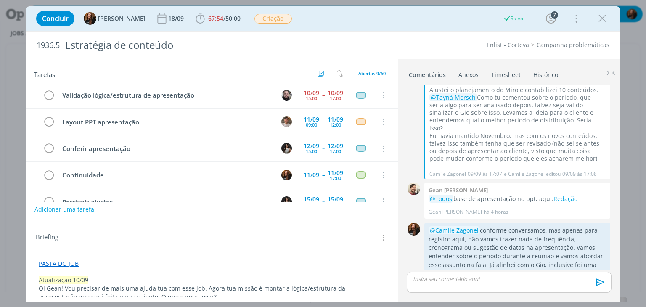
click at [507, 71] on link "Timesheet" at bounding box center [506, 73] width 30 height 12
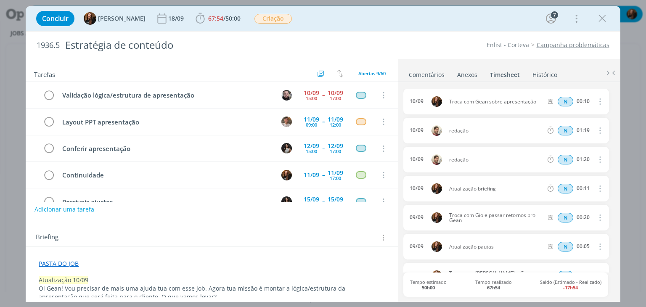
click at [431, 74] on link "Comentários" at bounding box center [426, 73] width 37 height 12
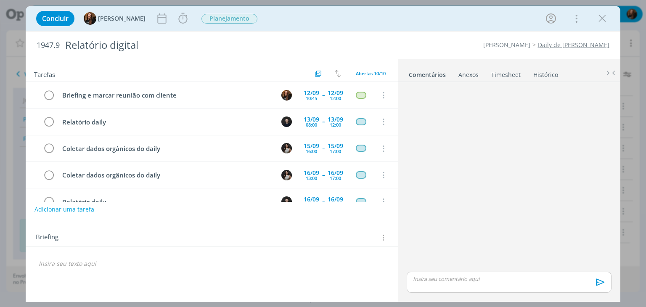
scroll to position [150, 0]
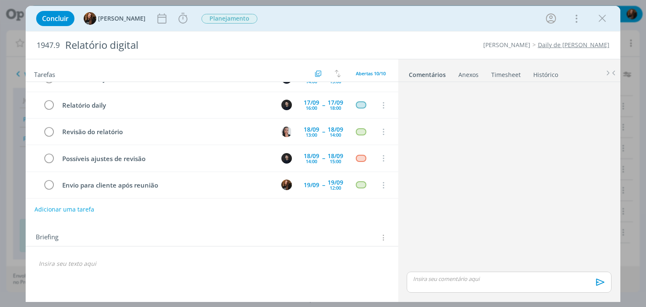
click at [500, 69] on link "Timesheet" at bounding box center [506, 73] width 30 height 12
click at [431, 74] on link "Comentários" at bounding box center [426, 73] width 37 height 12
click at [550, 69] on link "Histórico" at bounding box center [546, 73] width 26 height 12
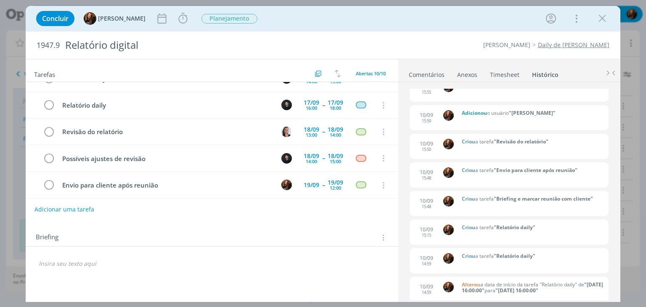
scroll to position [0, 0]
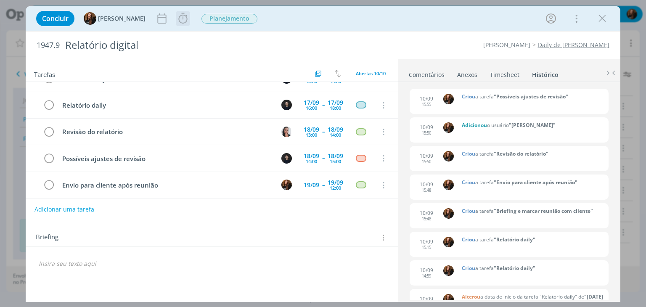
click at [182, 19] on span "Iniciar Apontar Data * [DATE] Horas * 00:00 Tarefa Selecione a tarefa Descrição…" at bounding box center [183, 18] width 14 height 15
click at [178, 17] on icon "dialog" at bounding box center [183, 18] width 13 height 13
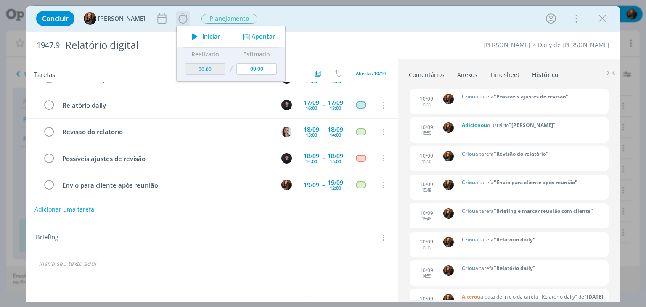
click at [257, 35] on button "Apontar" at bounding box center [258, 36] width 35 height 9
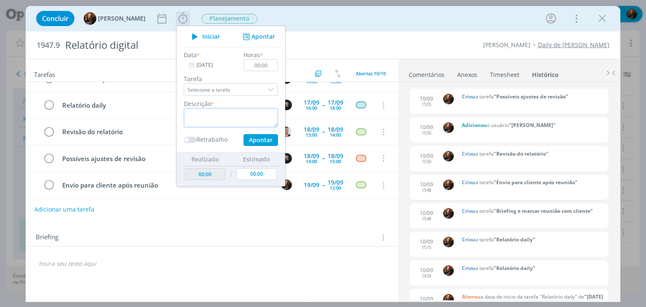
click at [206, 122] on textarea "dialog" at bounding box center [231, 117] width 94 height 19
type textarea "Pautas"
click at [266, 67] on input "00:00" at bounding box center [261, 65] width 34 height 12
type input "00:17"
click at [252, 140] on button "Apontar" at bounding box center [261, 140] width 34 height 12
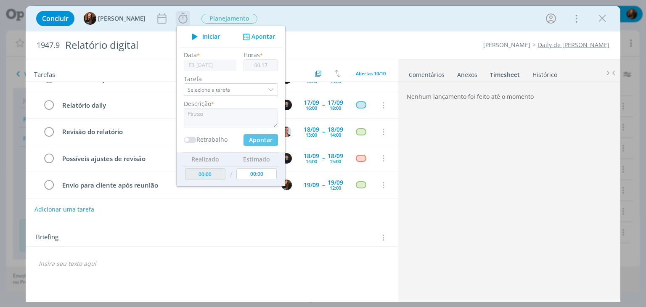
type input "00:17"
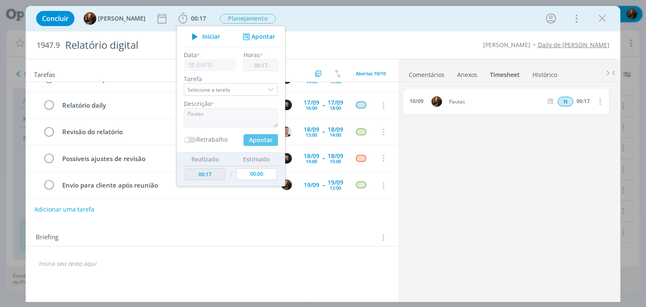
type input "00:00"
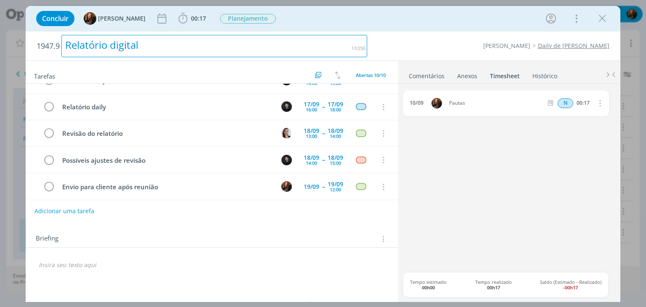
click at [374, 32] on div "1947.9 Relatório digital Cordius - Corteva Daily de Cordius" at bounding box center [323, 46] width 594 height 29
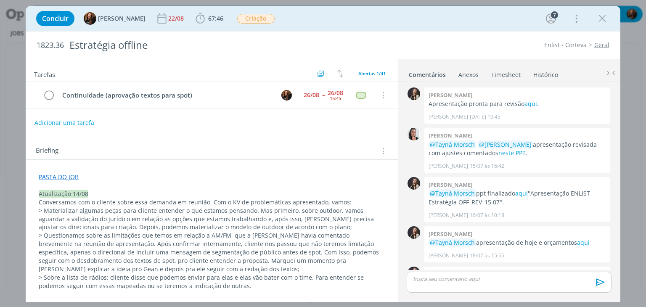
scroll to position [601, 0]
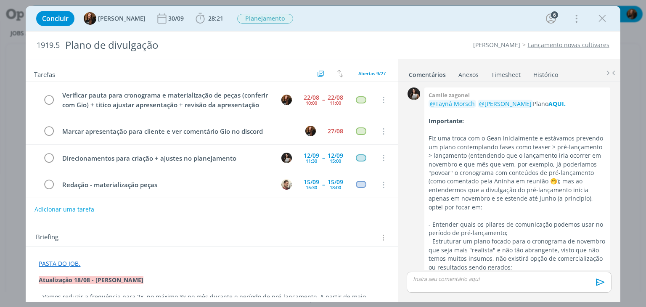
scroll to position [392, 0]
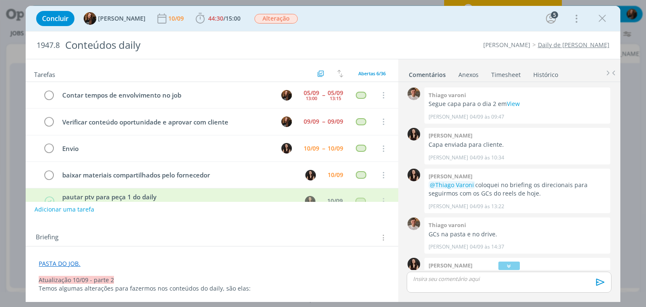
scroll to position [834, 0]
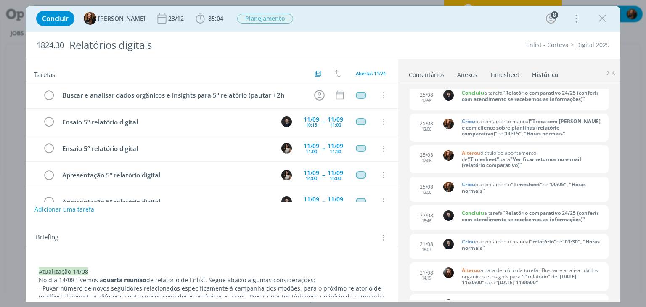
click at [427, 74] on link "Comentários" at bounding box center [426, 73] width 37 height 12
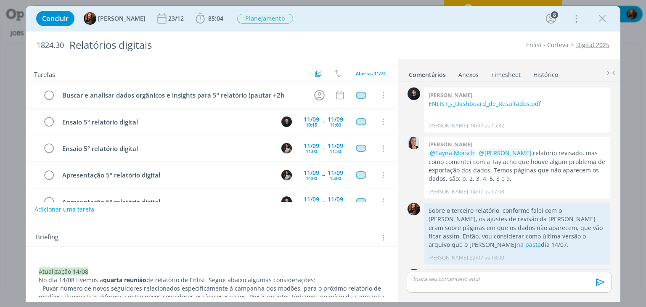
click at [631, 252] on div "Concluir Tayná Morsch 23/12 85:04 Iniciar Apontar Data * 10/09/2025 Horas * 00:…" at bounding box center [323, 153] width 646 height 307
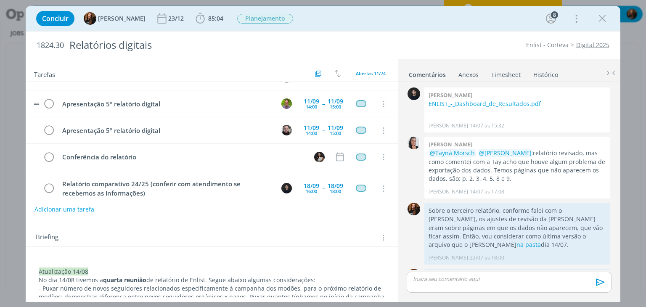
scroll to position [168, 0]
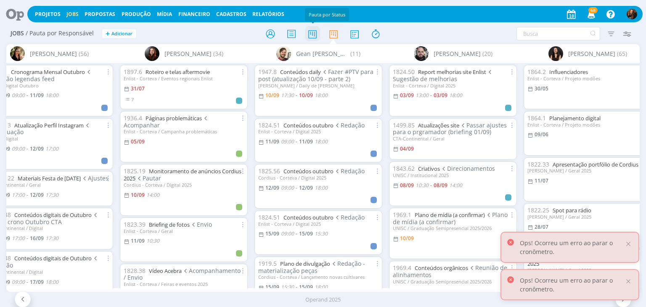
click at [308, 33] on icon at bounding box center [312, 34] width 15 height 16
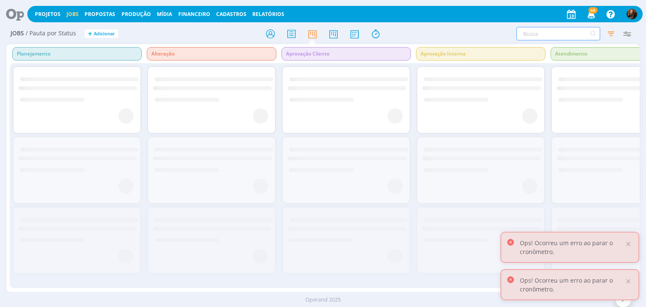
click at [548, 33] on input "text" at bounding box center [559, 33] width 84 height 13
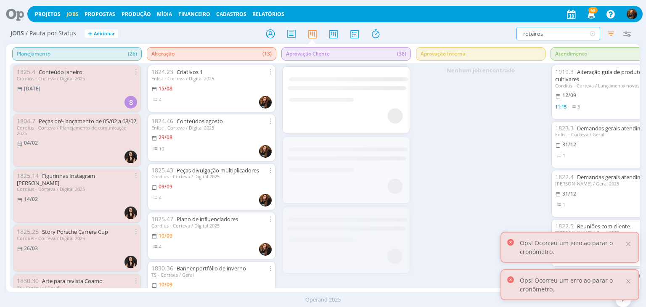
type input "roteiros"
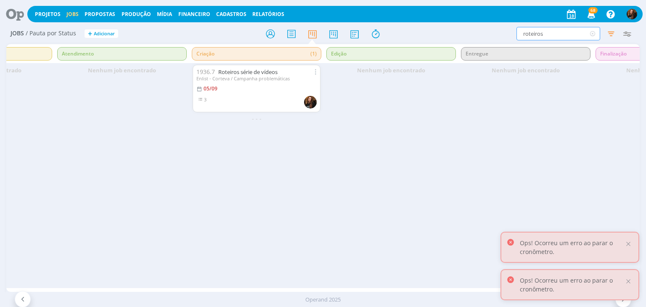
scroll to position [0, 496]
click at [254, 68] on link "Roteiros série de vídeos" at bounding box center [245, 72] width 59 height 8
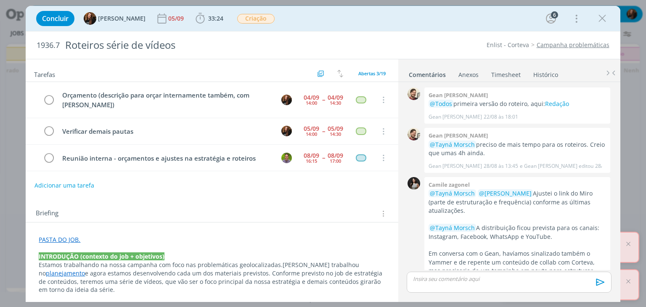
scroll to position [174, 0]
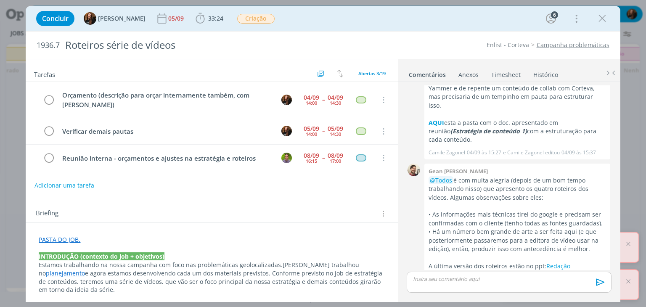
click at [510, 72] on link "Timesheet" at bounding box center [506, 73] width 30 height 12
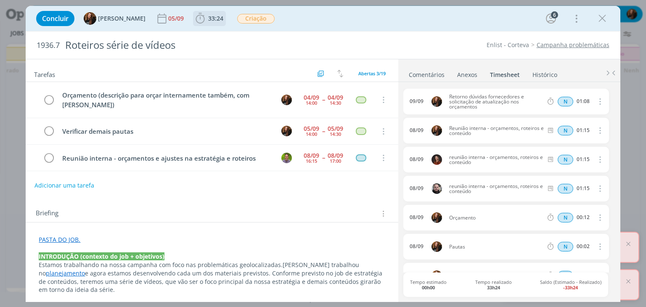
click at [208, 22] on span "33:24" at bounding box center [215, 18] width 15 height 8
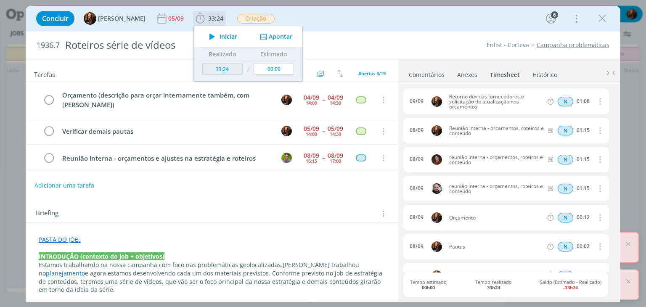
click at [270, 34] on button "Apontar" at bounding box center [275, 36] width 35 height 9
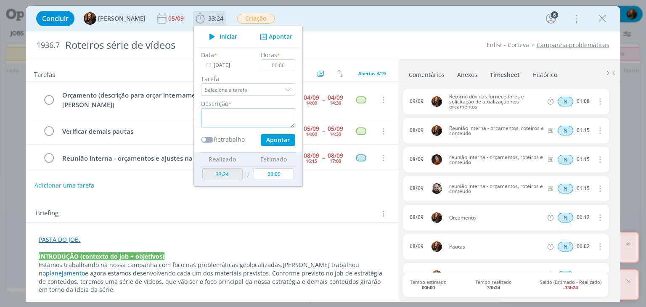
click at [224, 111] on textarea "dialog" at bounding box center [248, 117] width 94 height 19
type textarea "Retorno para fornecedores"
click at [285, 62] on input "00:00" at bounding box center [278, 65] width 34 height 12
click at [270, 140] on button "Apontar" at bounding box center [278, 140] width 34 height 12
type input "00:00"
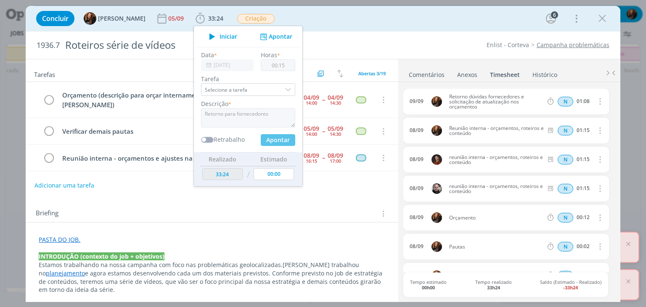
type input "33:39"
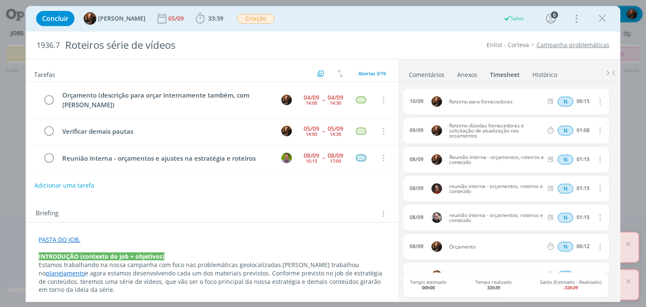
click at [421, 72] on link "Comentários" at bounding box center [426, 73] width 37 height 12
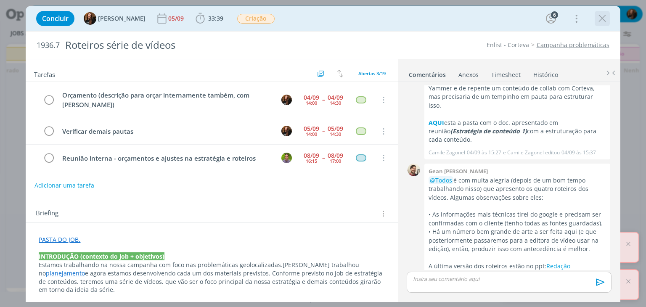
click at [603, 16] on icon "dialog" at bounding box center [602, 18] width 13 height 13
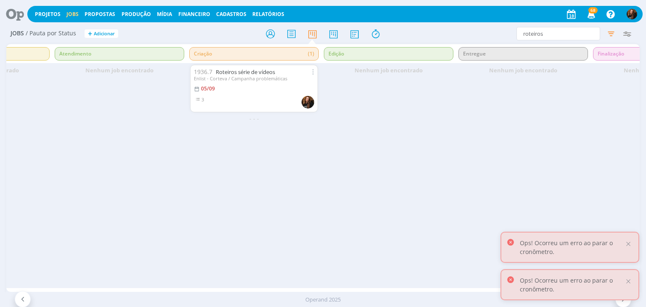
click at [8, 13] on icon at bounding box center [11, 14] width 17 height 16
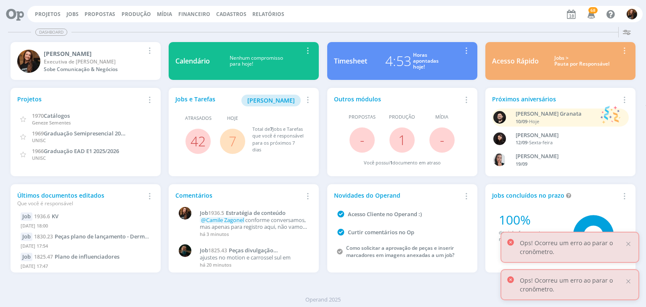
click at [427, 58] on div "Horas apontadas hoje!" at bounding box center [426, 61] width 26 height 18
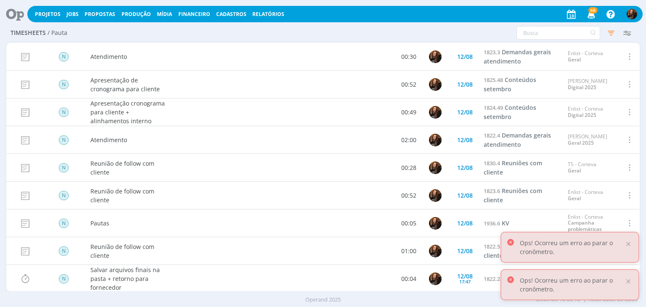
click at [12, 12] on icon at bounding box center [11, 14] width 17 height 16
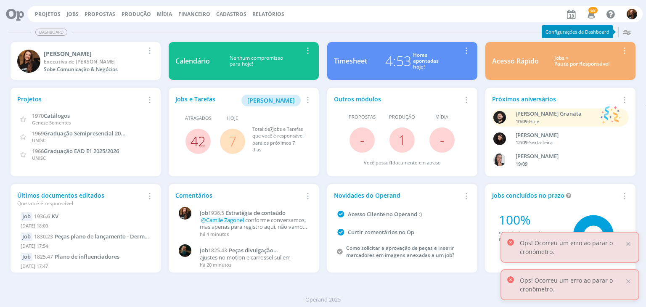
click at [192, 144] on link "42" at bounding box center [198, 141] width 15 height 18
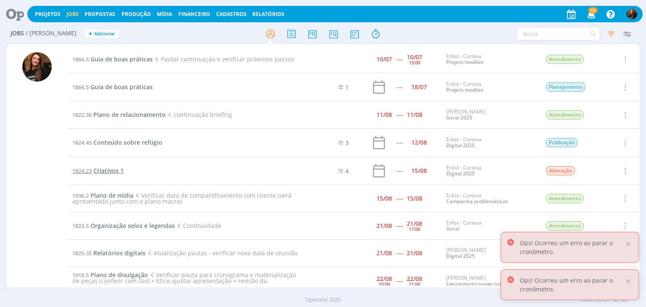
click at [104, 170] on span "Criativos 1" at bounding box center [108, 171] width 30 height 8
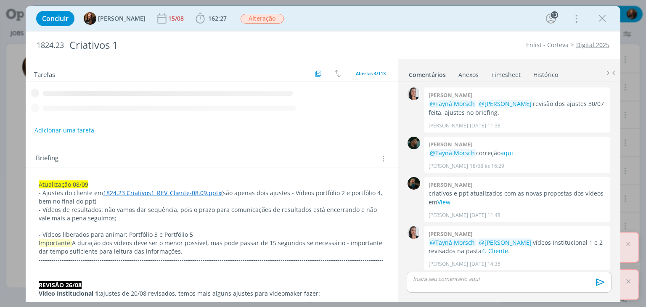
scroll to position [907, 0]
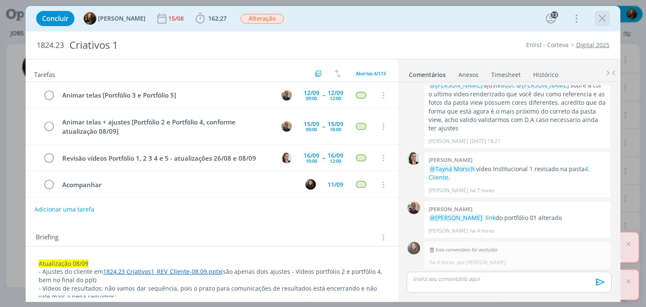
click at [602, 21] on icon "dialog" at bounding box center [602, 18] width 13 height 13
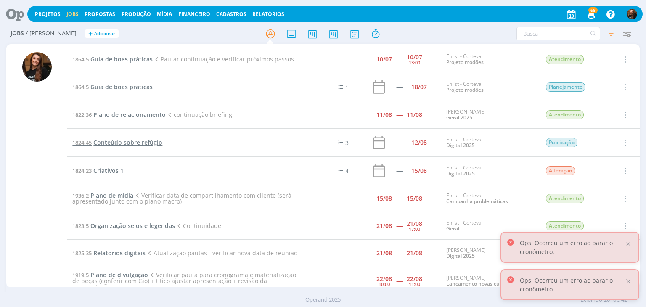
click at [150, 140] on span "Conteúdo sobre refúgio" at bounding box center [127, 142] width 69 height 8
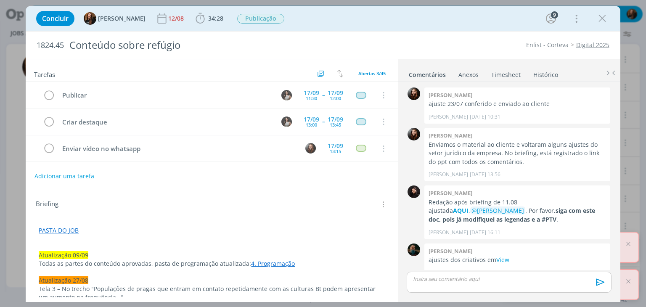
scroll to position [874, 0]
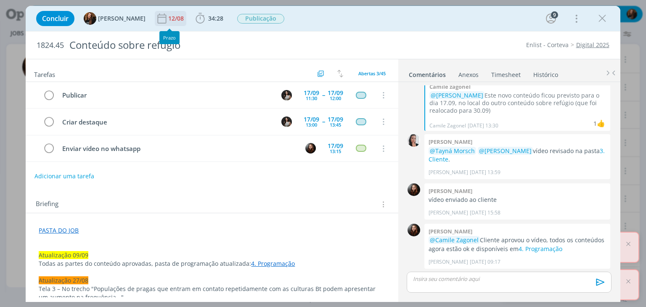
click at [169, 20] on div "12/08" at bounding box center [176, 19] width 17 height 6
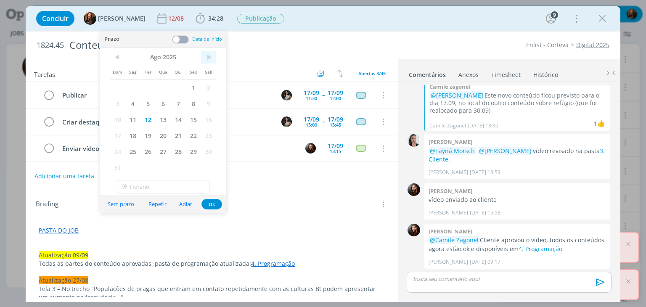
click at [204, 59] on span ">" at bounding box center [208, 57] width 15 height 13
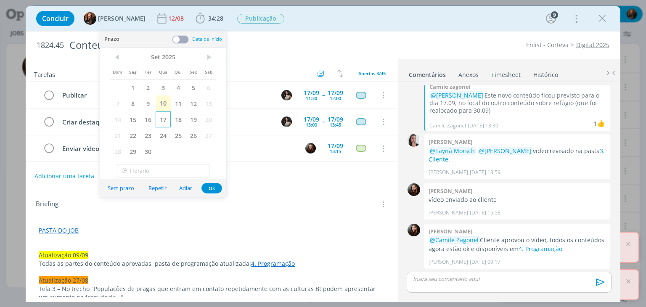
click at [163, 117] on span "17" at bounding box center [163, 119] width 15 height 16
click at [212, 189] on button "Ok" at bounding box center [211, 188] width 21 height 11
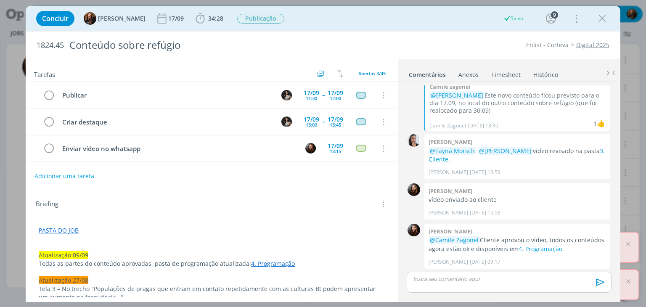
drag, startPoint x: 601, startPoint y: 14, endPoint x: 204, endPoint y: 135, distance: 415.0
click at [602, 14] on icon "dialog" at bounding box center [602, 18] width 13 height 13
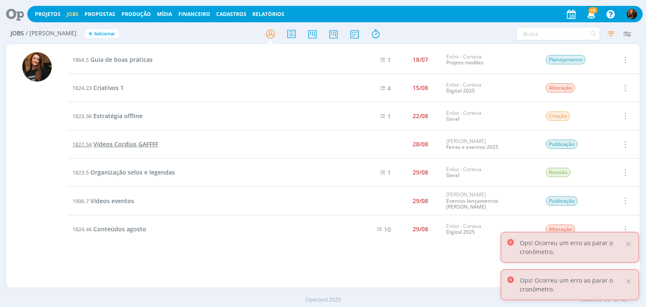
click at [145, 140] on span "Vídeos Cordius GAFFFF" at bounding box center [125, 144] width 65 height 8
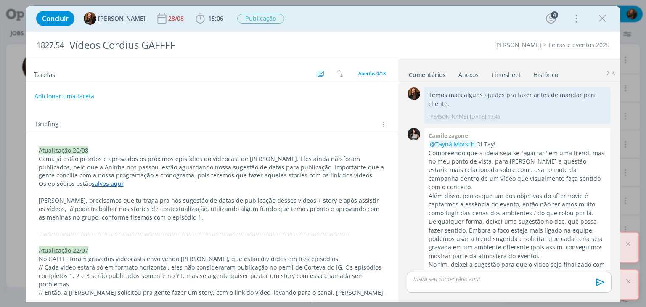
scroll to position [1052, 0]
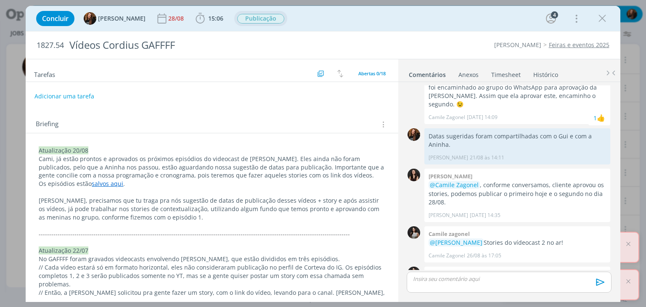
click at [254, 19] on span "Publicação" at bounding box center [260, 19] width 47 height 10
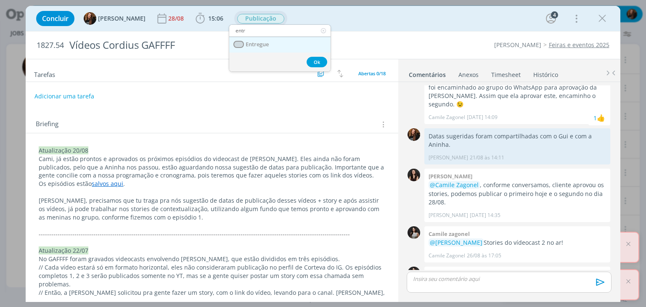
type input "entr"
click at [258, 45] on span "Entregue" at bounding box center [257, 44] width 23 height 7
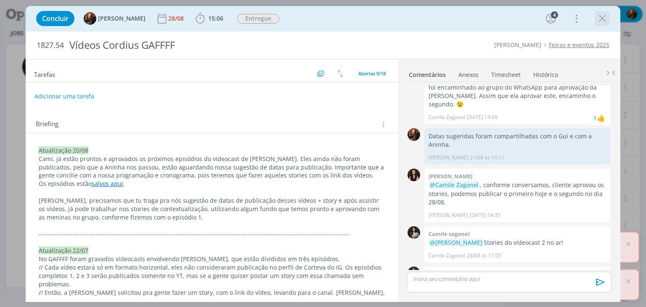
click at [605, 19] on icon "dialog" at bounding box center [602, 18] width 13 height 13
